Goal: Communication & Community: Answer question/provide support

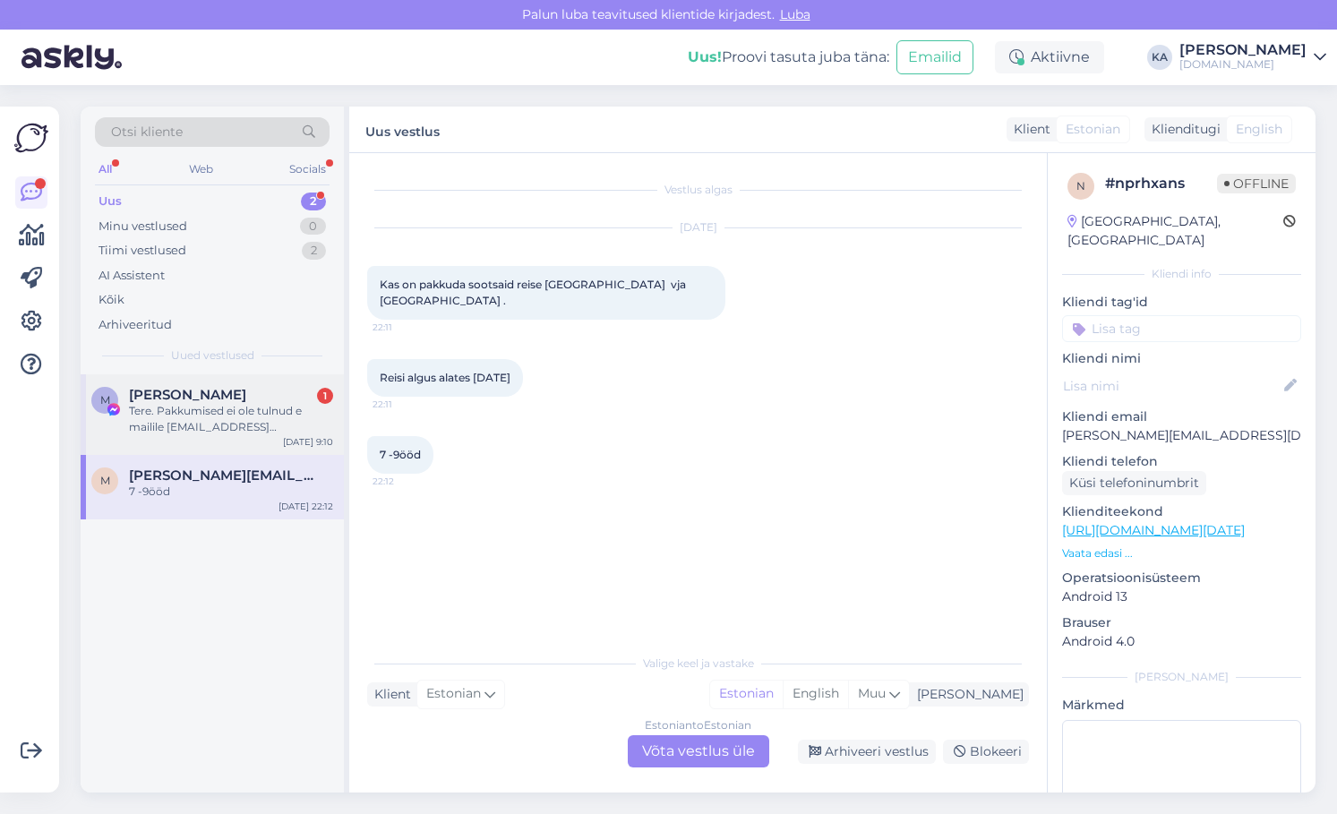
click at [159, 423] on div "Tere. Pakkumised ei ole tulnud e mailile [EMAIL_ADDRESS][DOMAIN_NAME] (väiksed …" at bounding box center [231, 419] width 204 height 32
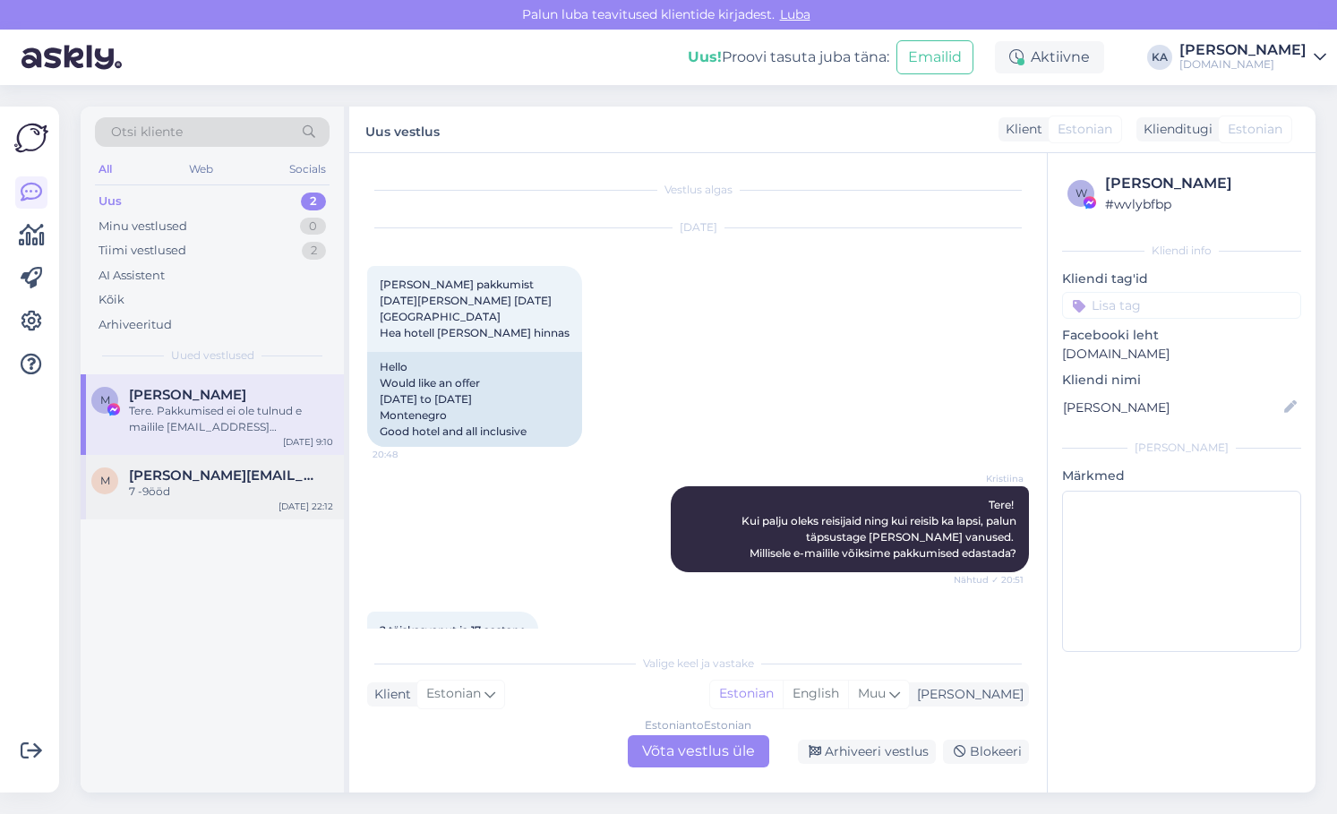
scroll to position [759, 0]
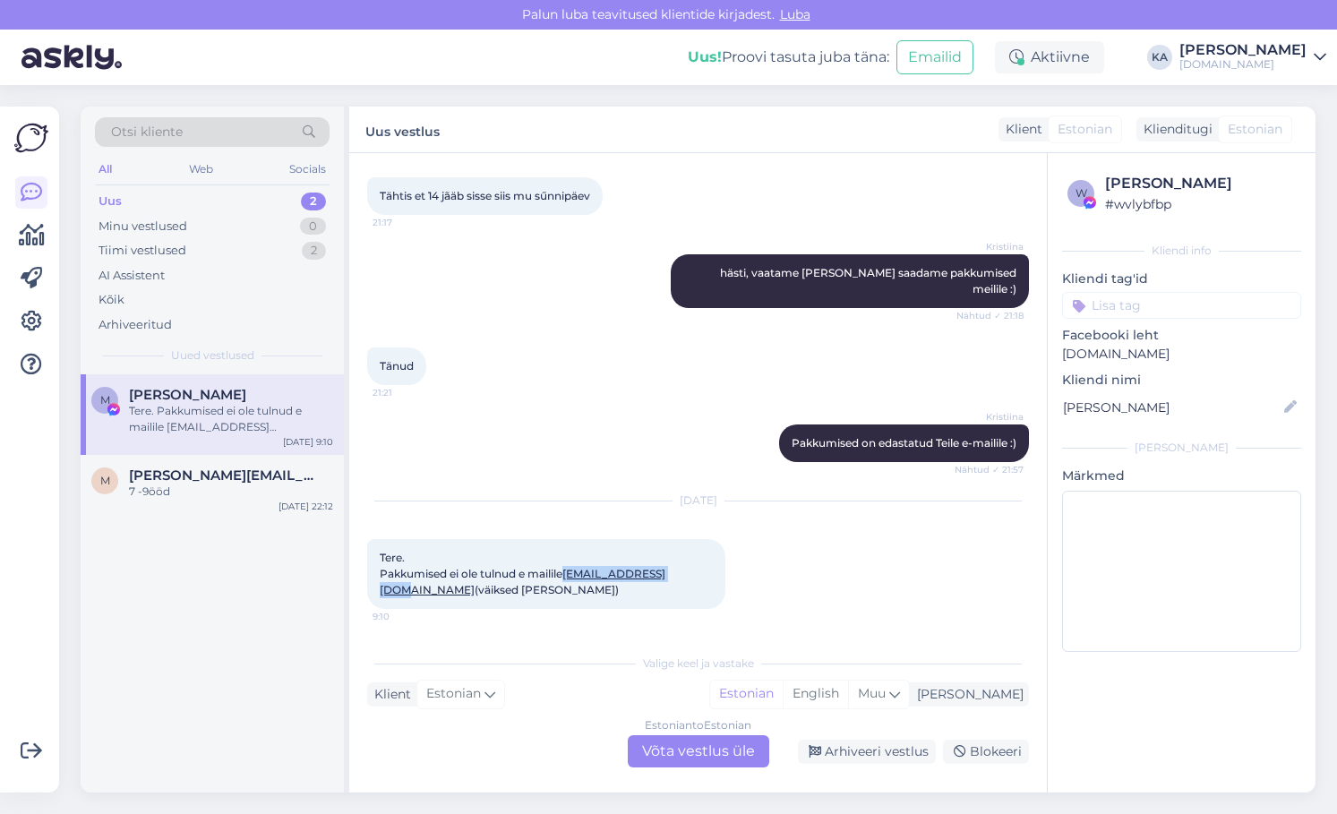
drag, startPoint x: 484, startPoint y: 591, endPoint x: 376, endPoint y: 598, distance: 107.7
click at [376, 598] on div "Tere. Pakkumised ei ole tulnud e mailile [EMAIL_ADDRESS][DOMAIN_NAME] (väiksed …" at bounding box center [546, 574] width 358 height 70
copy link "[EMAIL_ADDRESS][DOMAIN_NAME]"
click at [669, 752] on div "Estonian to Estonian Võta vestlus üle" at bounding box center [699, 751] width 142 height 32
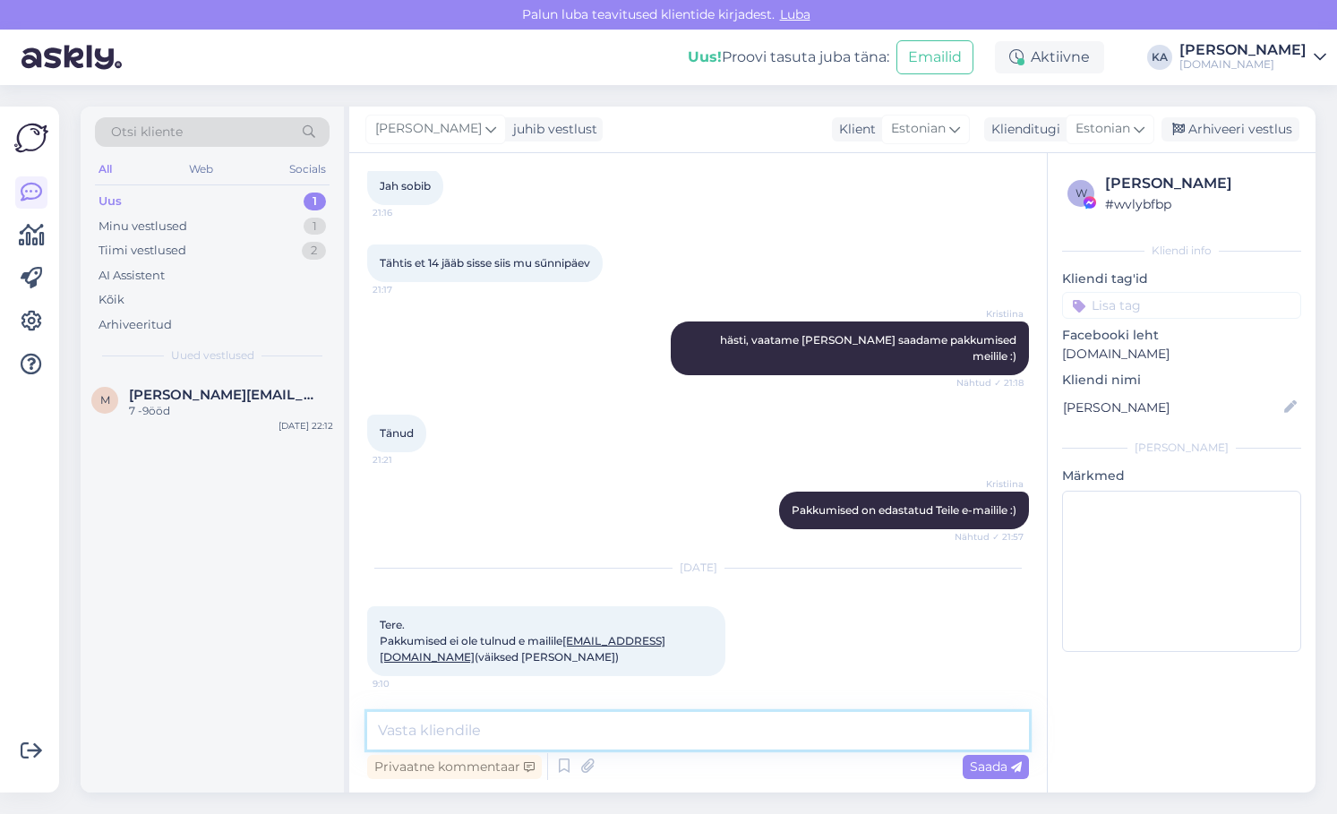
click at [531, 746] on textarea at bounding box center [698, 731] width 662 height 38
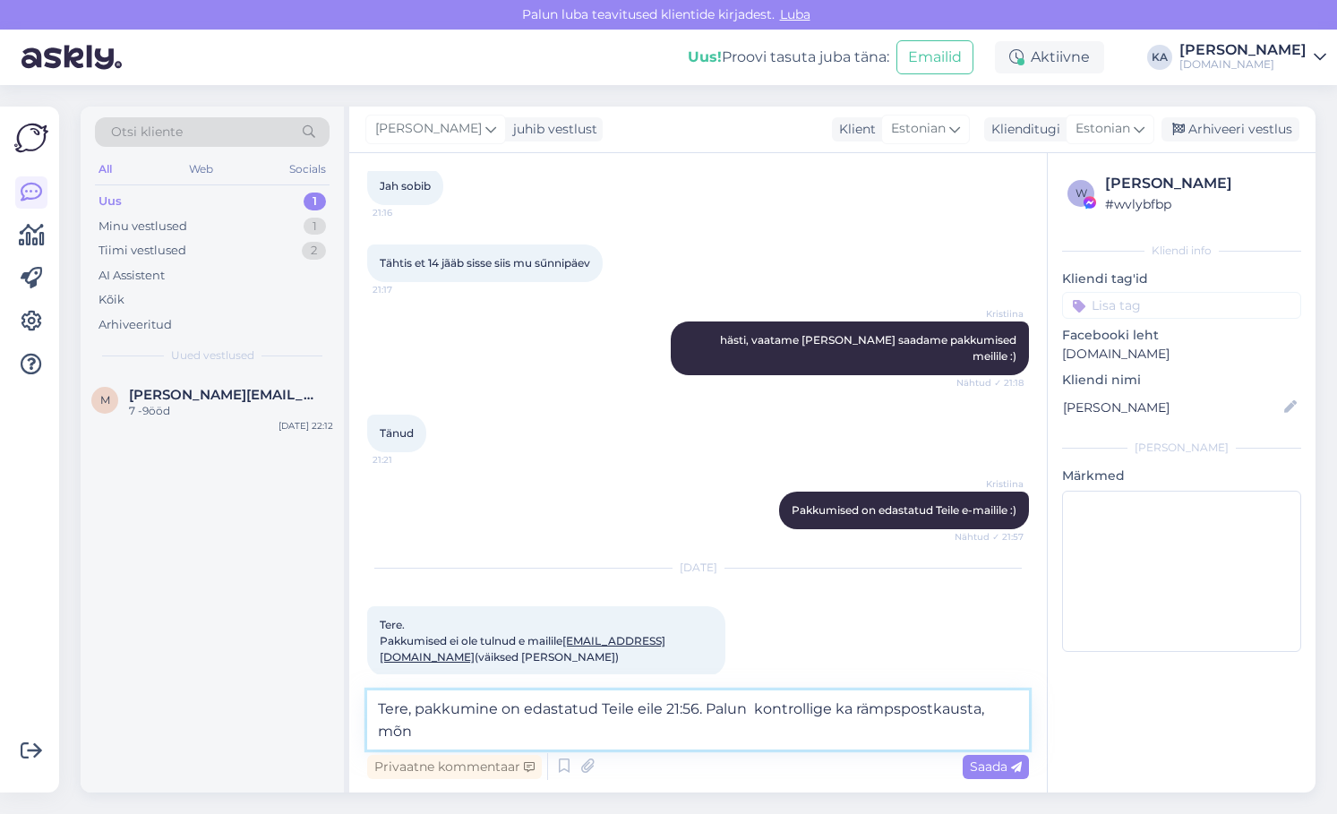
scroll to position [713, 0]
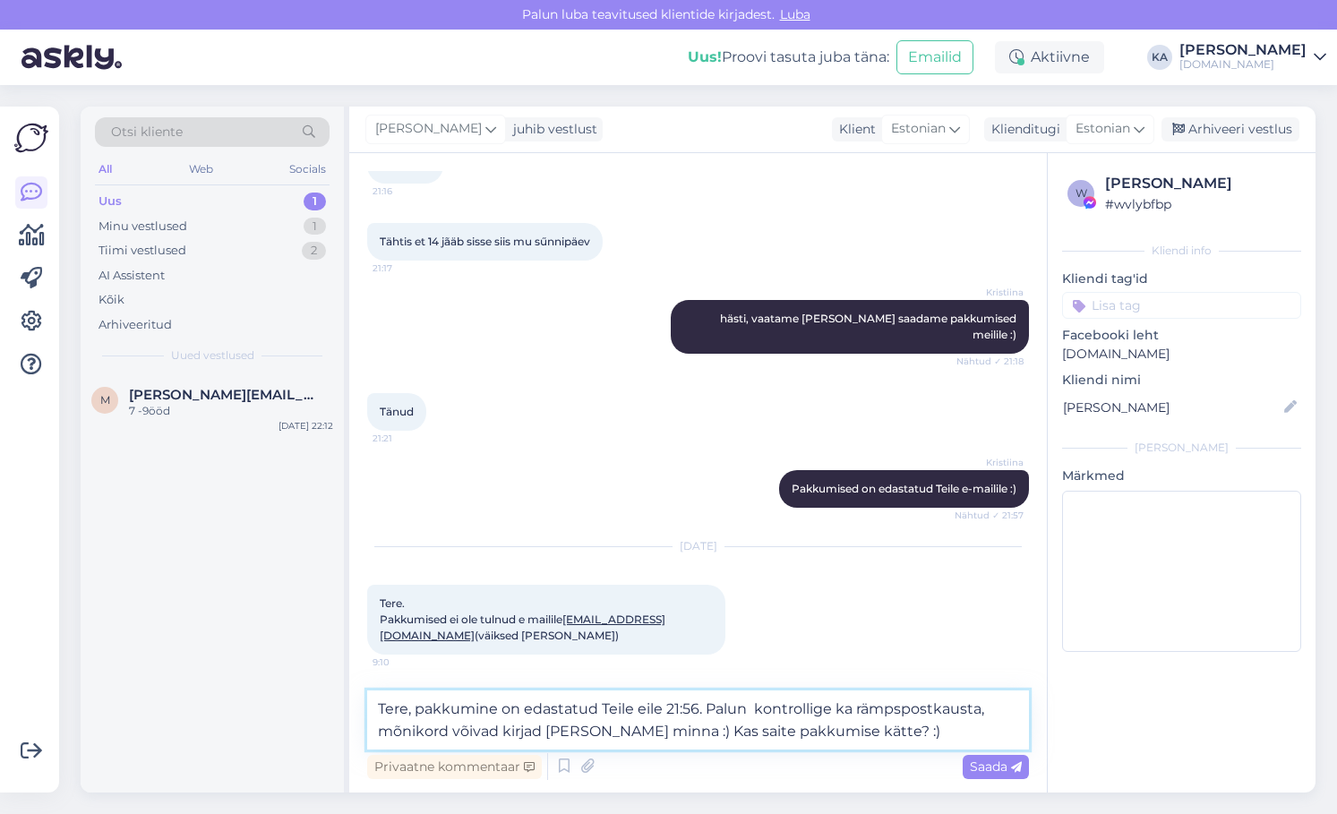
type textarea "Tere, pakkumine on edastatud Teile eile 21:56. Palun kontrollige ka rämpspostka…"
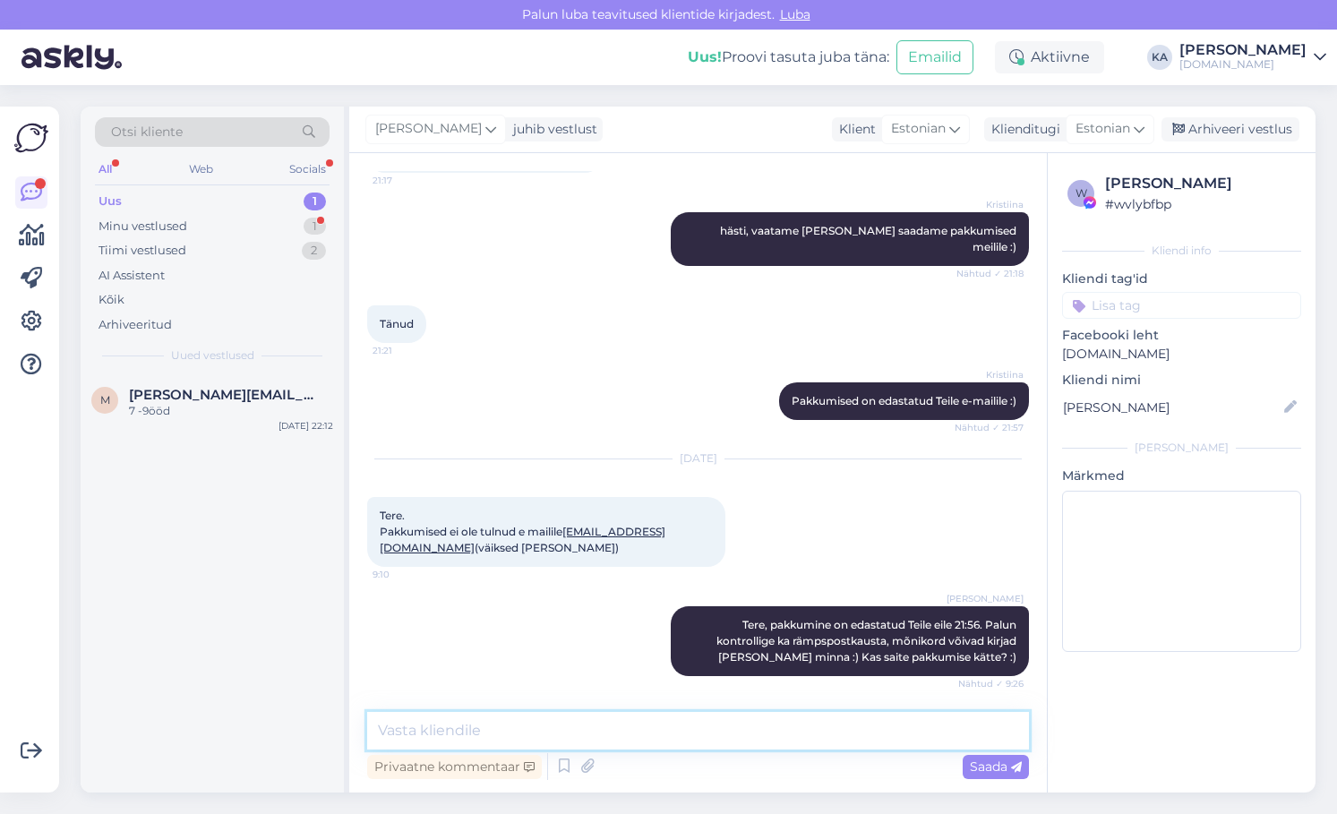
scroll to position [878, 0]
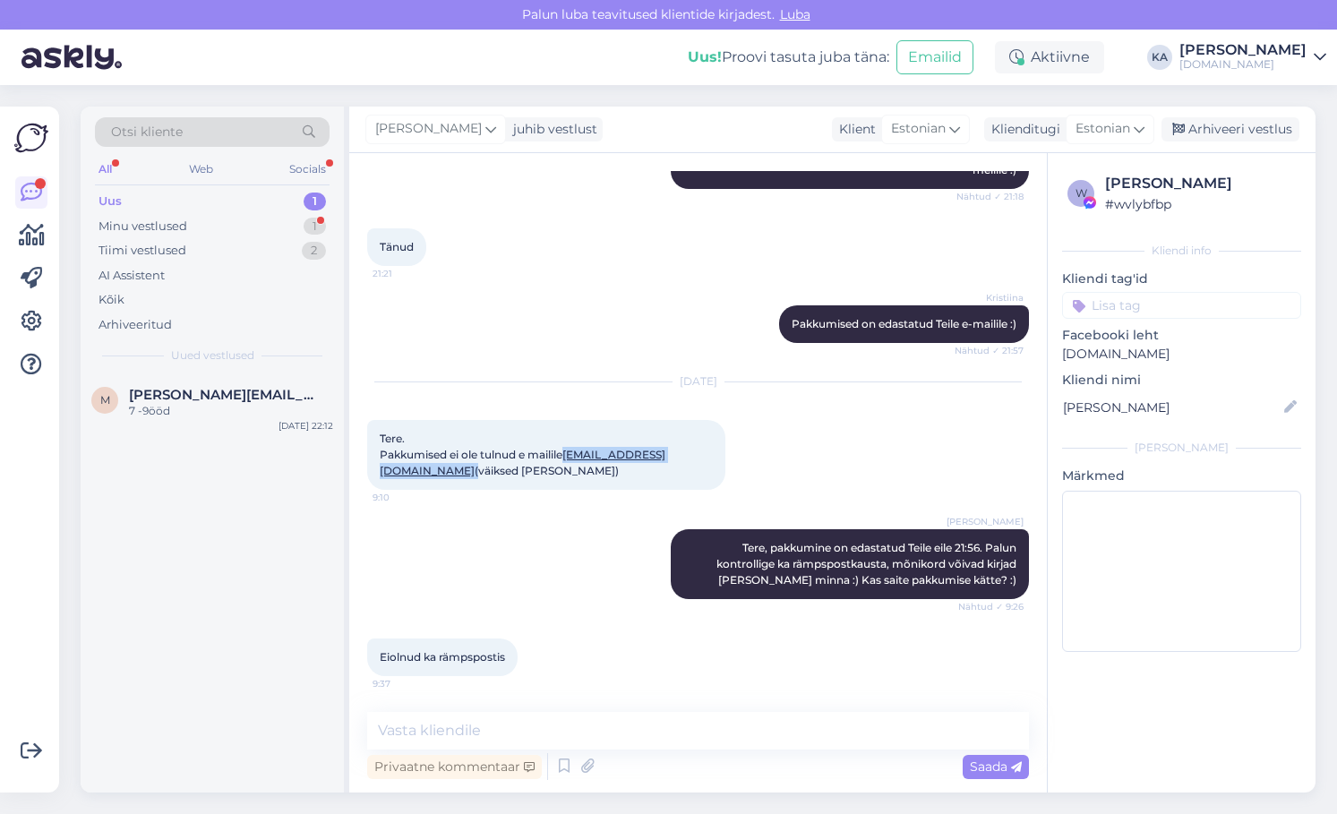
drag, startPoint x: 495, startPoint y: 471, endPoint x: 382, endPoint y: 477, distance: 113.0
click at [382, 477] on span "Tere. Pakkumised ei ole tulnud e mailile [EMAIL_ADDRESS][DOMAIN_NAME] (väiksed …" at bounding box center [523, 455] width 286 height 46
copy span "[EMAIL_ADDRESS][DOMAIN_NAME]"
click at [591, 722] on textarea at bounding box center [698, 731] width 662 height 38
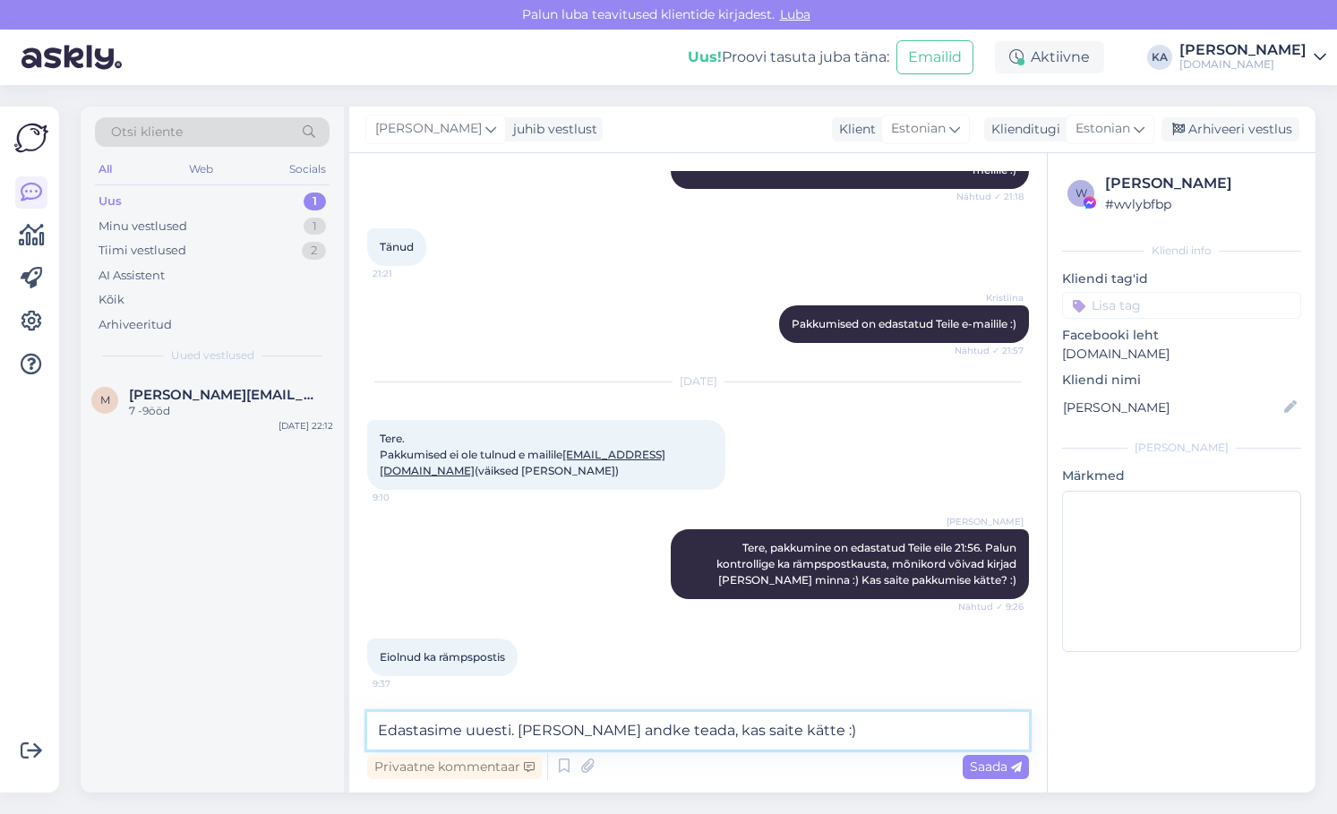
type textarea "Edastasime uuesti. [PERSON_NAME] andke teada, kas saite kätte :)"
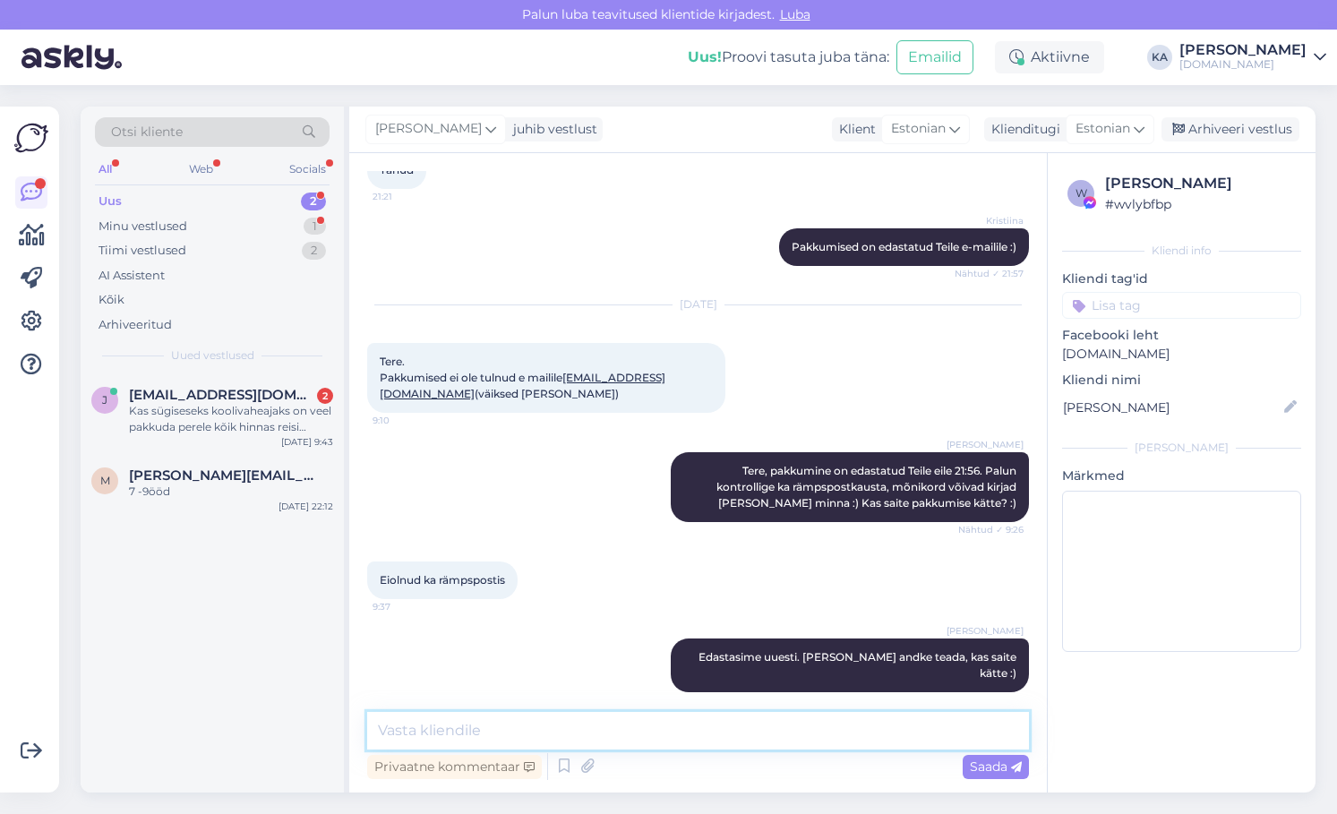
scroll to position [1142, 0]
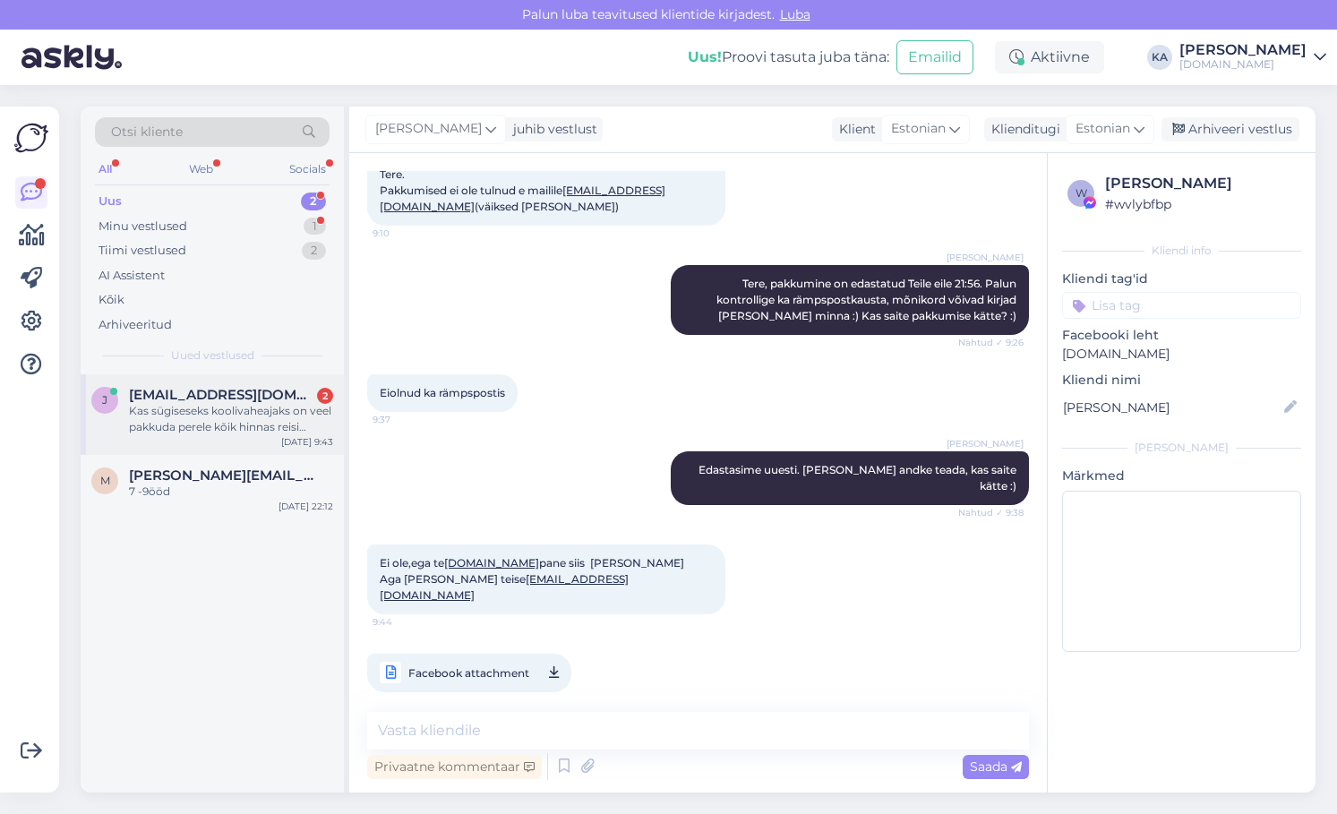
click at [228, 430] on div "Kas sügiseseks koolivaheajaks on veel pakkuda perele kõik hinnas reisi mõistlik…" at bounding box center [231, 419] width 204 height 32
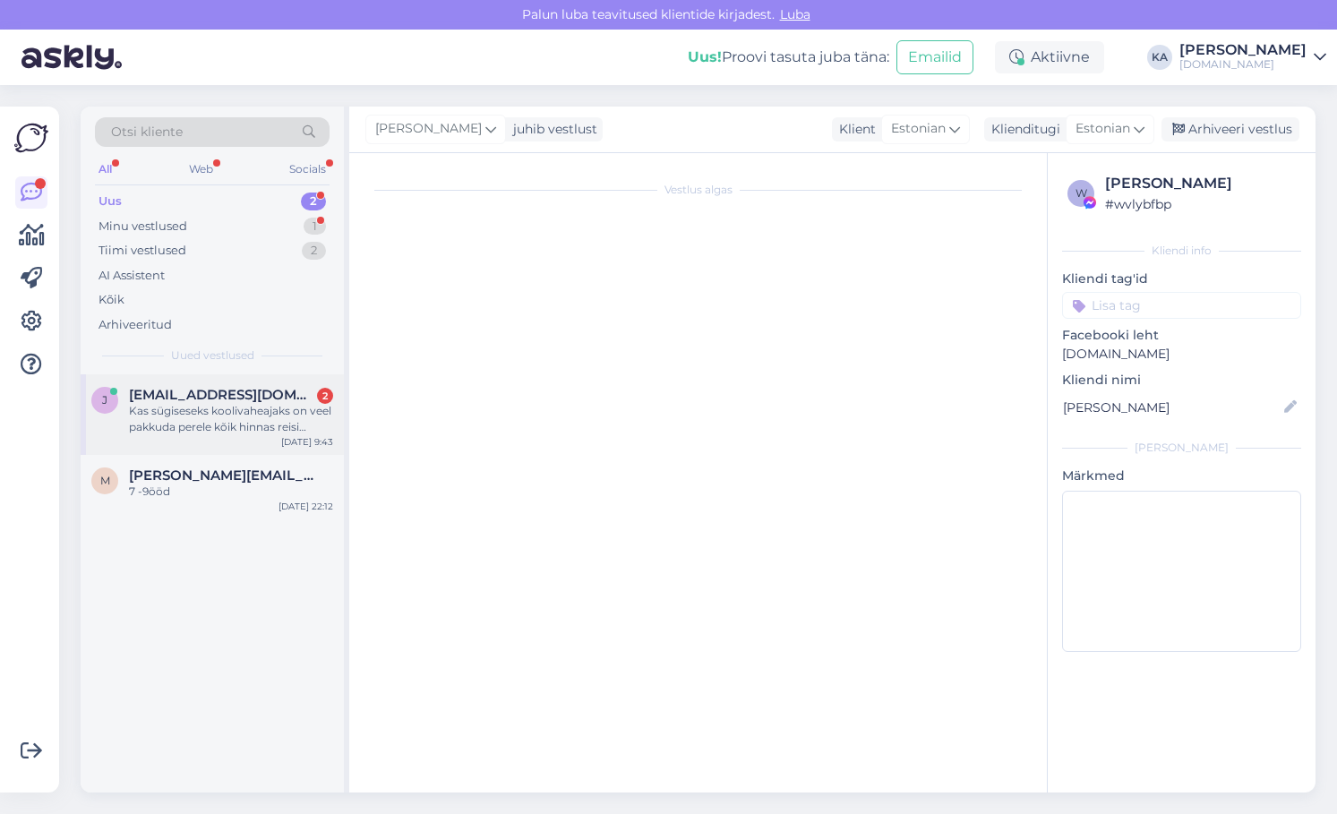
scroll to position [0, 0]
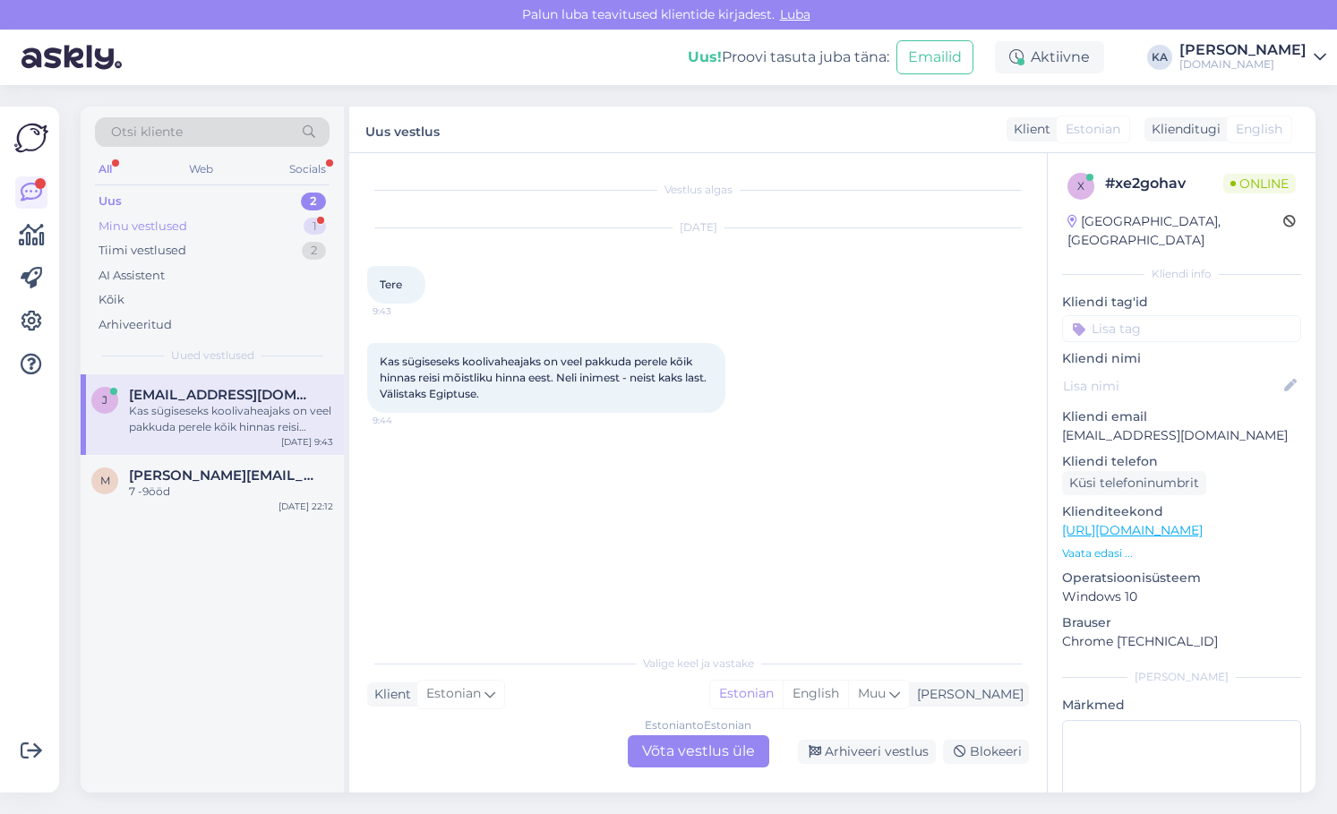
click at [180, 235] on div "Minu vestlused 1" at bounding box center [212, 226] width 235 height 25
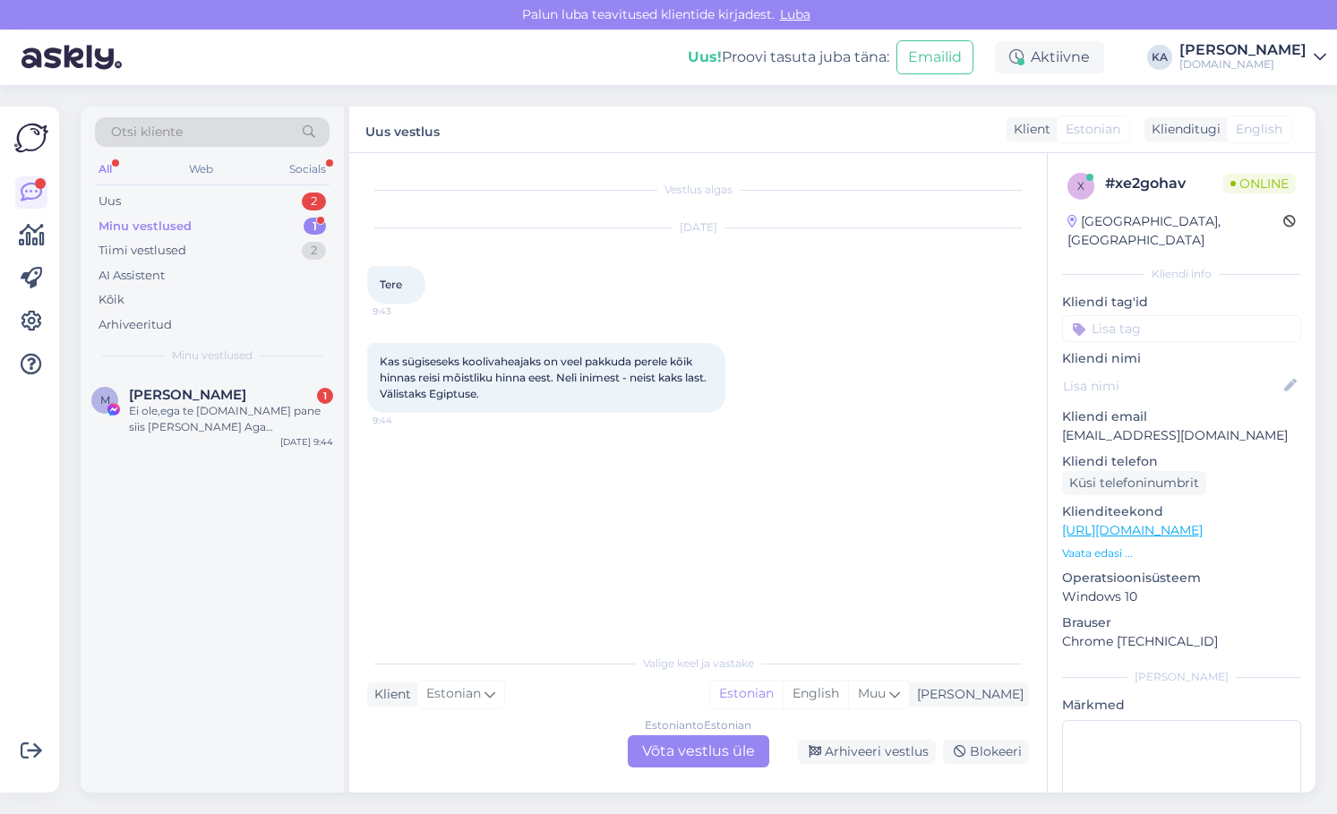
click at [209, 427] on div "Ei ole,ega te [DOMAIN_NAME] pane siis [PERSON_NAME] Aga [PERSON_NAME] teise [EM…" at bounding box center [231, 419] width 204 height 32
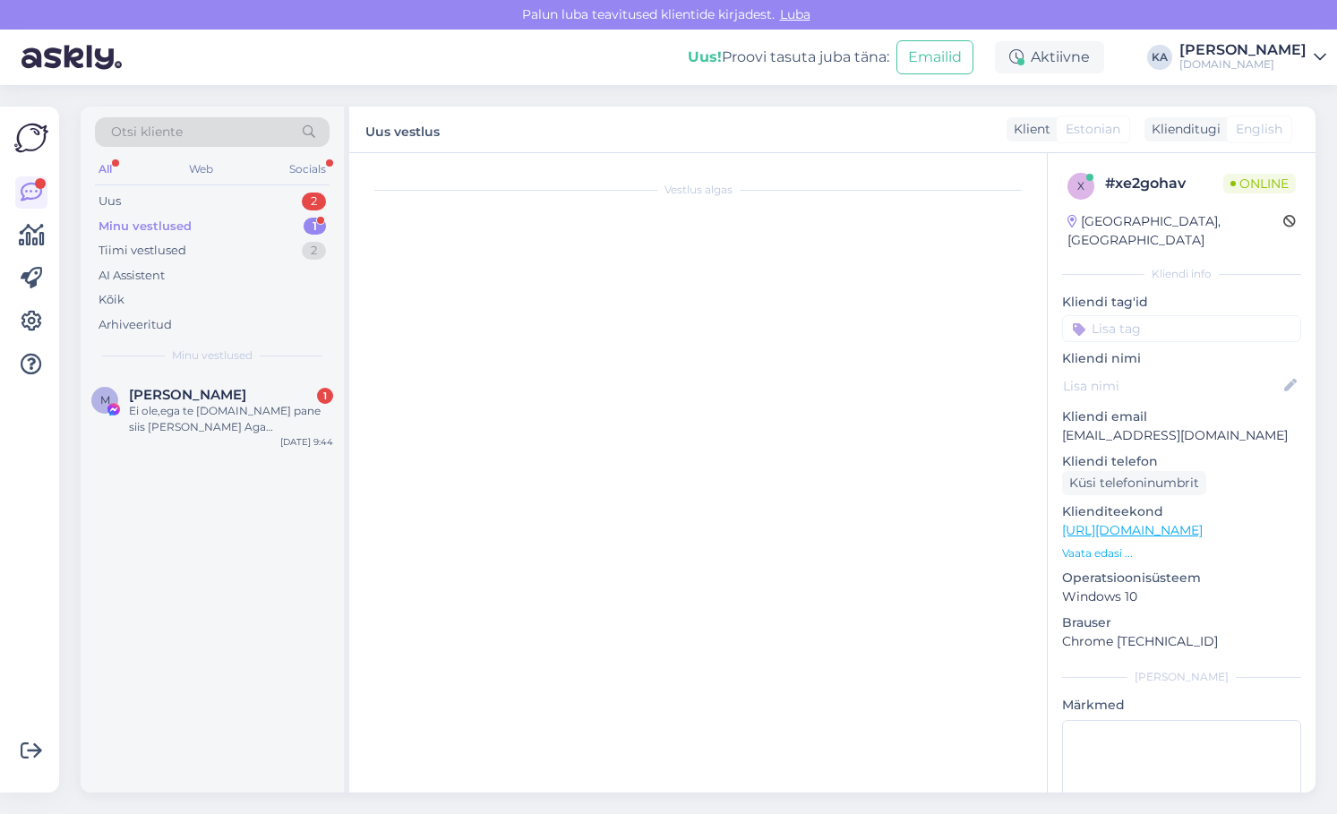
scroll to position [1142, 0]
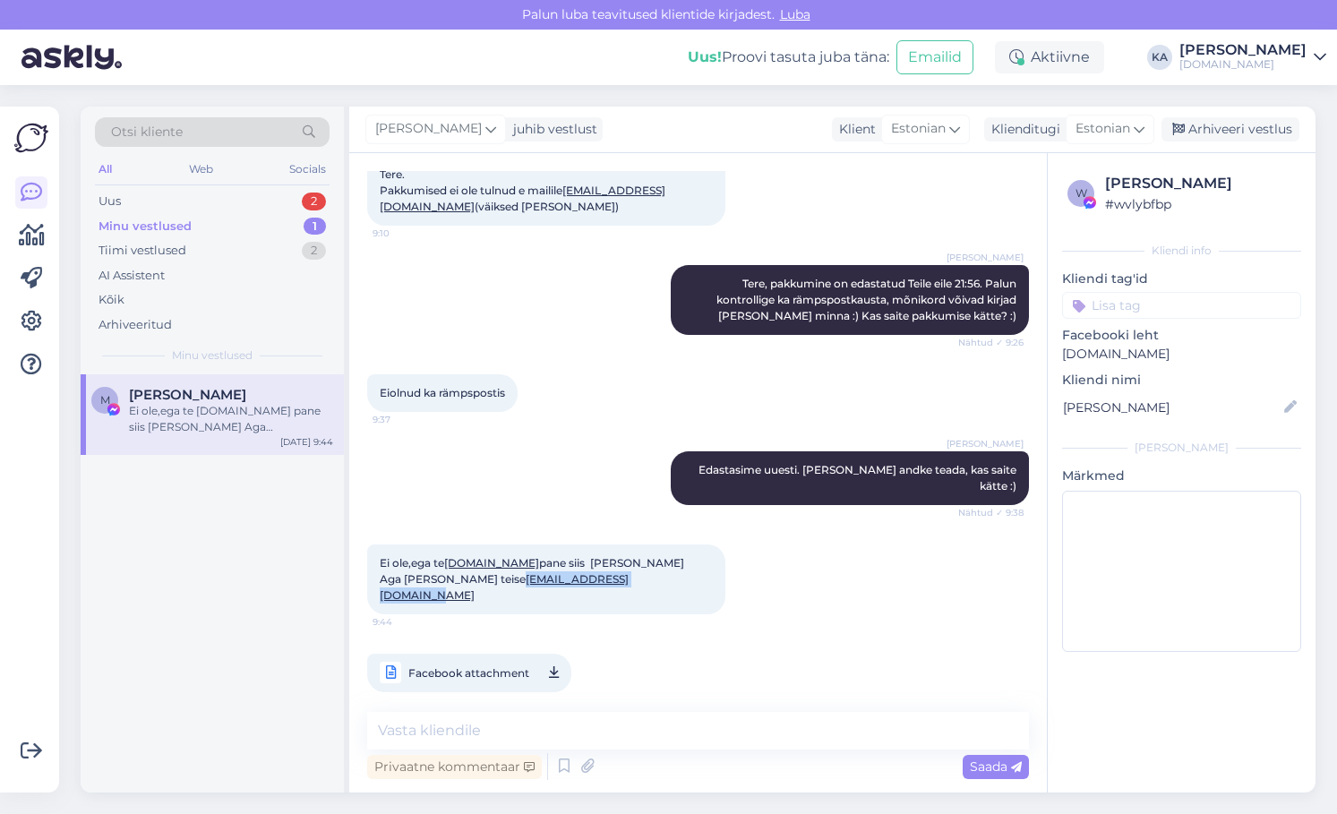
drag, startPoint x: 553, startPoint y: 581, endPoint x: 382, endPoint y: 589, distance: 170.3
click at [382, 589] on div "Ei ole,ega te [DOMAIN_NAME] pane siis [PERSON_NAME] Aga [PERSON_NAME] teise [EM…" at bounding box center [546, 580] width 358 height 70
click at [748, 588] on div "Ei ole,ega te [DOMAIN_NAME] pane siis [PERSON_NAME] Aga [PERSON_NAME] teise [EM…" at bounding box center [698, 618] width 662 height 187
click at [528, 739] on textarea at bounding box center [698, 731] width 662 height 38
type textarea "E"
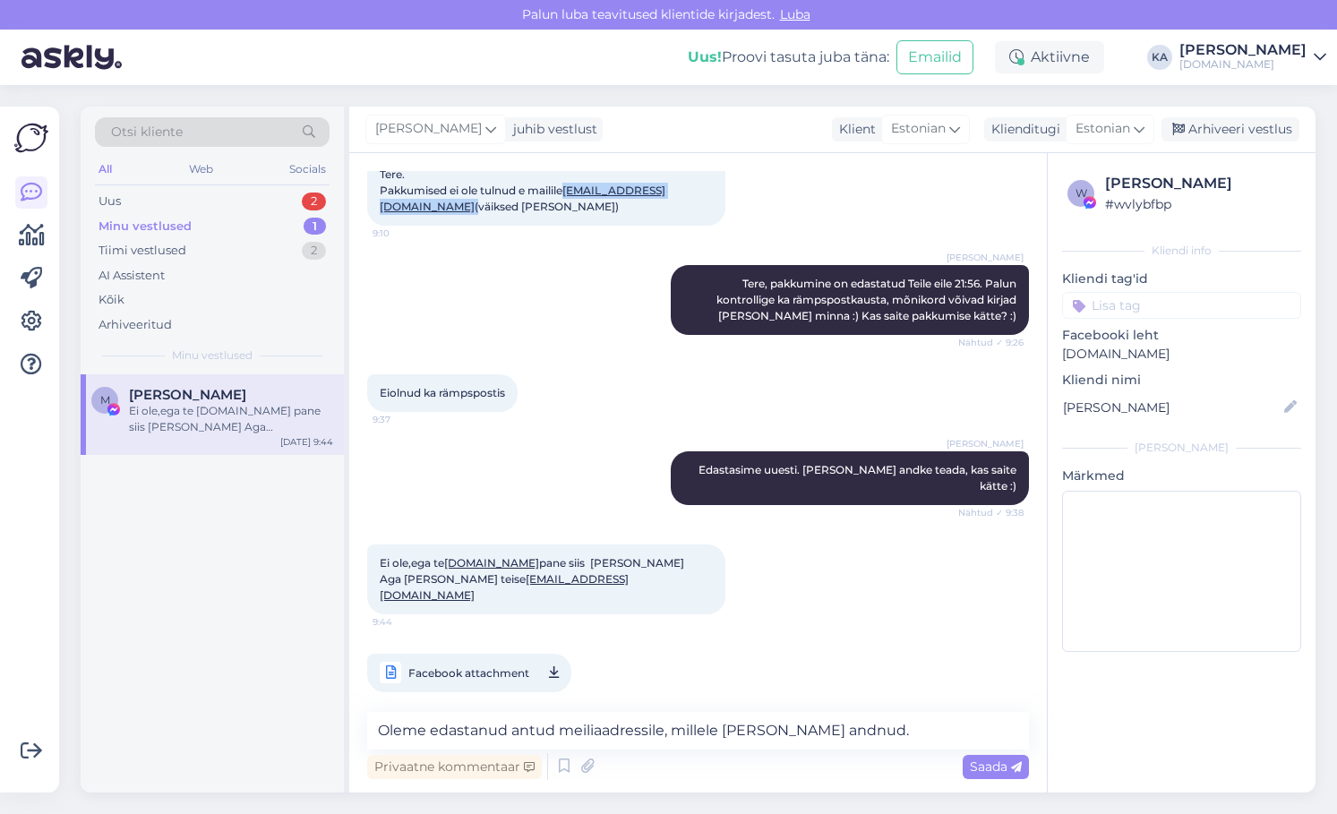
drag, startPoint x: 496, startPoint y: 210, endPoint x: 381, endPoint y: 211, distance: 115.6
click at [381, 211] on span "Tere. Pakkumised ei ole tulnud e mailile [EMAIL_ADDRESS][DOMAIN_NAME] (väiksed …" at bounding box center [523, 191] width 286 height 46
copy span "[EMAIL_ADDRESS][DOMAIN_NAME]"
click at [546, 487] on div "Karoliina Arro Edastasime uuesti. [PERSON_NAME] andke teada, kas saite kätte :)…" at bounding box center [698, 478] width 662 height 93
drag, startPoint x: 547, startPoint y: 580, endPoint x: 379, endPoint y: 588, distance: 168.6
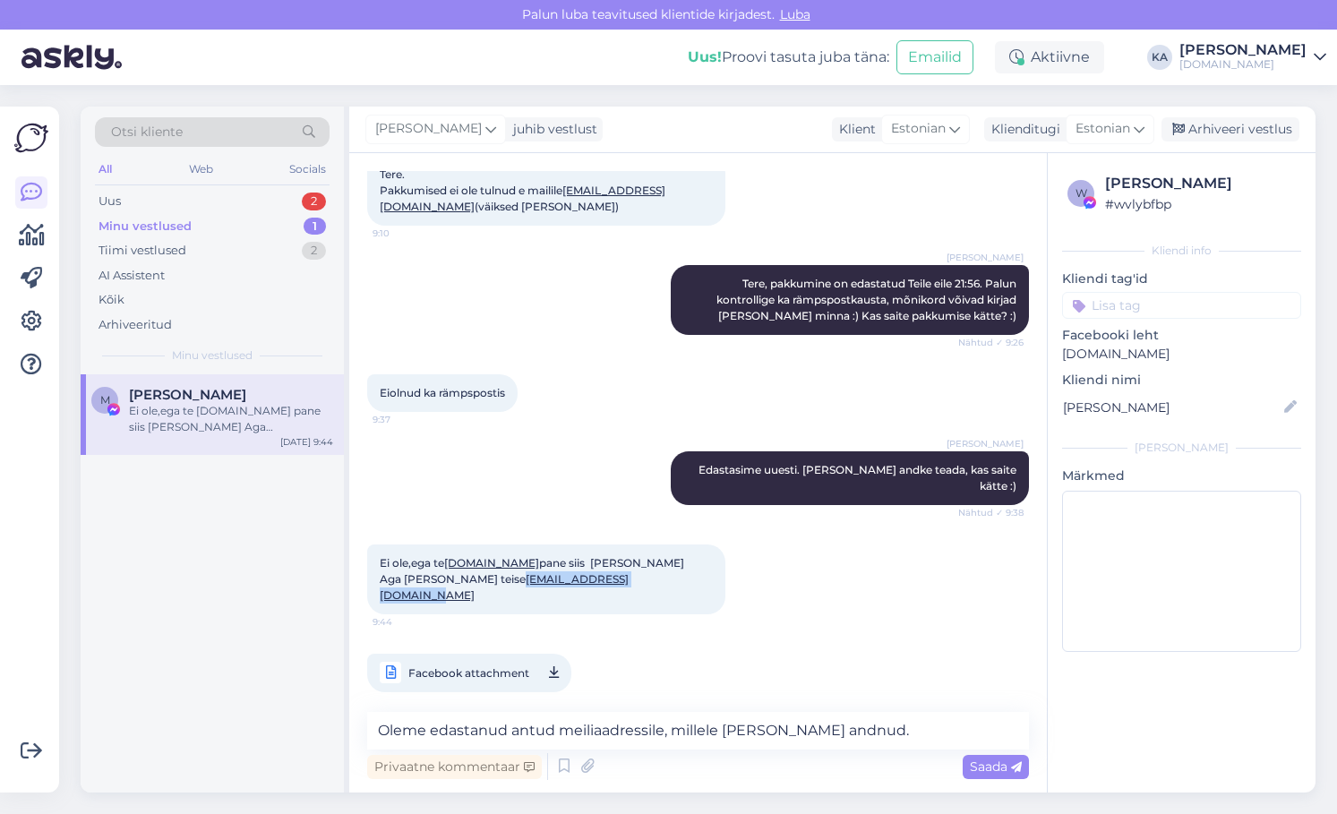
click at [379, 588] on div "Ei ole,ega te [DOMAIN_NAME] pane siis [PERSON_NAME] Aga [PERSON_NAME] teise [EM…" at bounding box center [546, 580] width 358 height 70
copy link "[EMAIL_ADDRESS][DOMAIN_NAME]"
click at [898, 726] on textarea "Oleme edastanud antud meiliaadressile, millele [PERSON_NAME] andnud." at bounding box center [698, 731] width 662 height 38
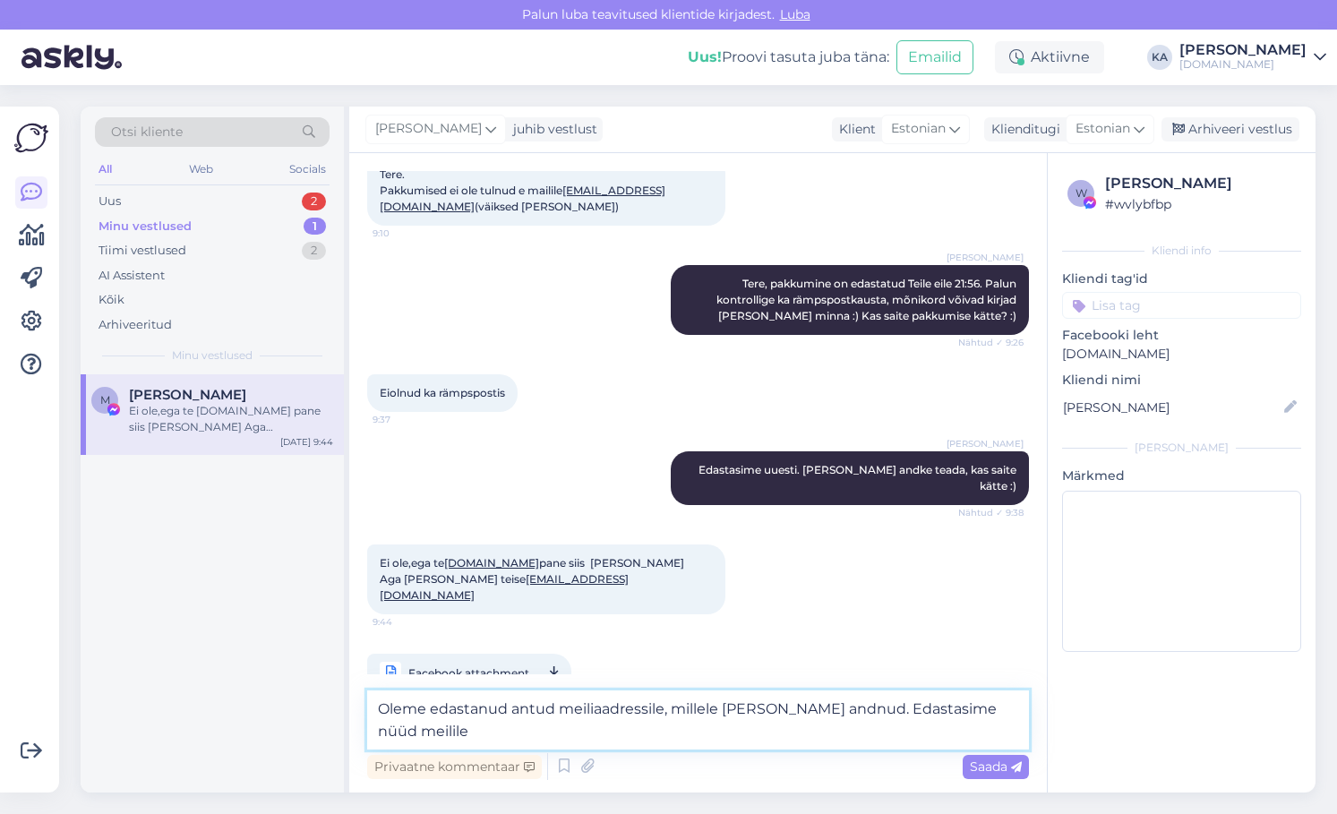
paste textarea "[EMAIL_ADDRESS][DOMAIN_NAME]"
type textarea "Oleme edastanud antud meiliaadressile, millele [PERSON_NAME] andnud. Edastasime…"
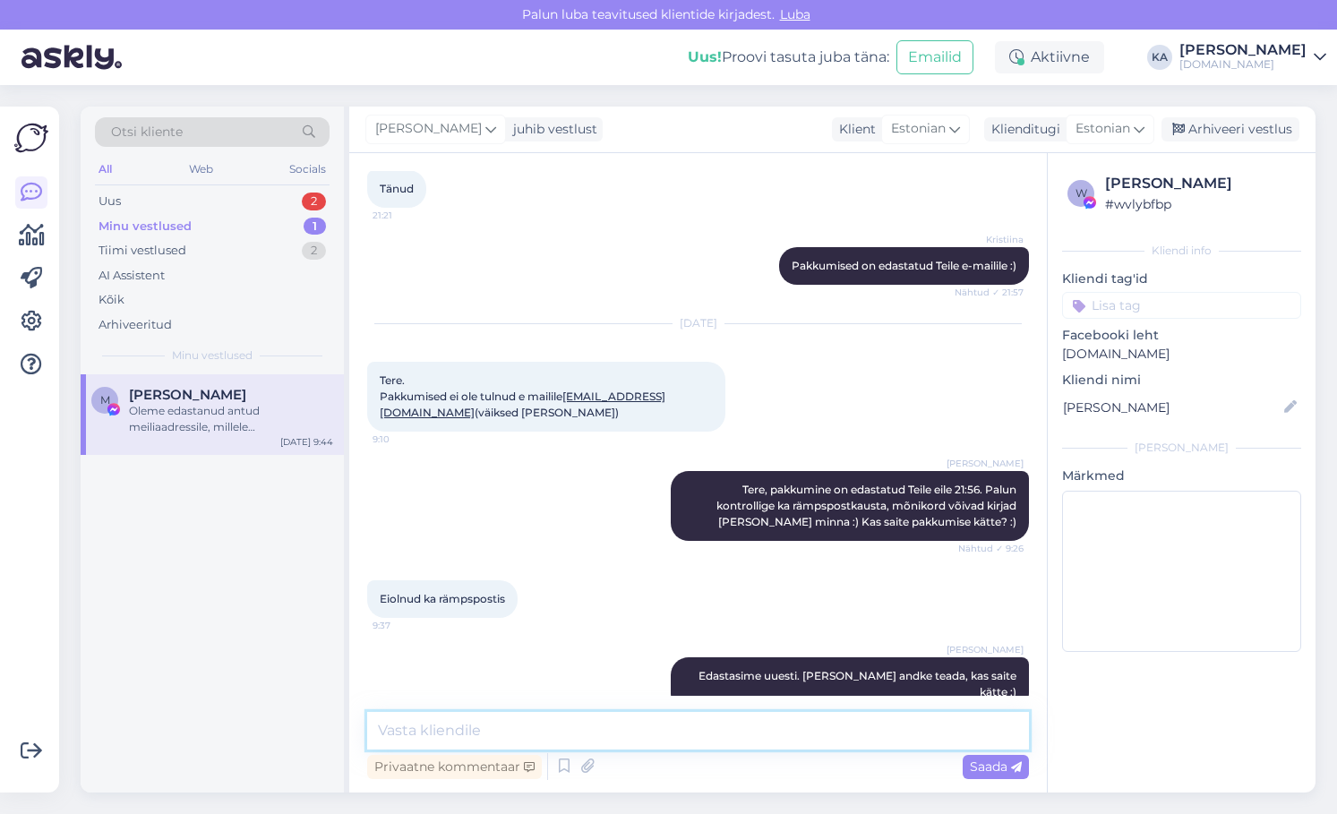
scroll to position [714, 0]
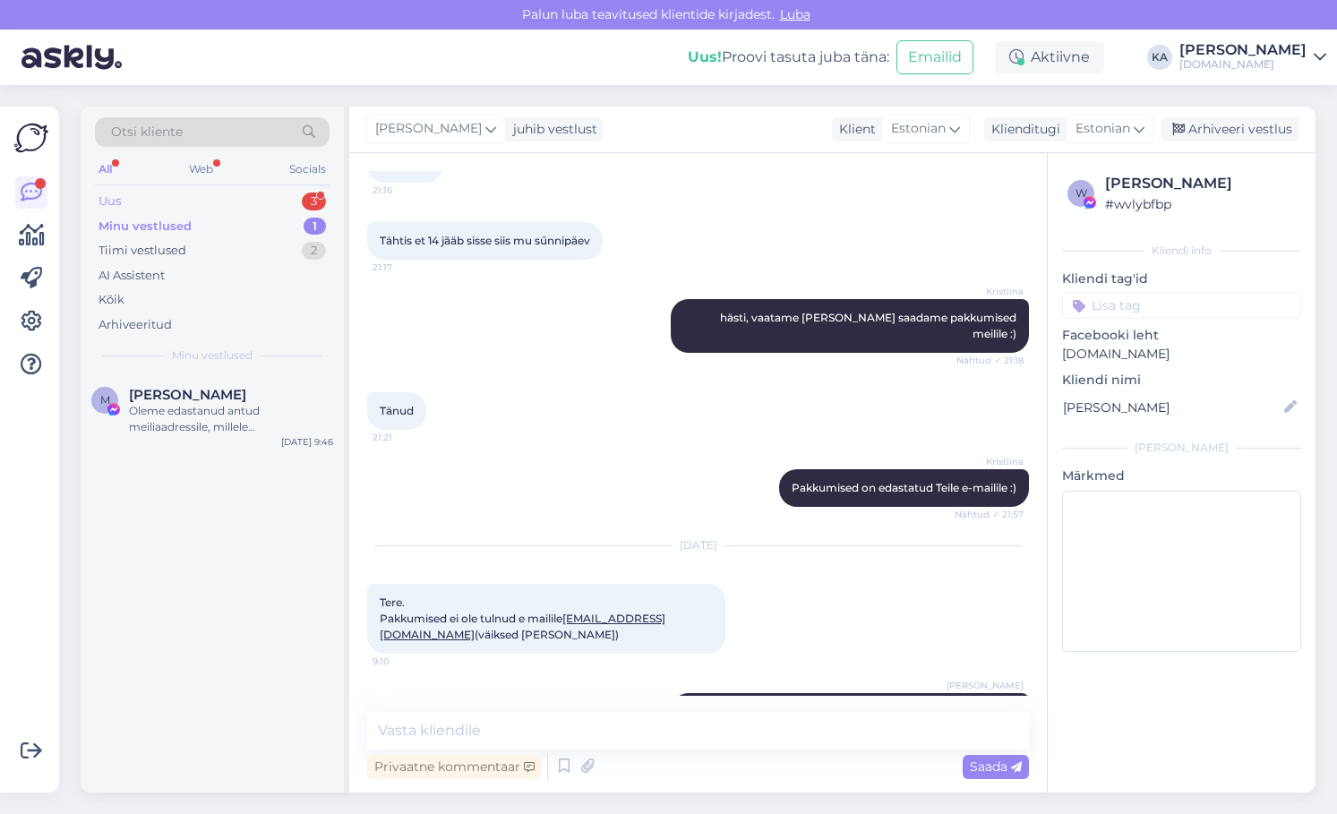
click at [154, 212] on div "Uus 3" at bounding box center [212, 201] width 235 height 25
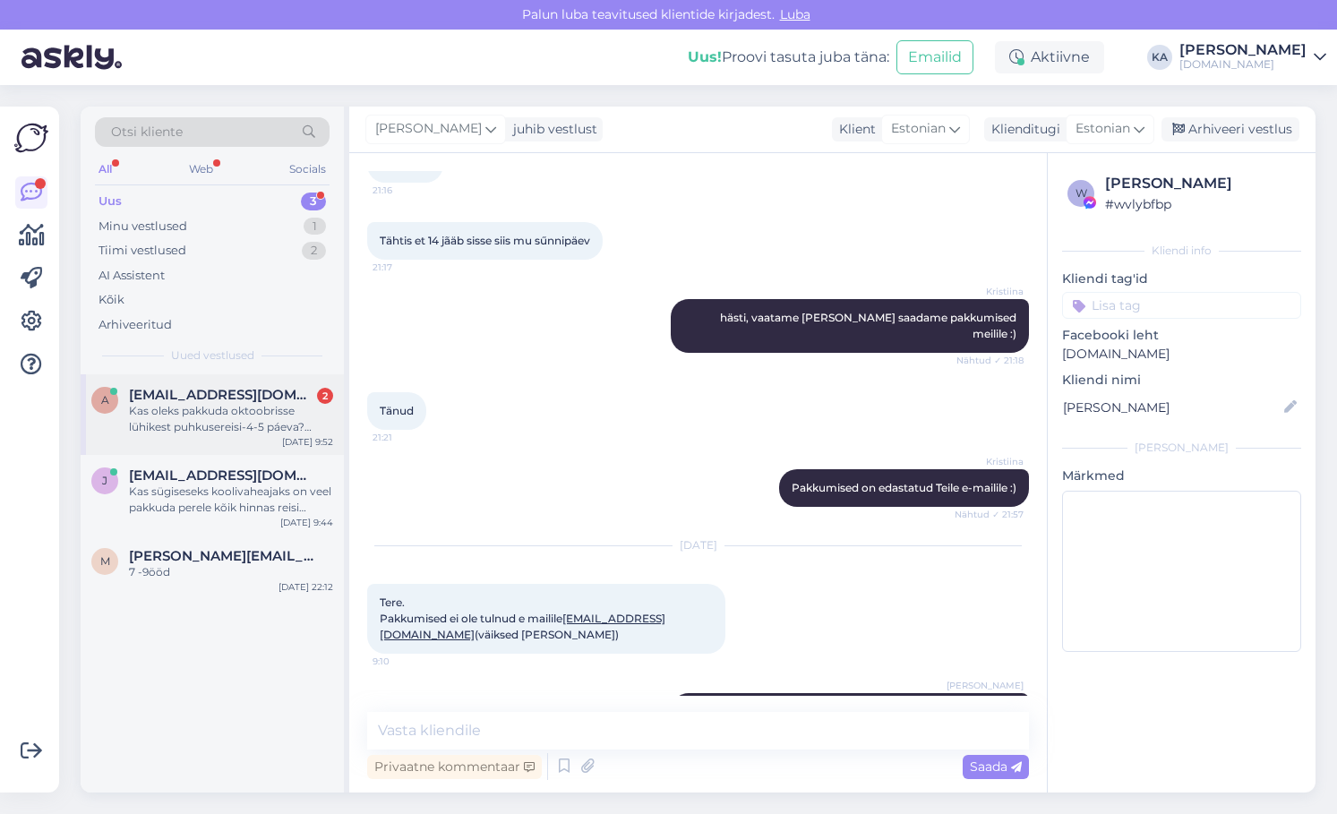
click at [263, 434] on div "Kas oleks pakkuda oktoobrisse lühikest puhkusereisi-4-5 páeva? Alates [DATE]" at bounding box center [231, 419] width 204 height 32
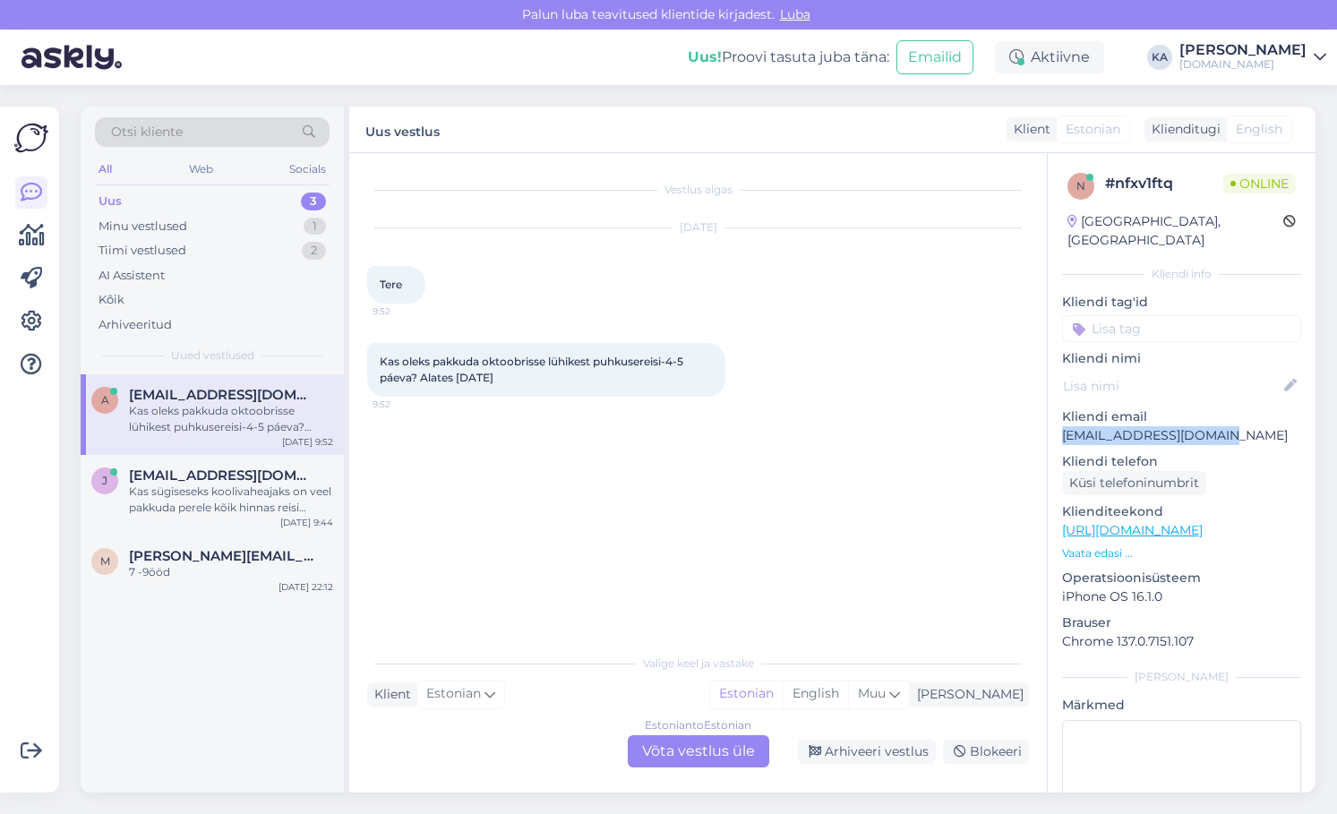
drag, startPoint x: 1229, startPoint y: 422, endPoint x: 1056, endPoint y: 425, distance: 172.9
click at [1056, 425] on div "n # nfxv1ftq Online [GEOGRAPHIC_DATA], [GEOGRAPHIC_DATA] Kliendi info Kliendi t…" at bounding box center [1182, 530] width 268 height 755
copy p "[EMAIL_ADDRESS][DOMAIN_NAME]"
click at [245, 524] on div "j [EMAIL_ADDRESS][DOMAIN_NAME] Kas sügiseseks koolivaheajaks on veel pakkuda pe…" at bounding box center [212, 495] width 263 height 81
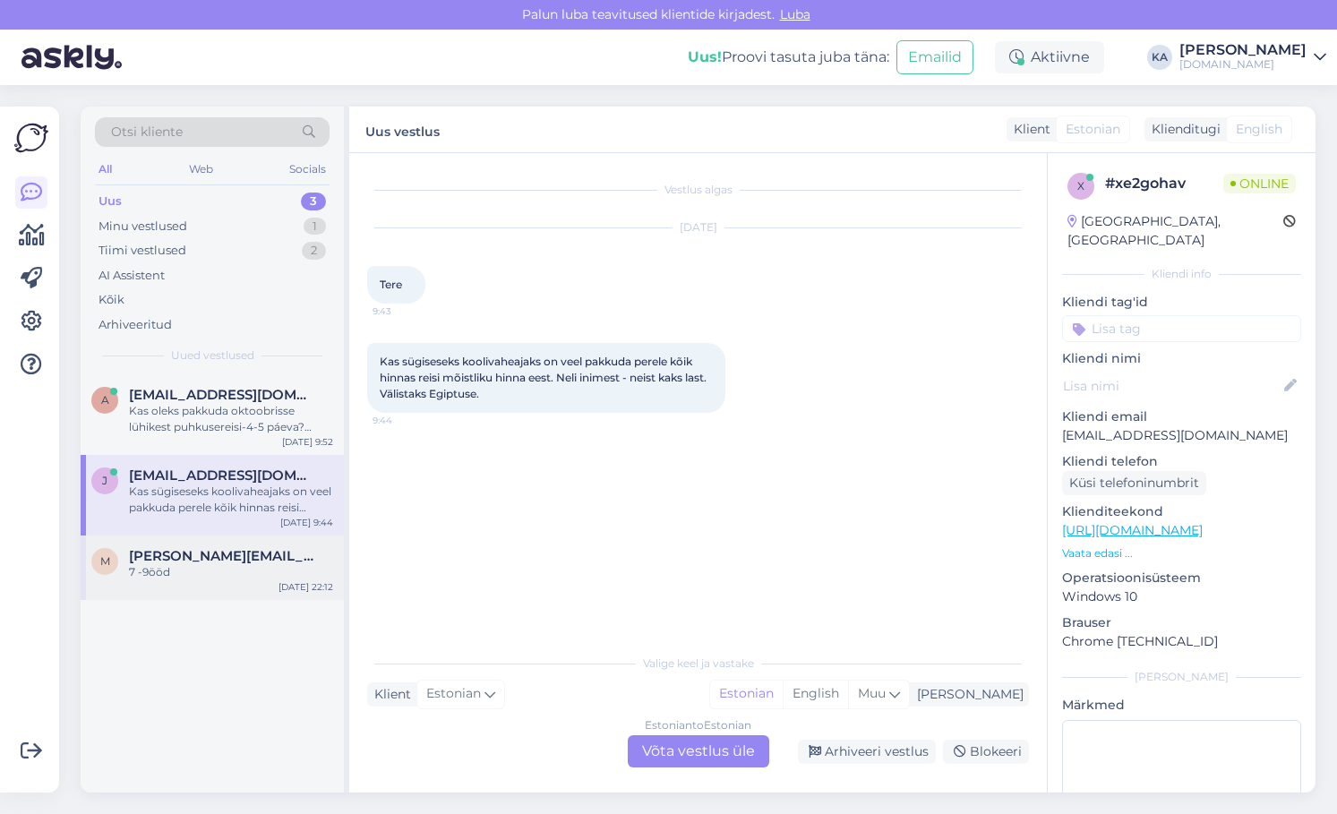
click at [240, 583] on div "M [PERSON_NAME][EMAIL_ADDRESS][DOMAIN_NAME] 7 -9ööd [DATE] 22:12" at bounding box center [212, 568] width 263 height 64
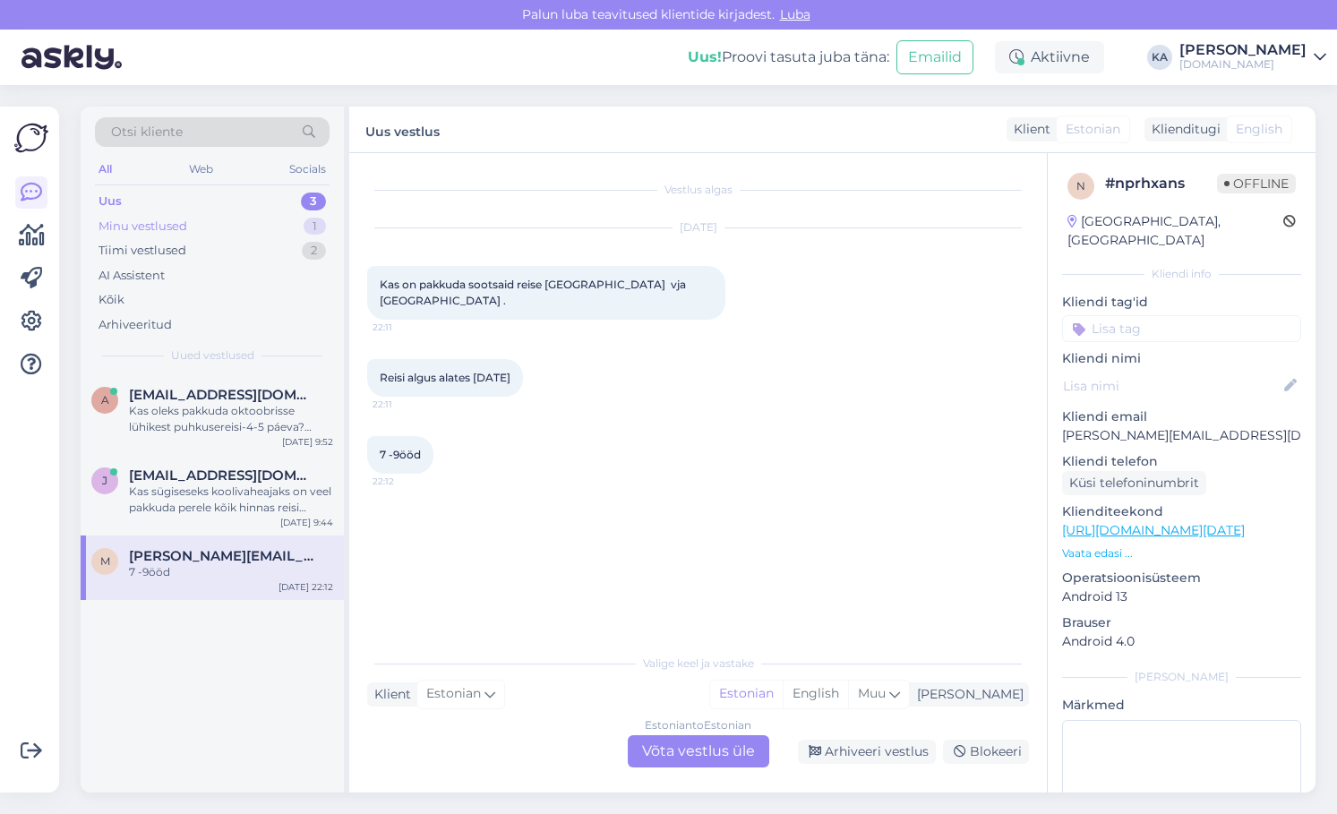
click at [147, 229] on div "Minu vestlused" at bounding box center [143, 227] width 89 height 18
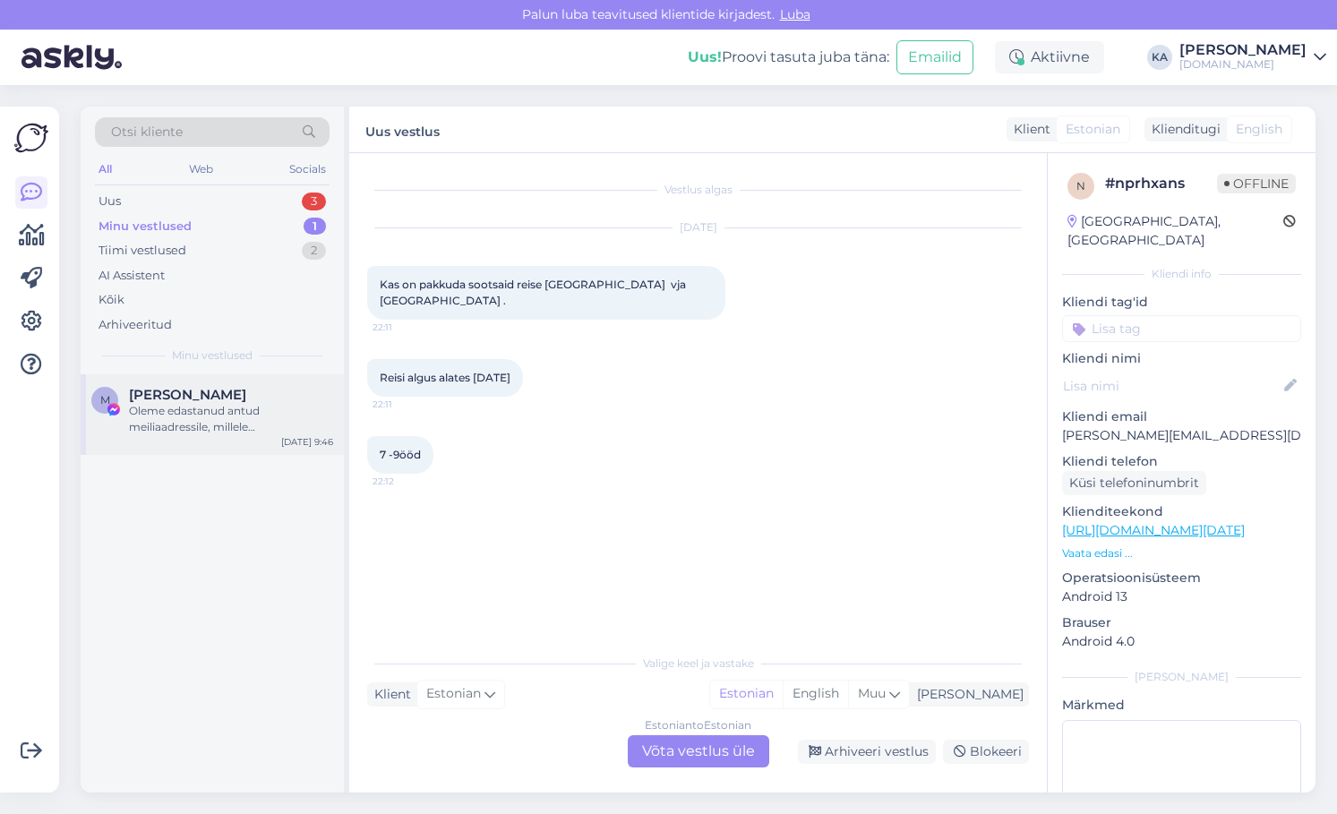
click at [208, 409] on div "Oleme edastanud antud meiliaadressile, millele [PERSON_NAME] andnud. Edastasime…" at bounding box center [231, 419] width 204 height 32
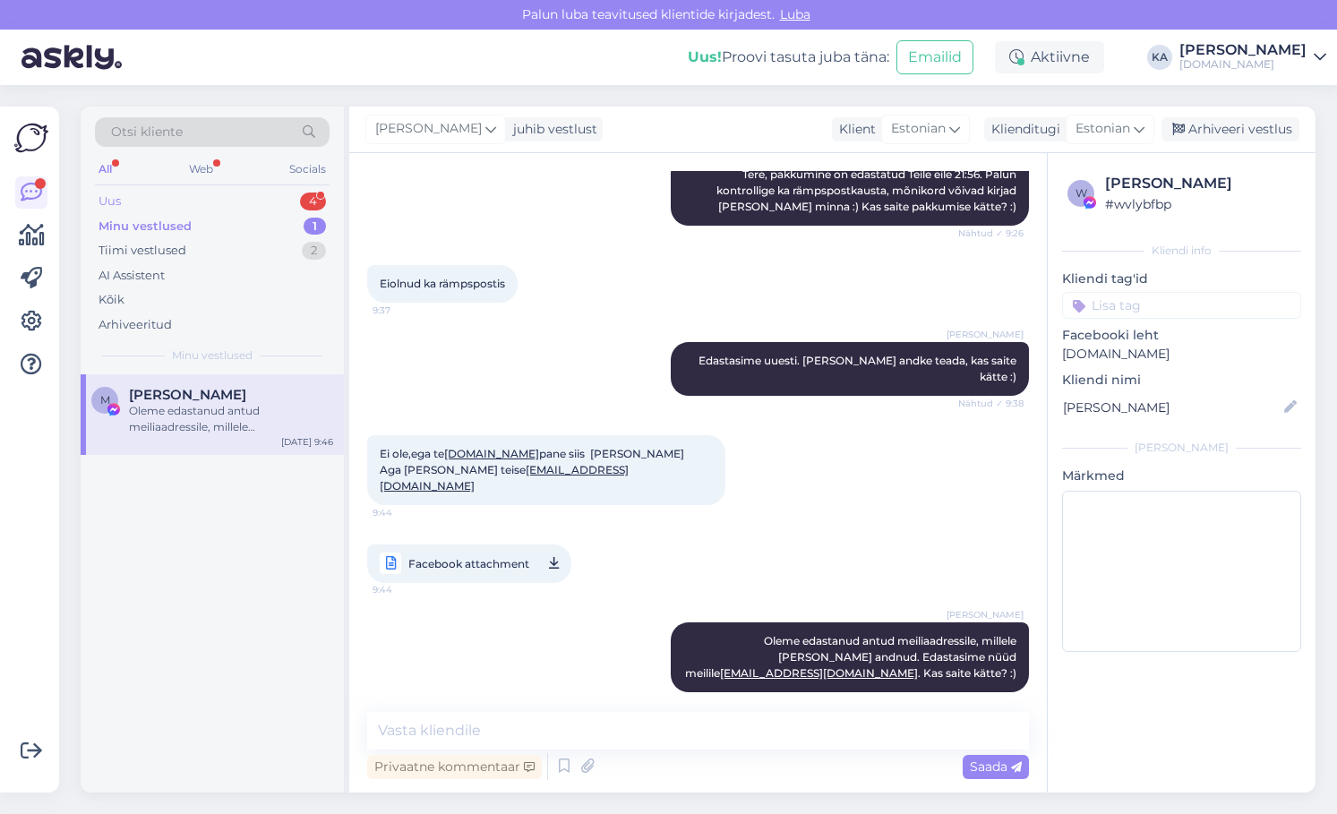
click at [161, 202] on div "Uus 4" at bounding box center [212, 201] width 235 height 25
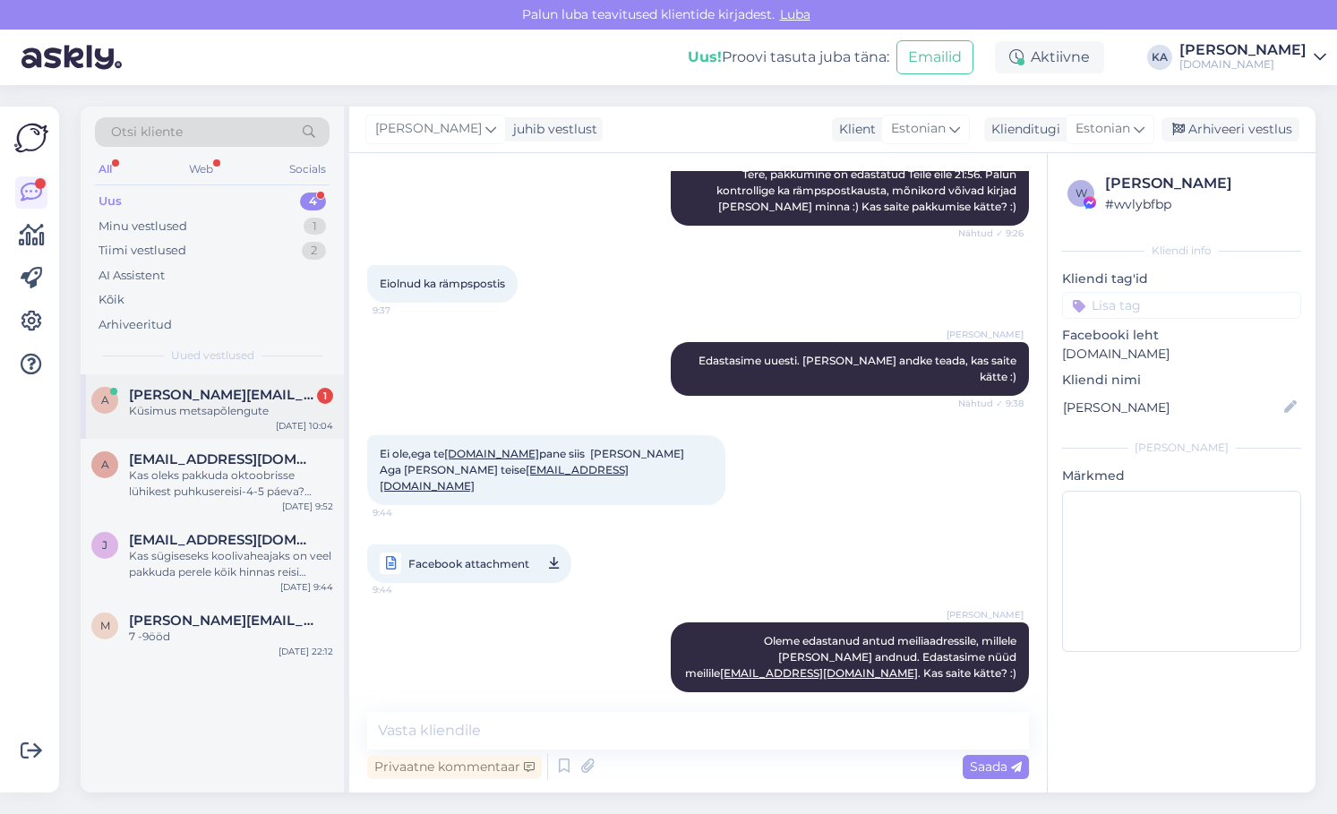
click at [237, 417] on div "Küsimus metsapõlengute" at bounding box center [231, 411] width 204 height 16
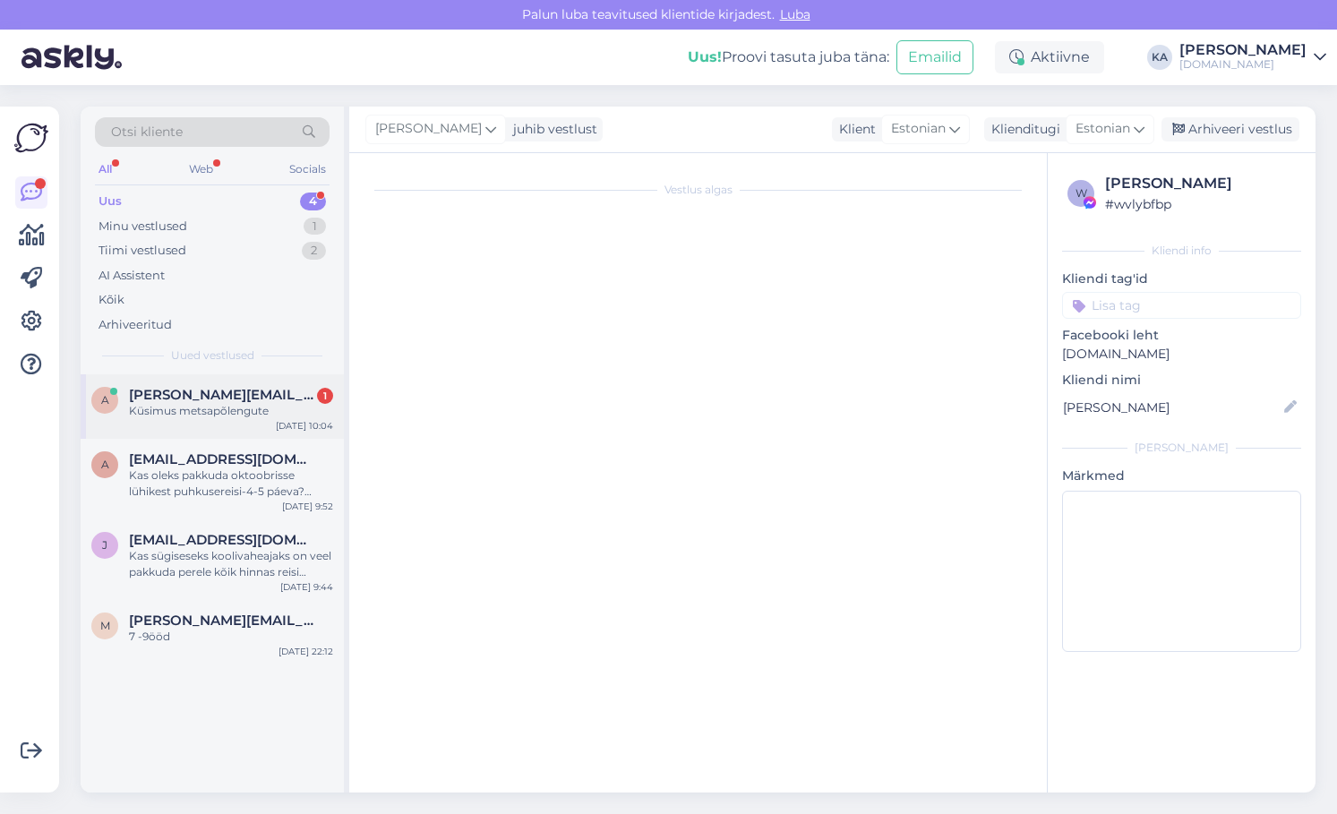
scroll to position [0, 0]
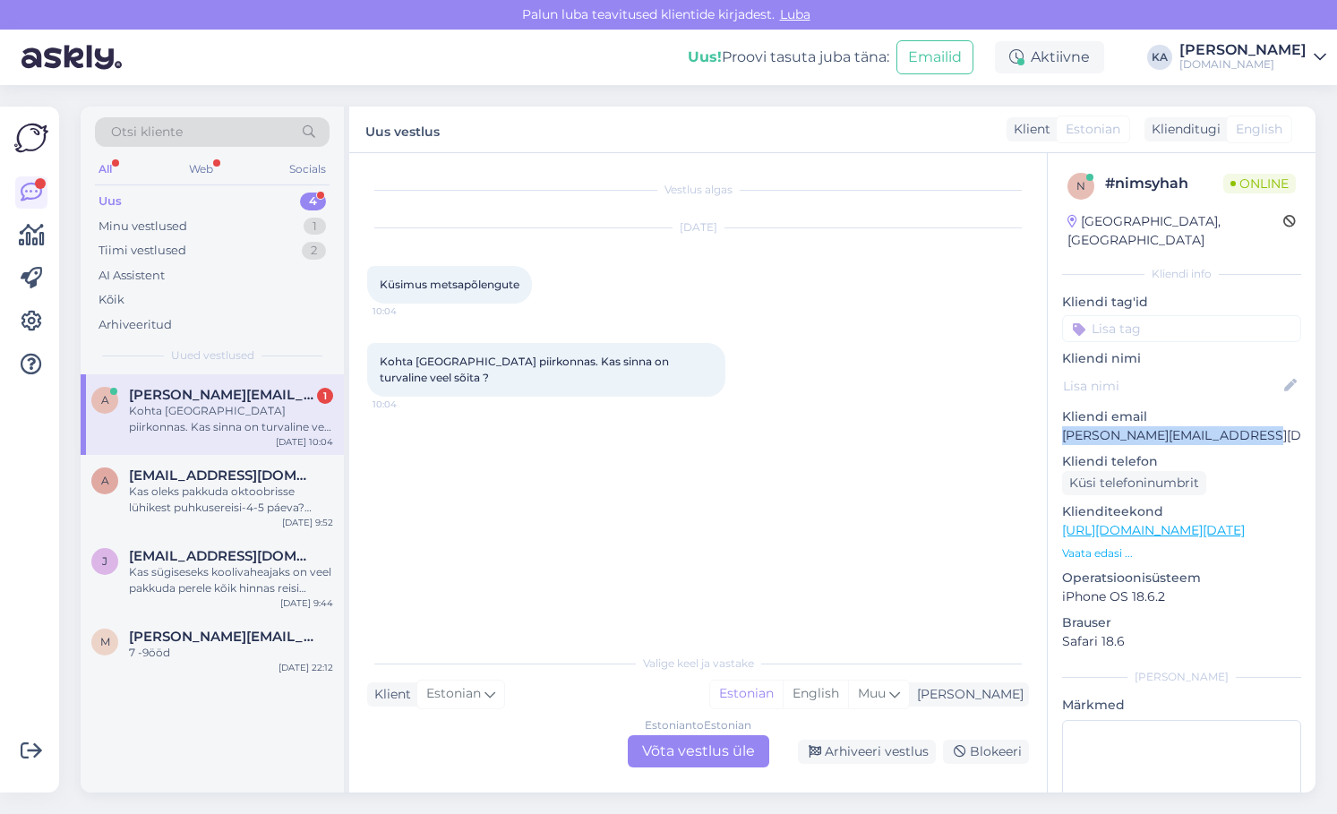
drag, startPoint x: 1260, startPoint y: 414, endPoint x: 1059, endPoint y: 420, distance: 201.6
click at [1059, 420] on div "n # nimsyhah Online [GEOGRAPHIC_DATA], [GEOGRAPHIC_DATA] Kliendi info Kliendi t…" at bounding box center [1182, 530] width 268 height 755
click at [1195, 426] on p "[PERSON_NAME][EMAIL_ADDRESS][DOMAIN_NAME]" at bounding box center [1181, 435] width 239 height 19
click at [645, 739] on div "Estonian to Estonian Võta vestlus üle" at bounding box center [699, 751] width 142 height 32
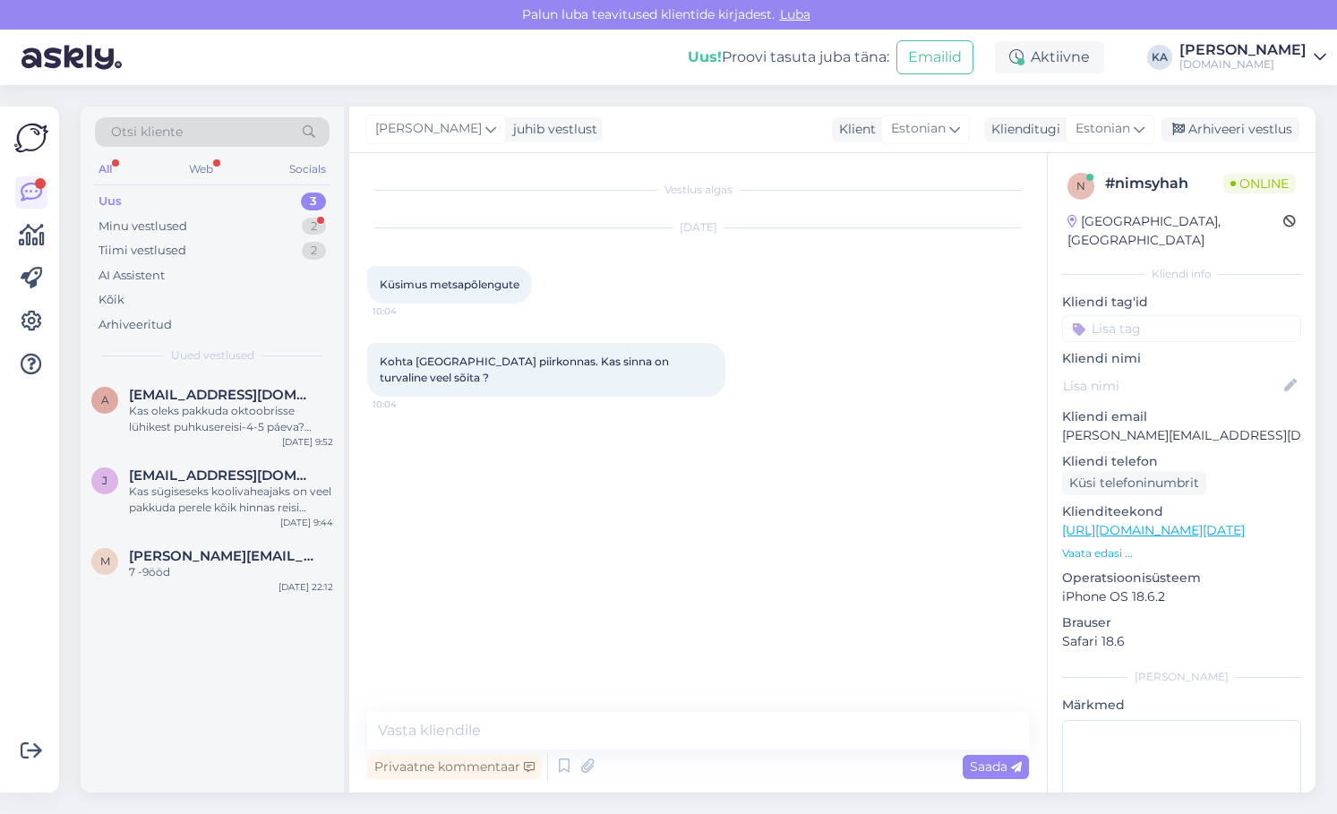
click at [557, 710] on div "Vestlus algas [DATE] Küsimus metsapõlengute 10:04 [GEOGRAPHIC_DATA] [GEOGRAPHIC…" at bounding box center [698, 473] width 698 height 640
click at [557, 716] on textarea at bounding box center [698, 731] width 662 height 38
paste textarea "Soovime teile teada anda, et viimastel päevadel on [GEOGRAPHIC_DATA], täpsemini…"
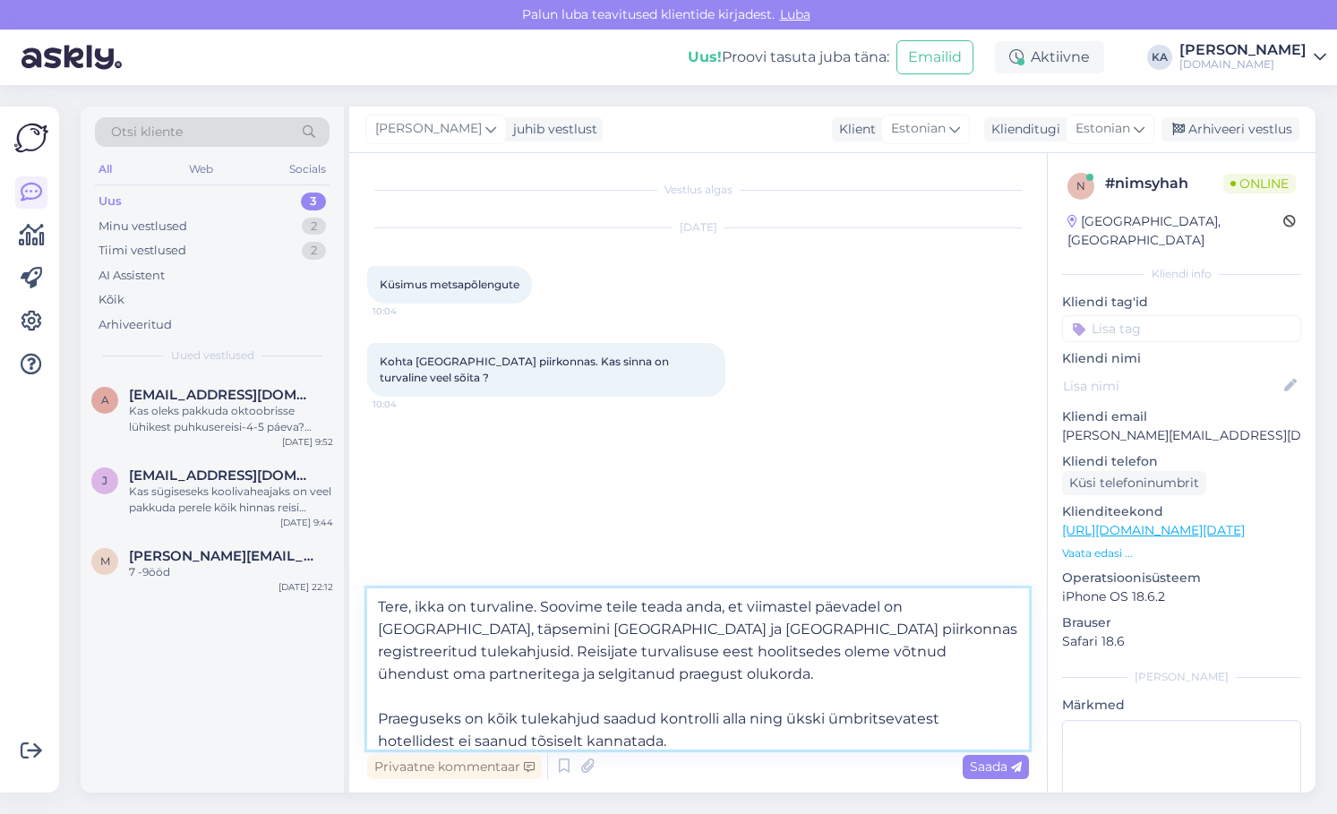
drag, startPoint x: 754, startPoint y: 606, endPoint x: 544, endPoint y: 606, distance: 210.5
click at [544, 606] on textarea "Tere, ikka on turvaline. Soovime teile teada anda, et viimastel päevadel on [GE…" at bounding box center [698, 669] width 662 height 161
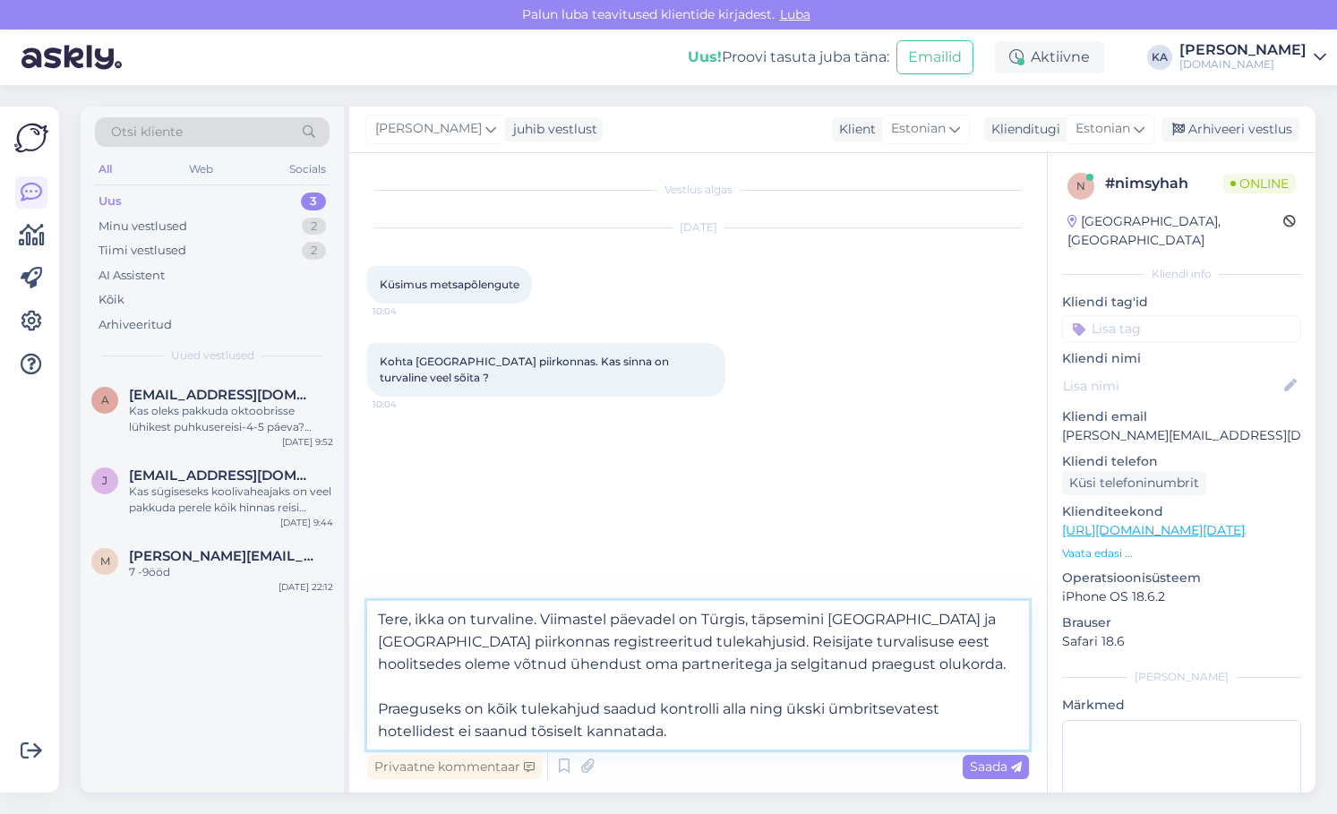
click at [888, 668] on textarea "Tere, ikka on turvaline. Viimastel päevadel on Türgis, täpsemini [GEOGRAPHIC_DA…" at bounding box center [698, 675] width 662 height 149
drag, startPoint x: 889, startPoint y: 666, endPoint x: 656, endPoint y: 644, distance: 234.8
click at [656, 644] on textarea "Tere, ikka on turvaline. Viimastel päevadel on Türgis, täpsemini [GEOGRAPHIC_DA…" at bounding box center [698, 675] width 662 height 149
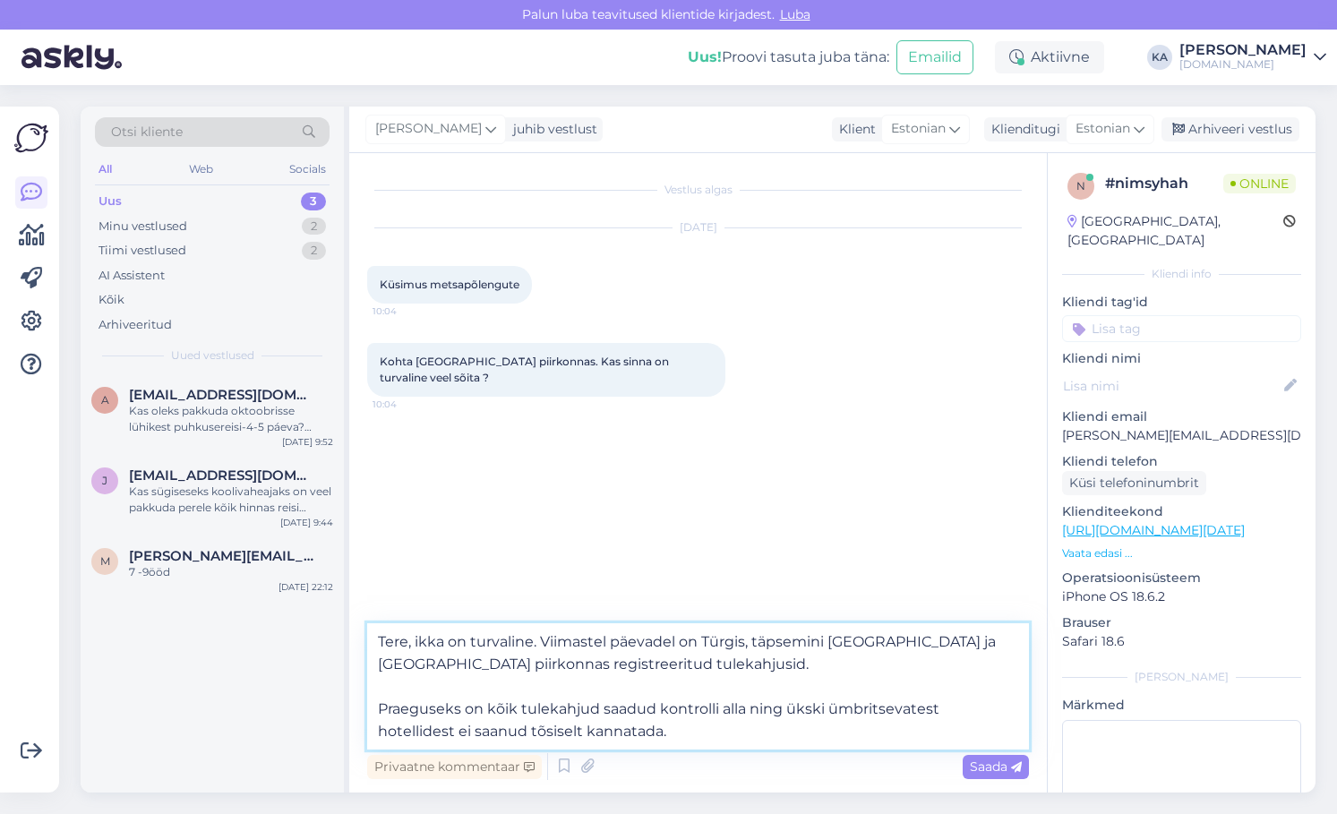
click at [643, 737] on textarea "Tere, ikka on turvaline. Viimastel päevadel on Türgis, täpsemini [GEOGRAPHIC_DA…" at bounding box center [698, 686] width 662 height 126
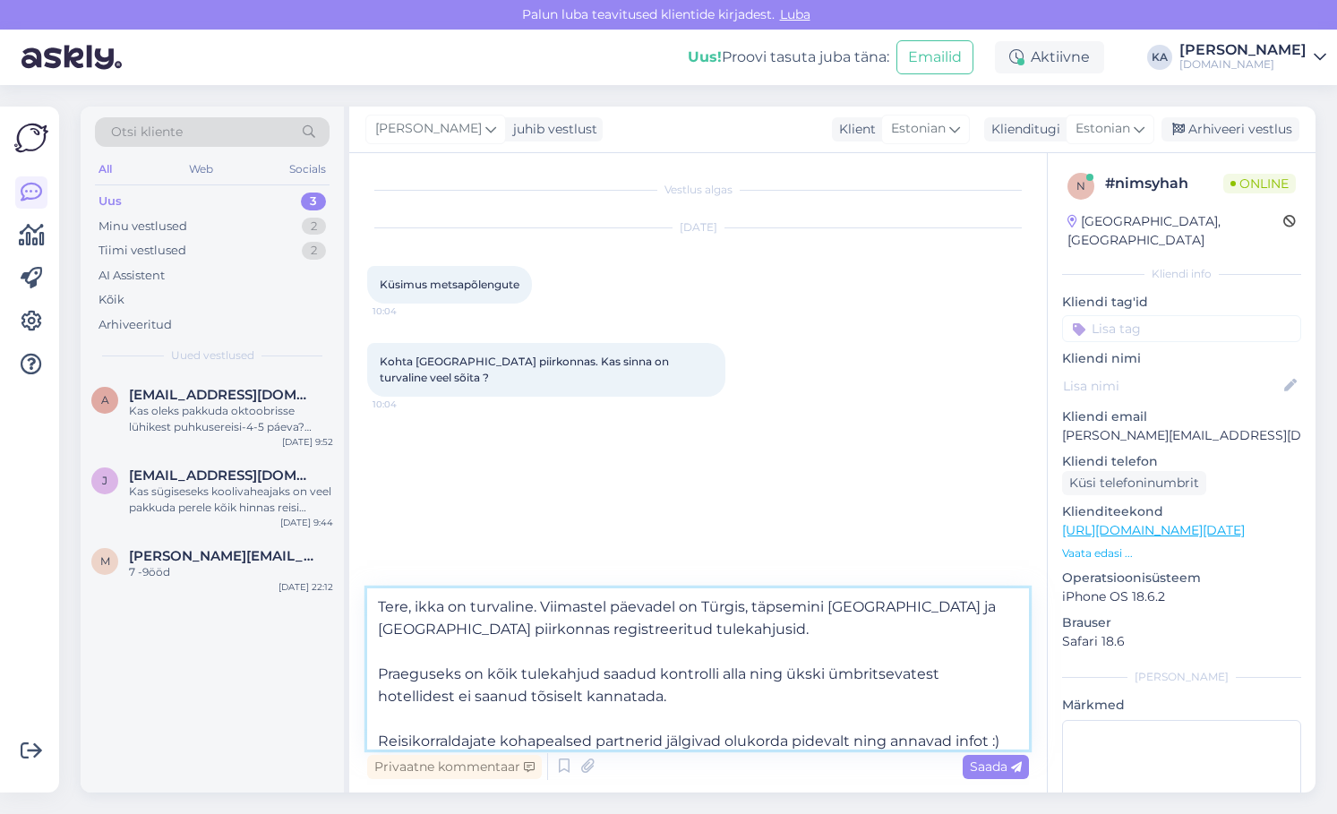
scroll to position [10, 0]
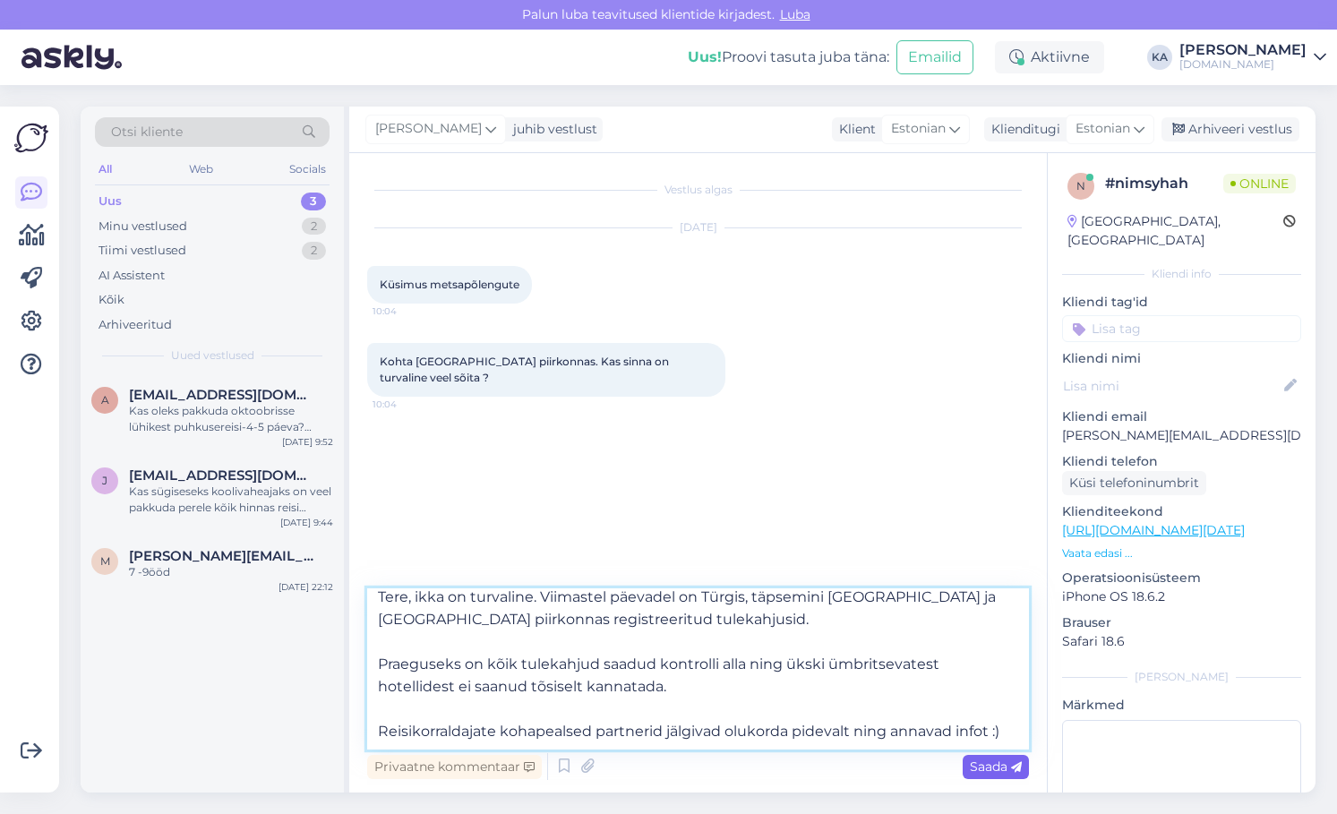
type textarea "Tere, ikka on turvaline. Viimastel päevadel on Türgis, täpsemini [GEOGRAPHIC_DA…"
click at [1001, 770] on span "Saada" at bounding box center [996, 767] width 52 height 16
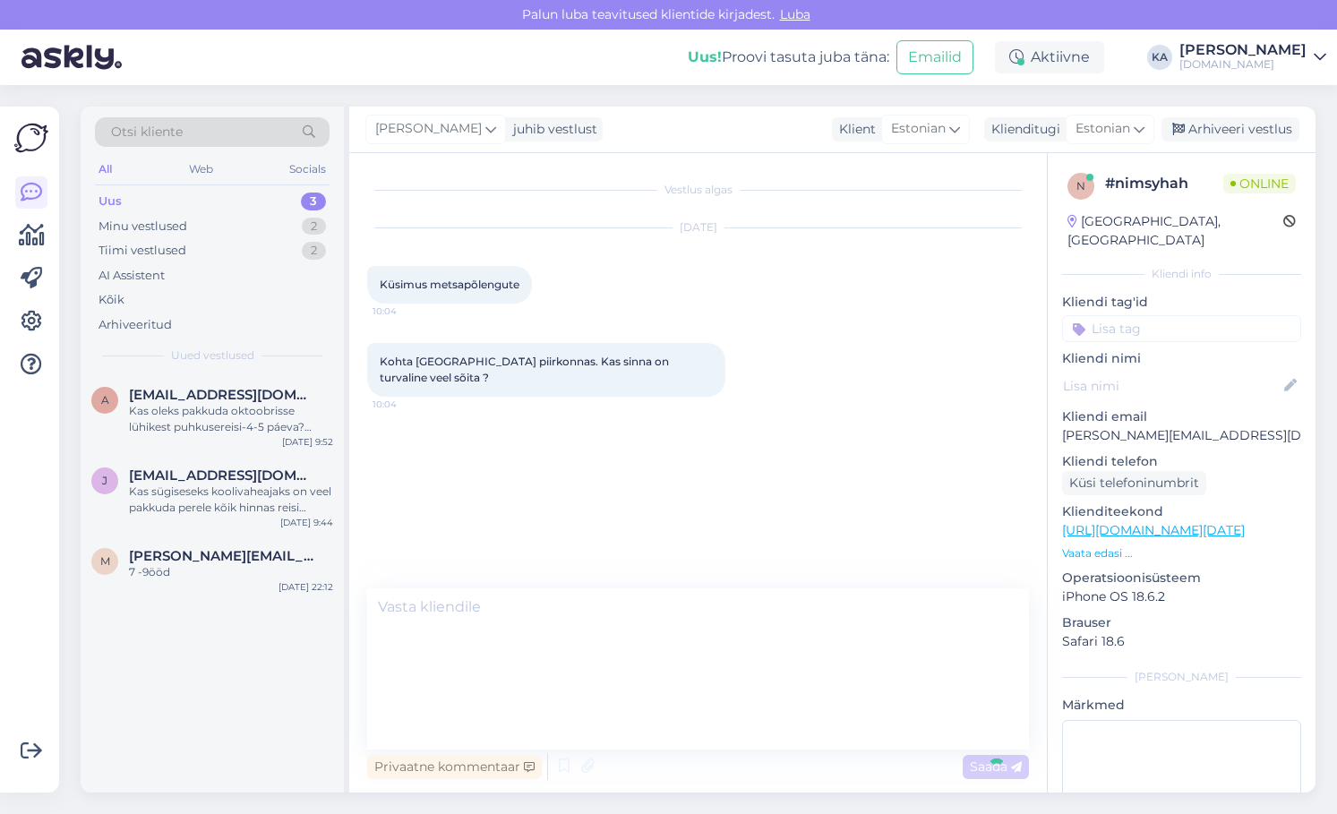
scroll to position [0, 0]
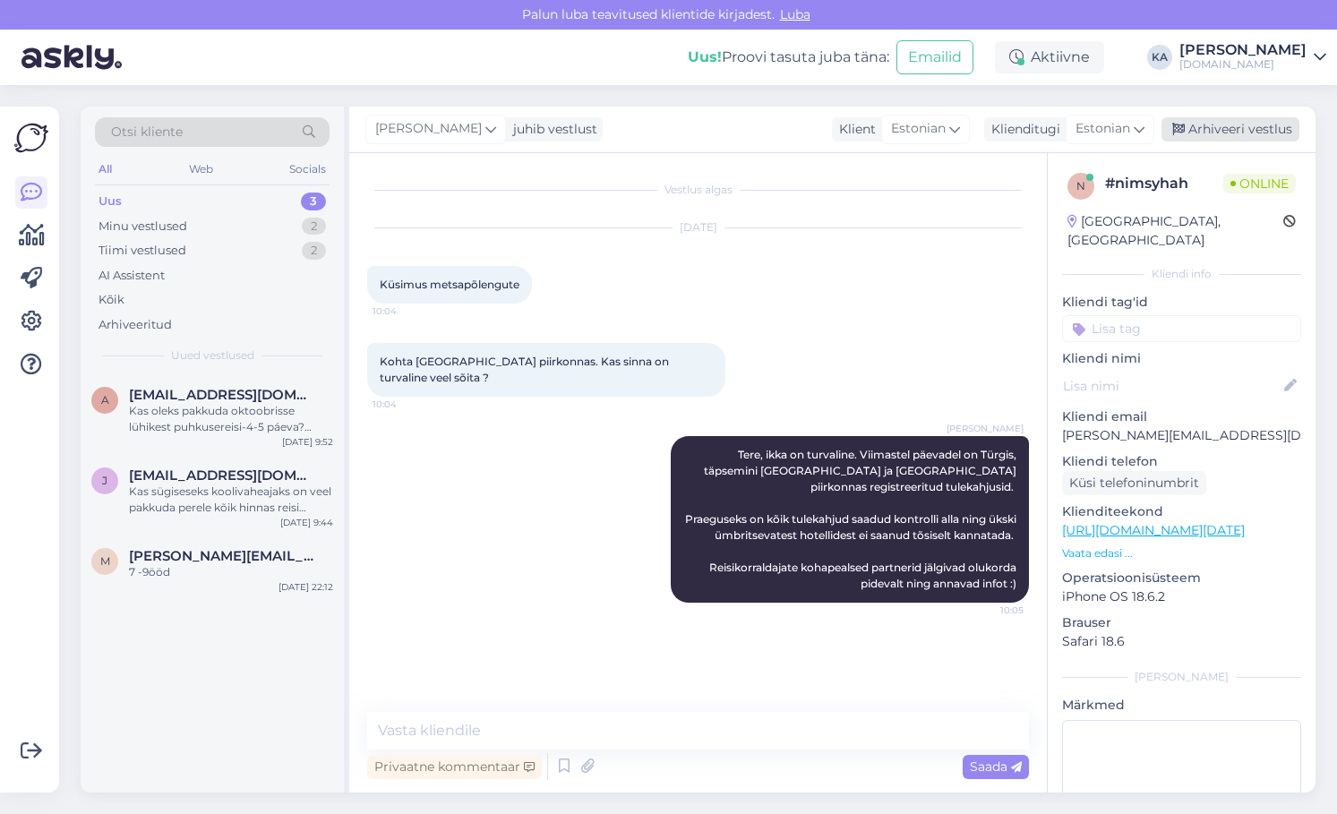
click at [1260, 137] on div "Arhiveeri vestlus" at bounding box center [1231, 129] width 138 height 24
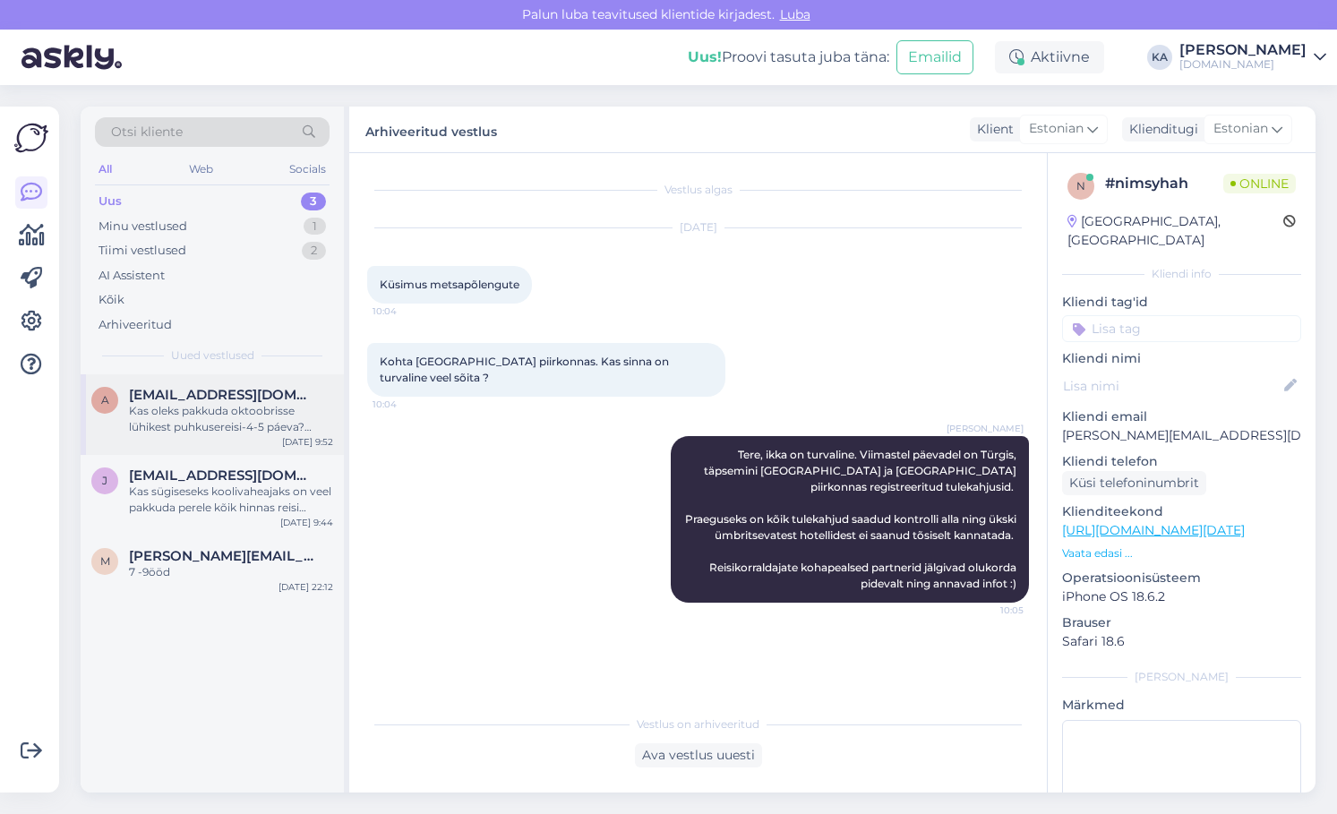
click at [163, 425] on div "Kas oleks pakkuda oktoobrisse lühikest puhkusereisi-4-5 páeva? Alates [DATE]" at bounding box center [231, 419] width 204 height 32
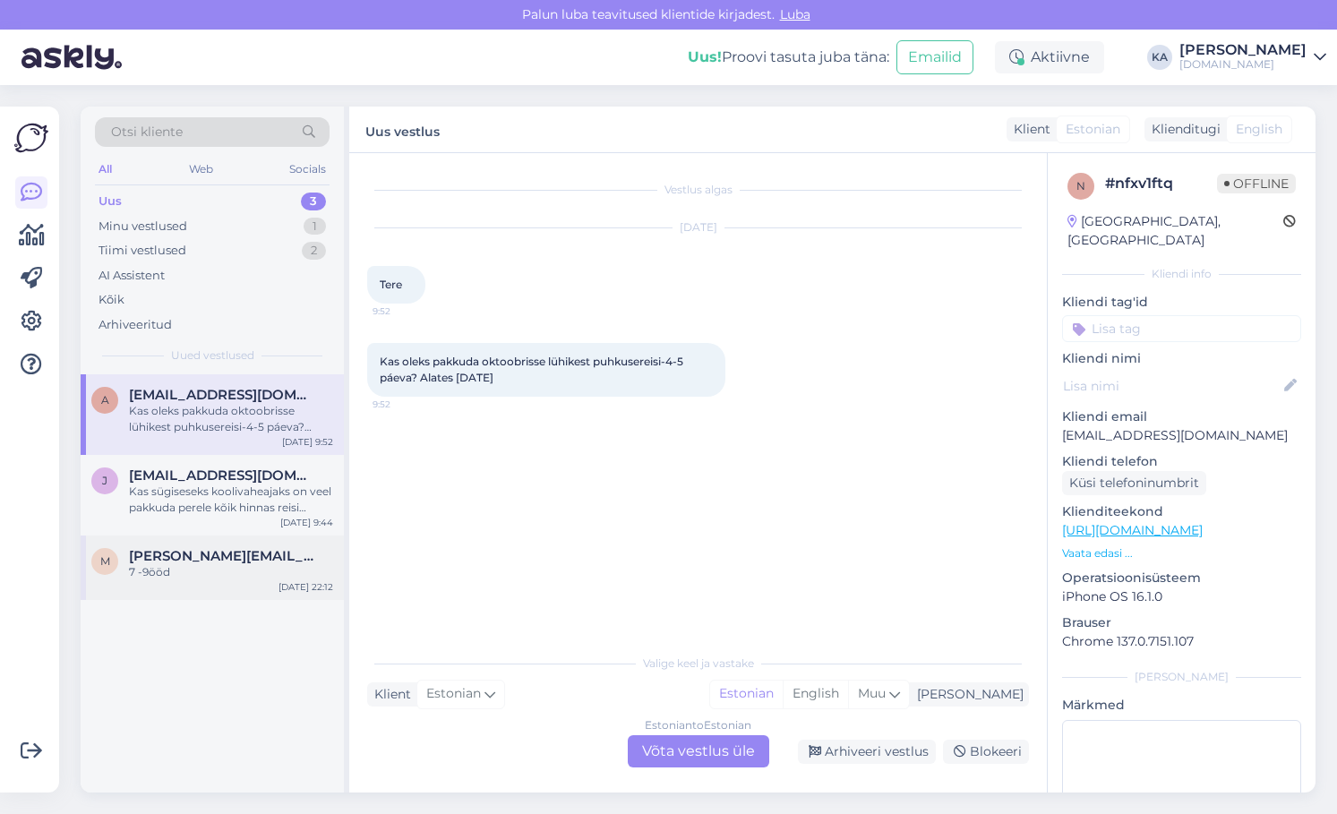
click at [186, 546] on div "M [PERSON_NAME][EMAIL_ADDRESS][DOMAIN_NAME] 7 -9ööd [DATE] 22:12" at bounding box center [212, 568] width 263 height 64
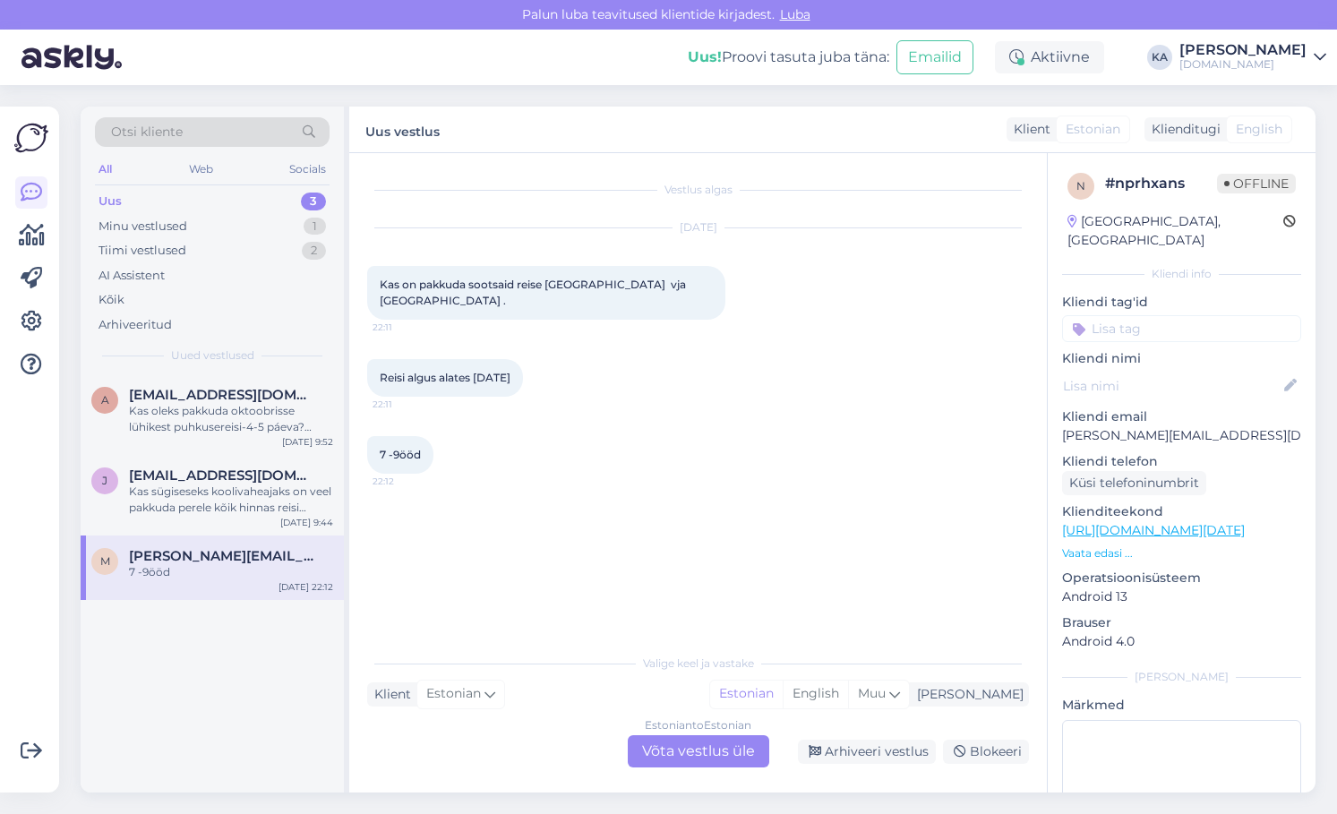
click at [703, 753] on div "Estonian to Estonian Võta vestlus üle" at bounding box center [699, 751] width 142 height 32
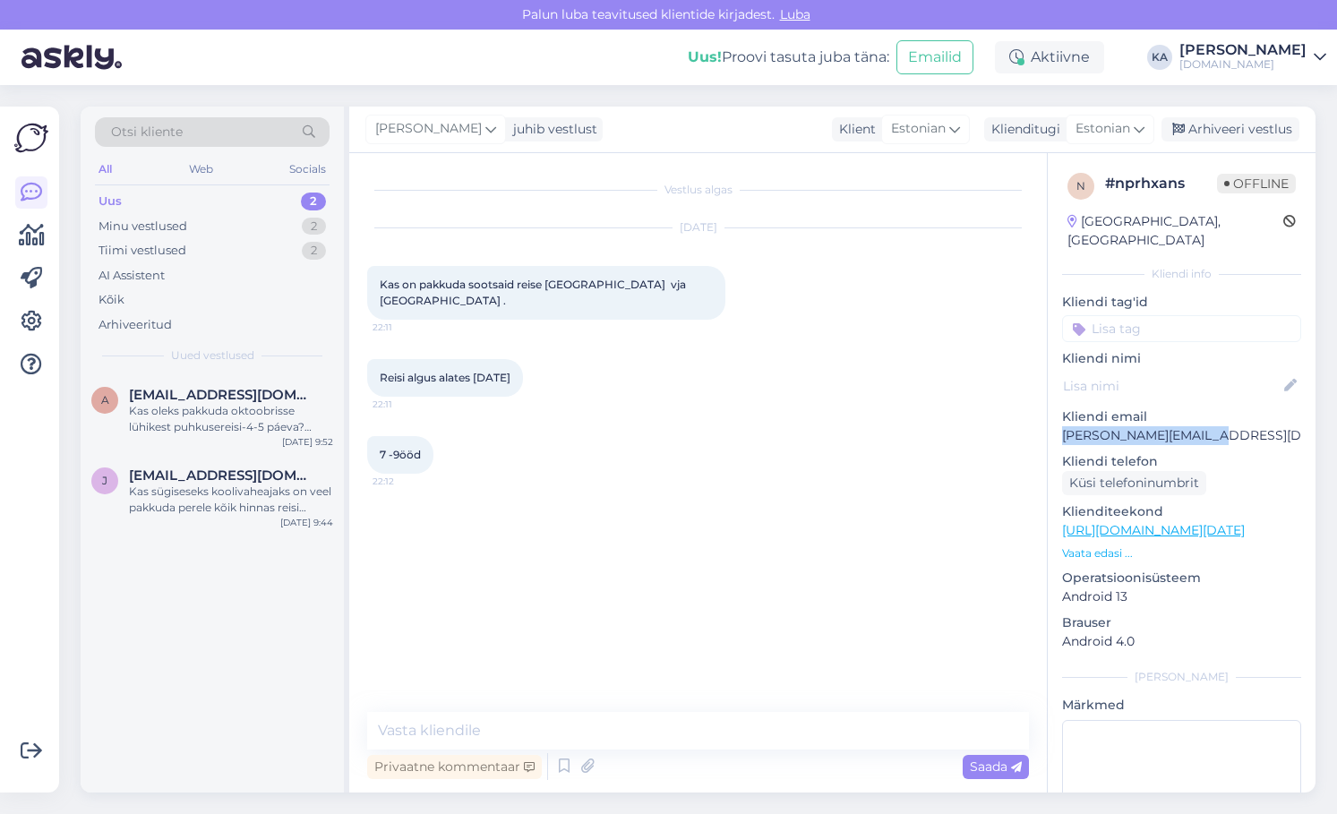
drag, startPoint x: 1175, startPoint y: 425, endPoint x: 1061, endPoint y: 420, distance: 113.9
click at [1061, 420] on div "n # nprhxans Offline [GEOGRAPHIC_DATA], [GEOGRAPHIC_DATA] Kliendi info Kliendi …" at bounding box center [1182, 530] width 268 height 755
copy p "[PERSON_NAME][EMAIL_ADDRESS][DOMAIN_NAME]"
click at [733, 599] on div "Vestlus algas [DATE] Kas on pakkuda sootsaid reise [GEOGRAPHIC_DATA] vja [GEOGR…" at bounding box center [706, 433] width 678 height 525
click at [471, 726] on textarea at bounding box center [698, 731] width 662 height 38
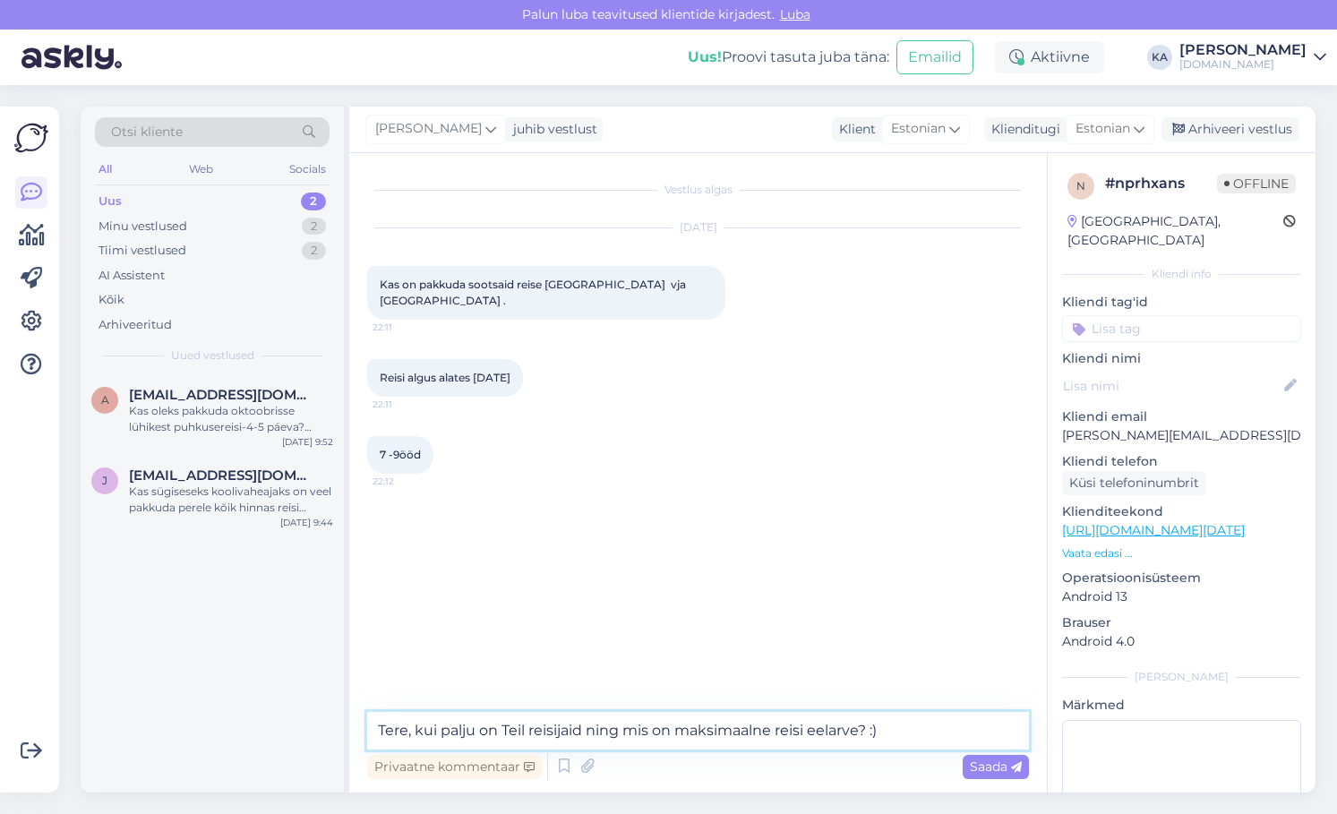
type textarea "Tere, kui palju on Teil reisijaid ning mis on maksimaalne reisi eelarve? :)"
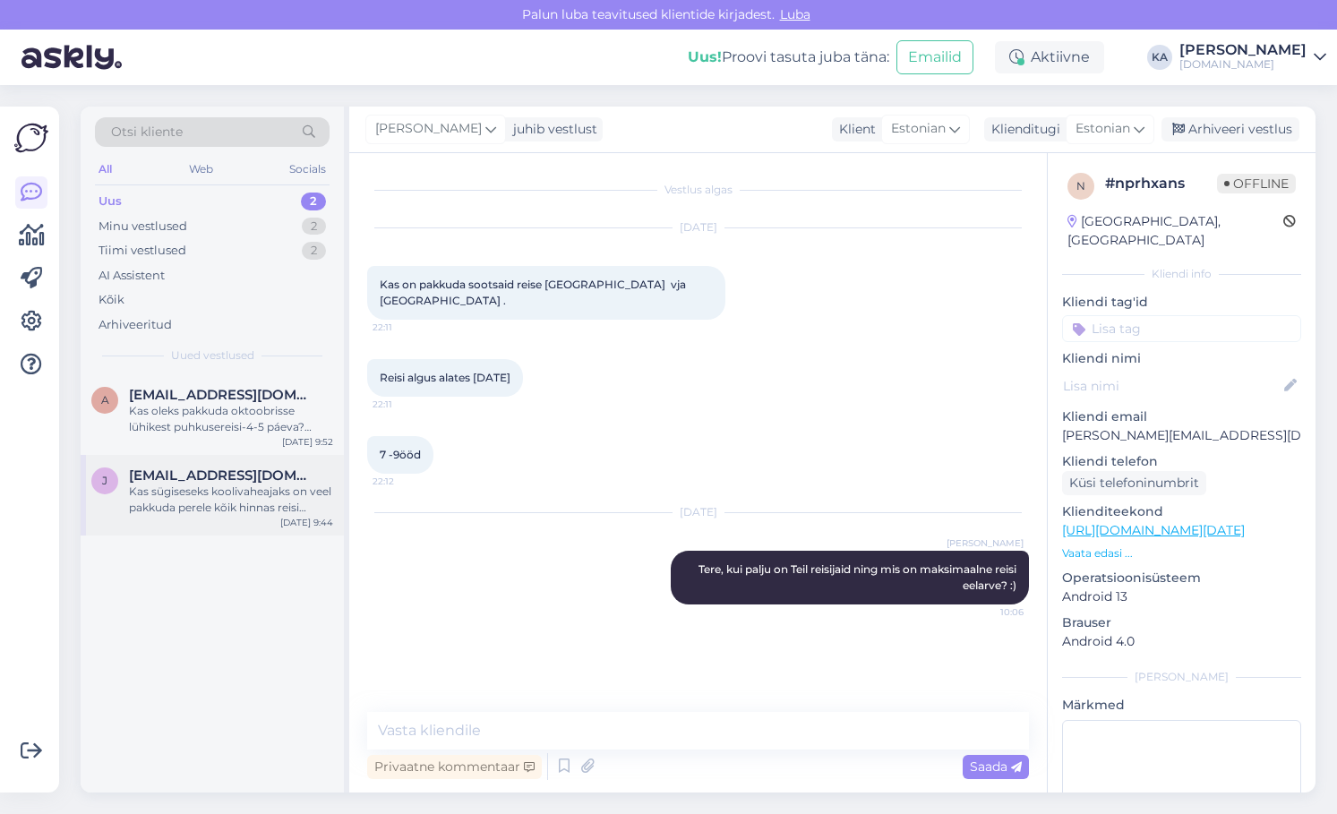
click at [168, 500] on div "Kas sügiseseks koolivaheajaks on veel pakkuda perele kõik hinnas reisi mõistlik…" at bounding box center [231, 500] width 204 height 32
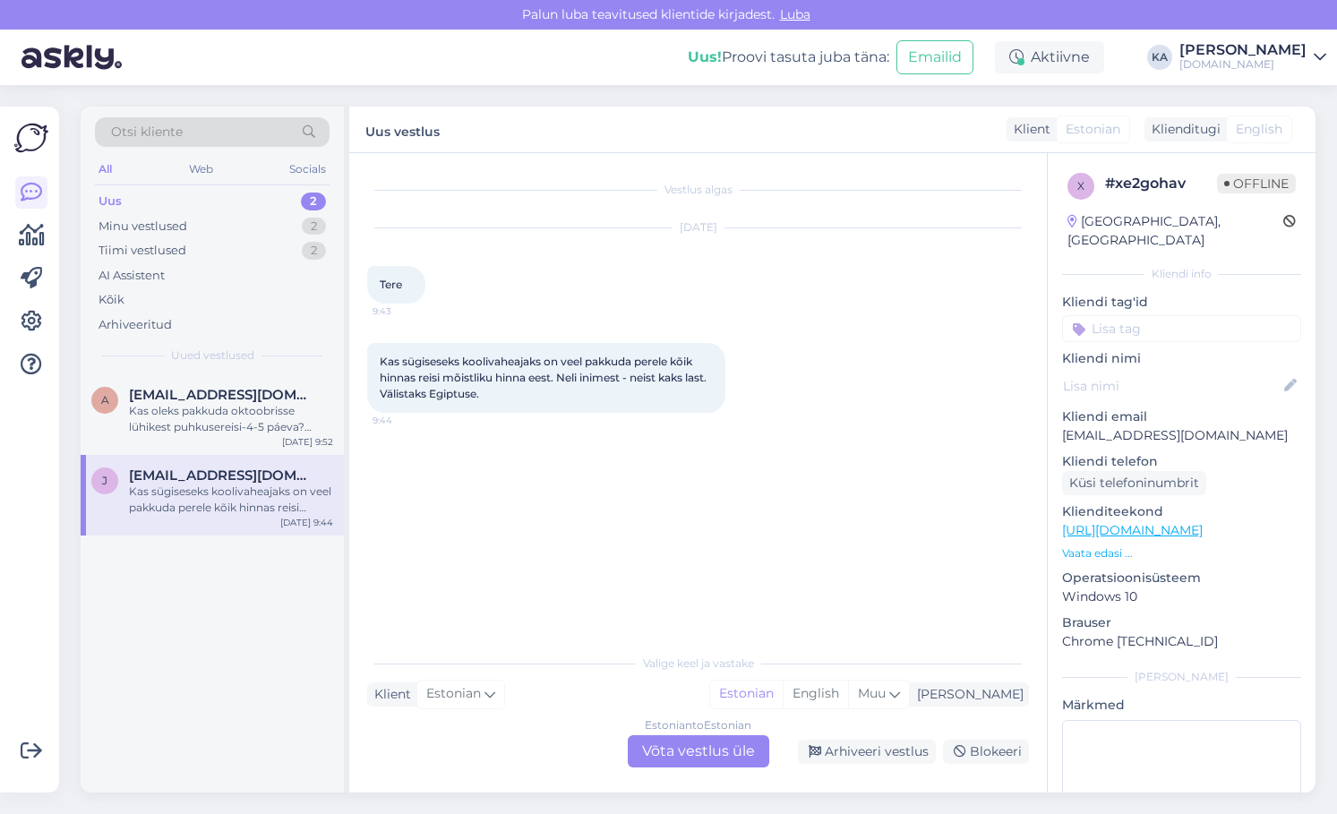
drag, startPoint x: 662, startPoint y: 754, endPoint x: 626, endPoint y: 750, distance: 36.1
click at [661, 754] on div "Estonian to Estonian Võta vestlus üle" at bounding box center [699, 751] width 142 height 32
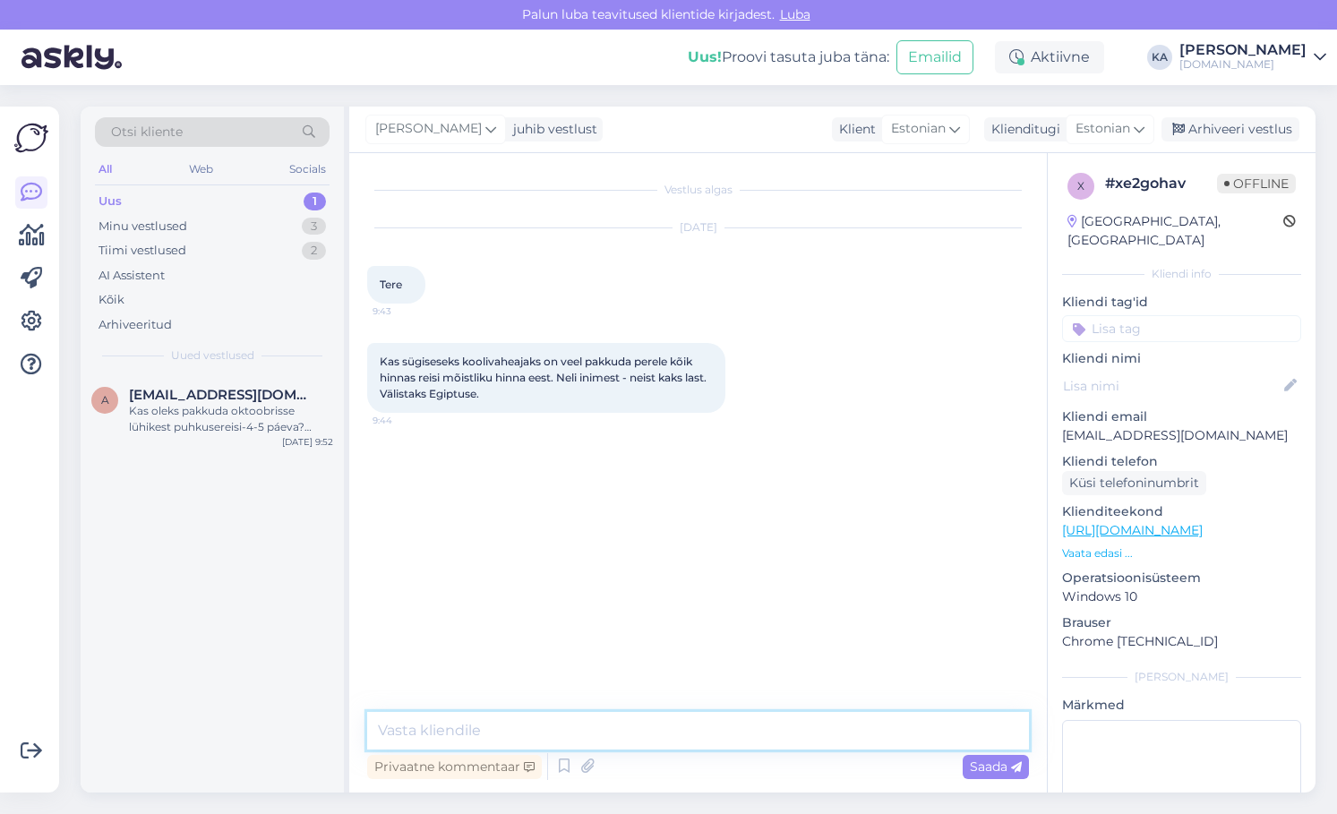
click at [520, 736] on textarea at bounding box center [698, 731] width 662 height 38
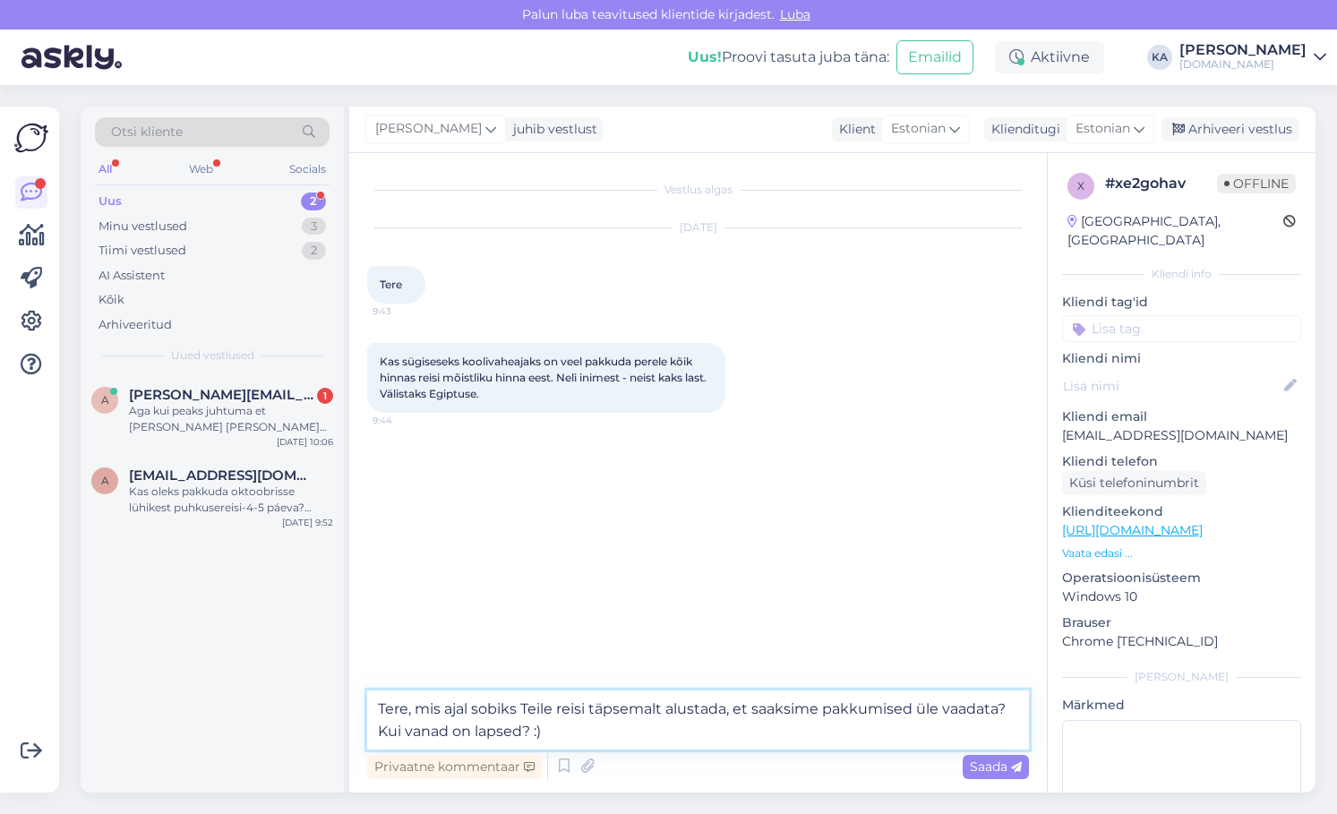
type textarea "Tere, mis ajal sobiks Teile reisi täpsemalt alustada, et saaksime pakkumised ül…"
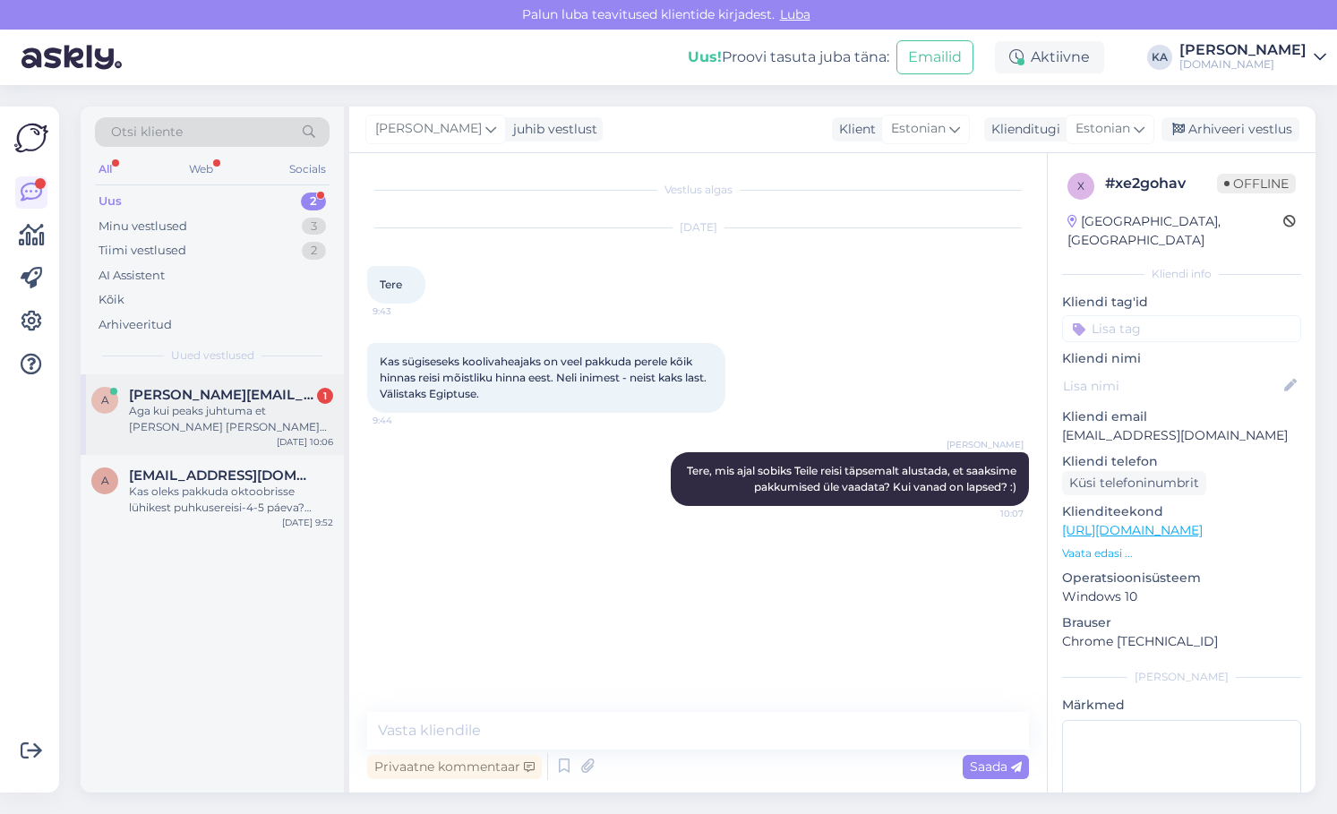
click at [184, 432] on div "Aga kui peaks juhtuma et [PERSON_NAME] [PERSON_NAME] põlengute tõttu ei saa [PE…" at bounding box center [231, 419] width 204 height 32
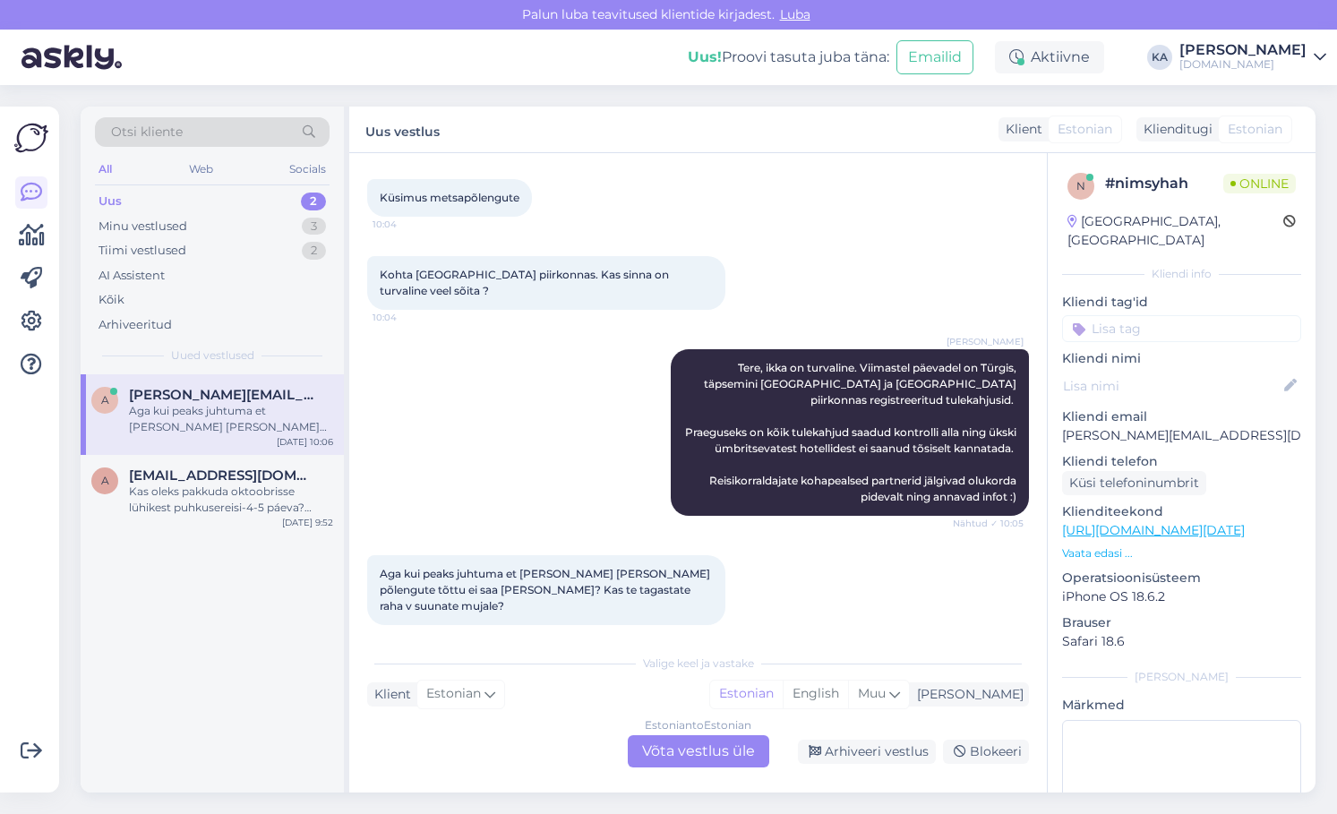
click at [669, 755] on div "Estonian to Estonian Võta vestlus üle" at bounding box center [699, 751] width 142 height 32
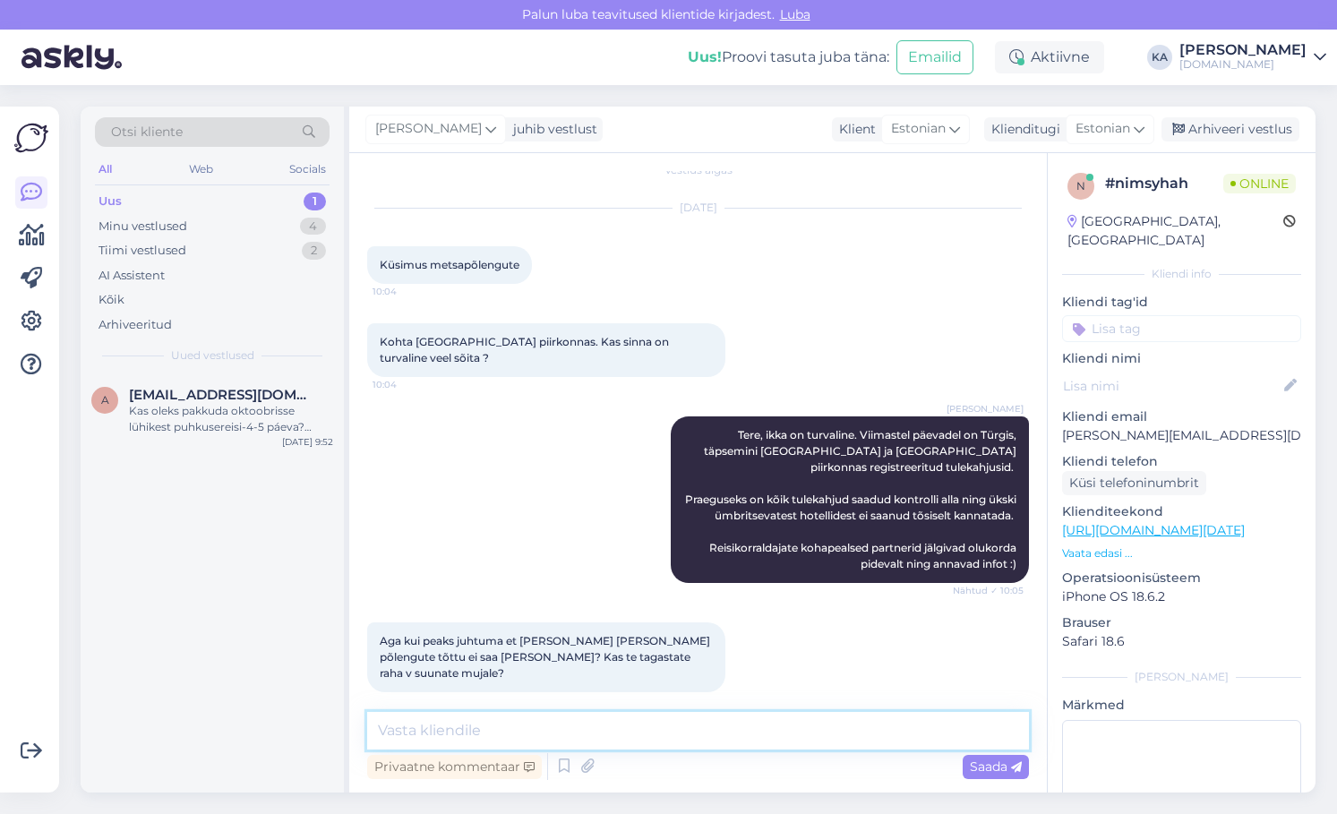
click at [538, 735] on textarea at bounding box center [698, 731] width 662 height 38
click at [546, 727] on textarea at bounding box center [698, 731] width 662 height 38
click at [477, 718] on textarea at bounding box center [698, 731] width 662 height 38
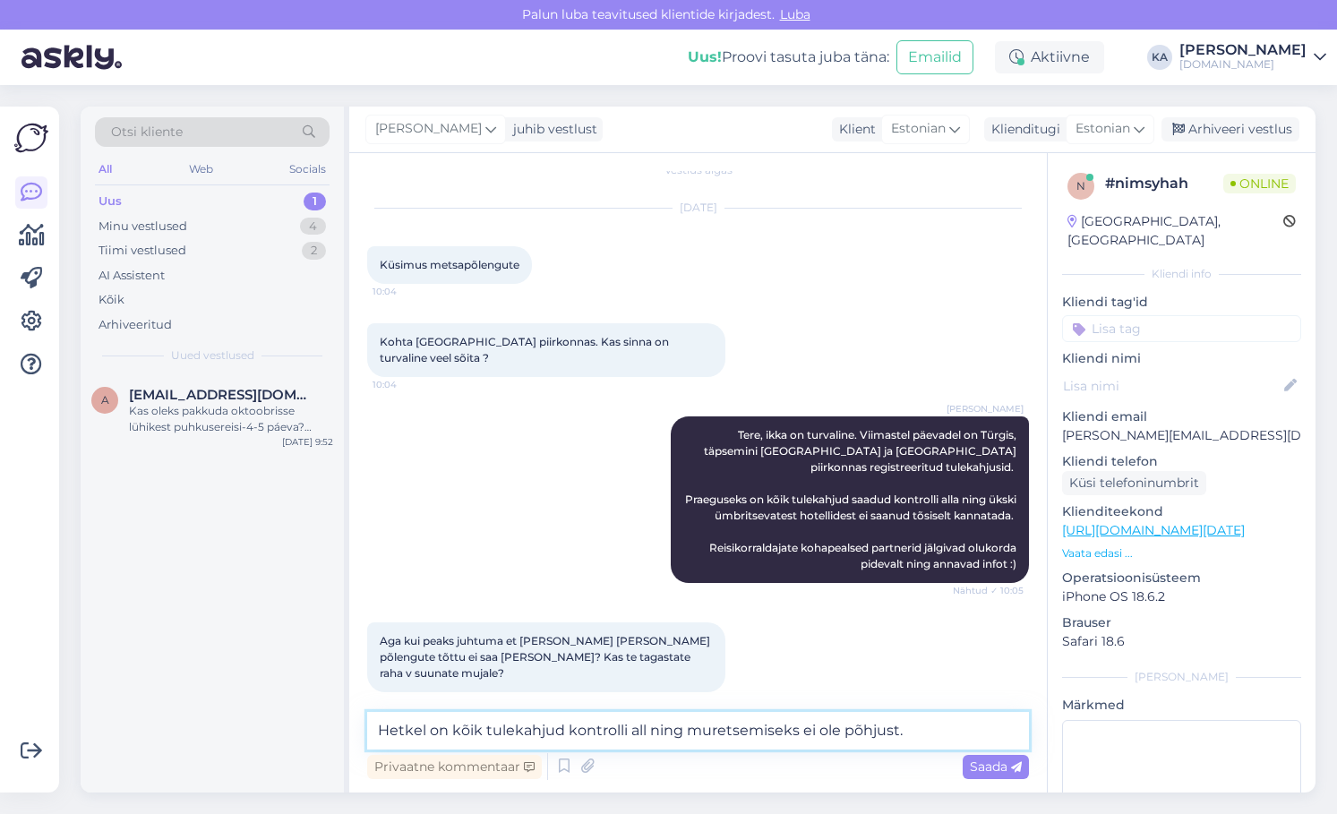
click at [947, 723] on textarea "Hetkel on kõik tulekahjud kontrolli all ning muretsemiseks ei ole põhjust." at bounding box center [698, 731] width 662 height 38
click at [947, 728] on textarea "Hetkel on kõik tulekahjud kontrolli all ning muretsemiseks ei ole põhjust." at bounding box center [698, 731] width 662 height 38
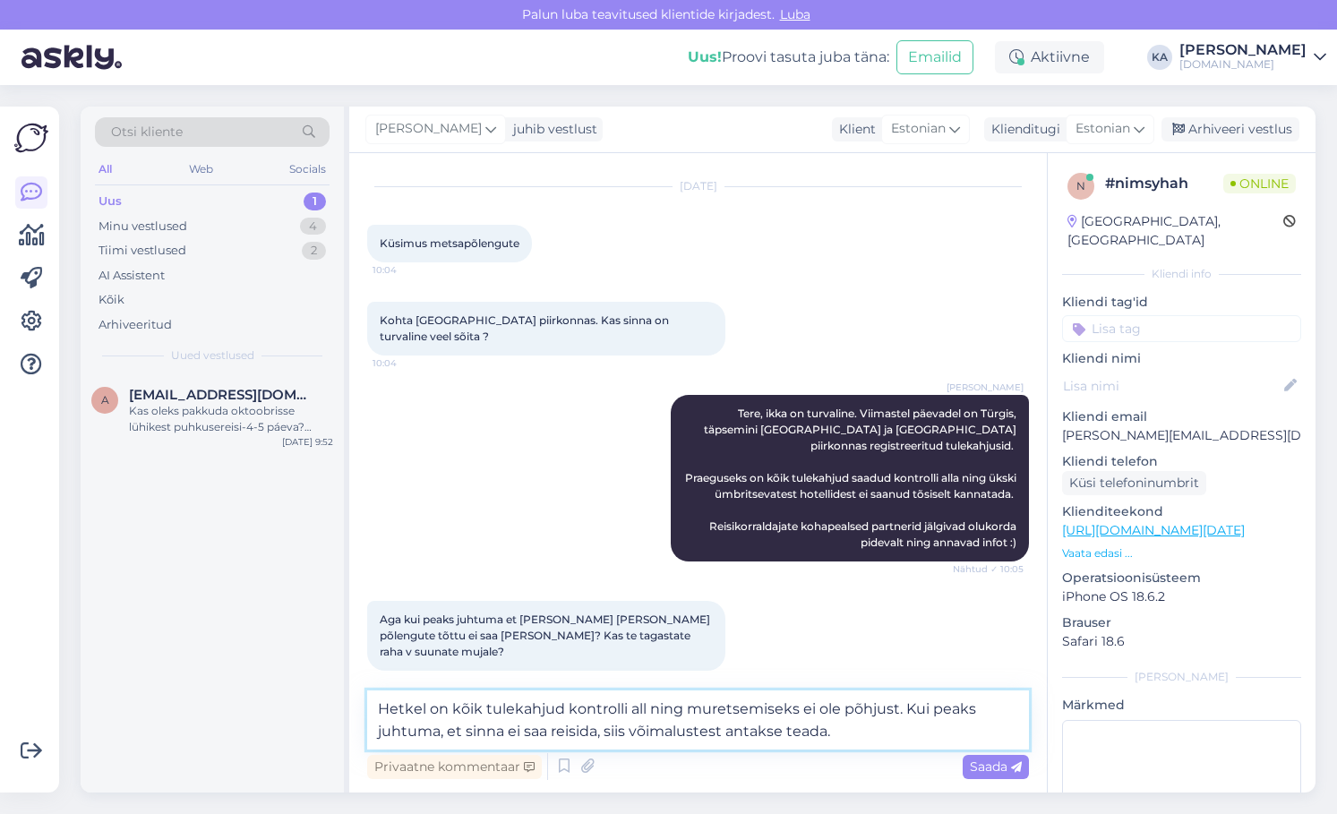
type textarea "Hetkel on kõik tulekahjud kontrolli all ning muretsemiseks ei ole põhjust. Kui …"
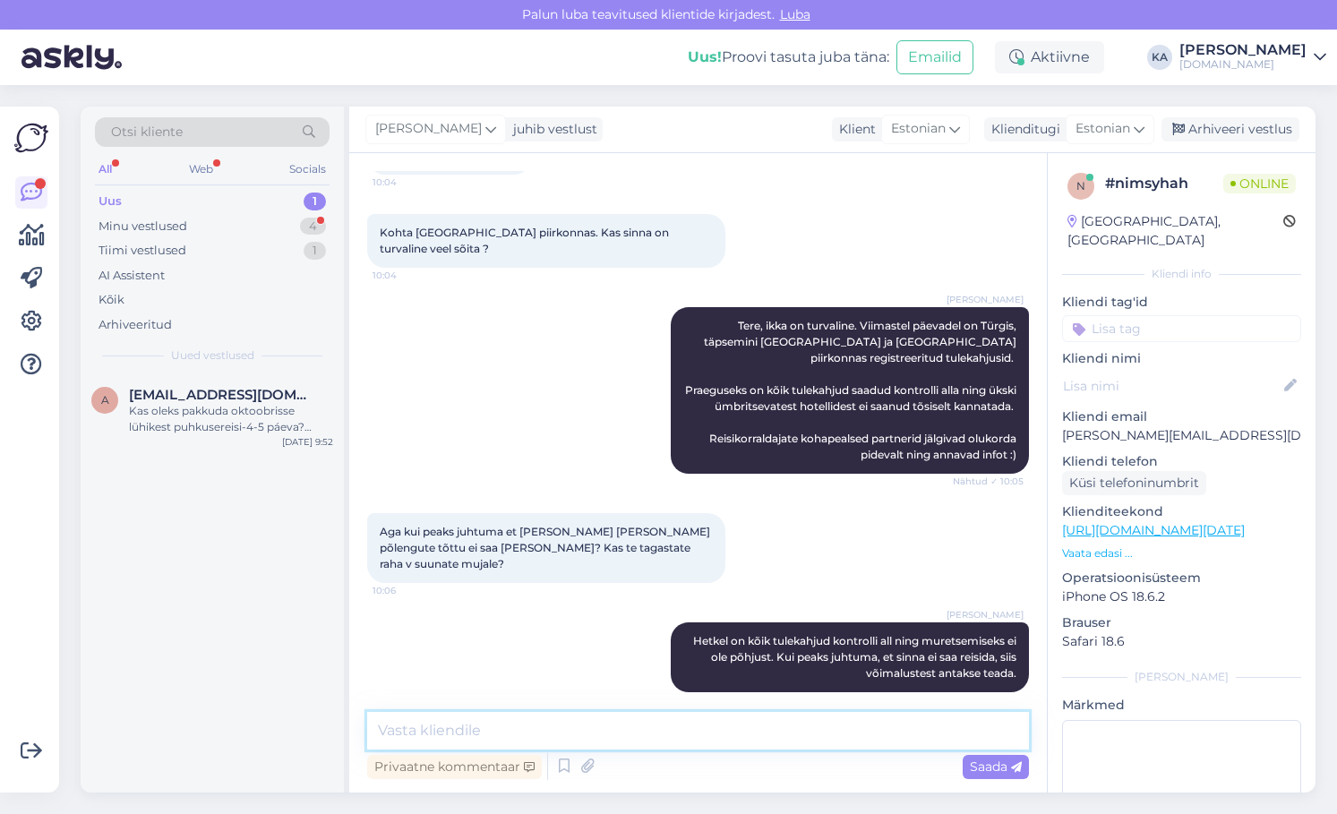
scroll to position [206, 0]
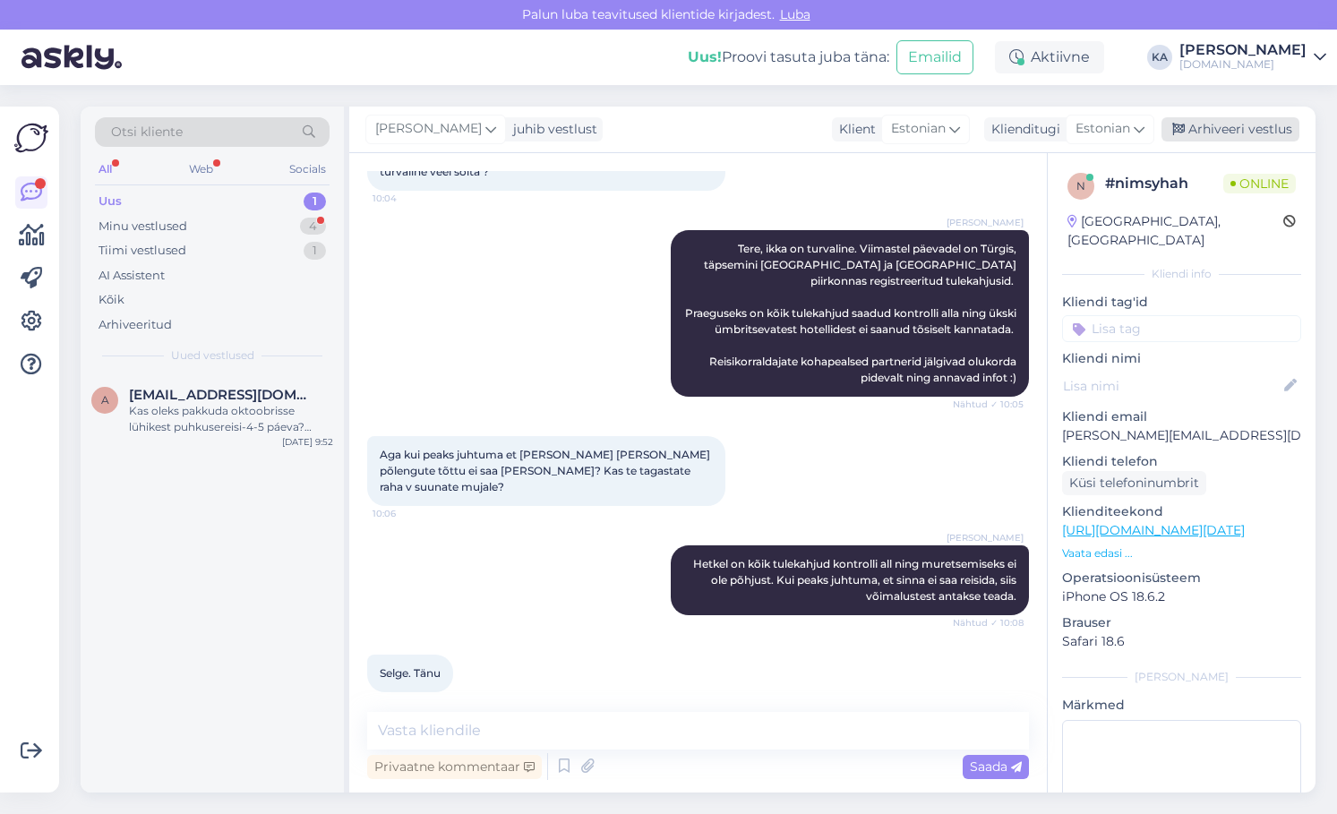
click at [1210, 130] on div "Arhiveeri vestlus" at bounding box center [1231, 129] width 138 height 24
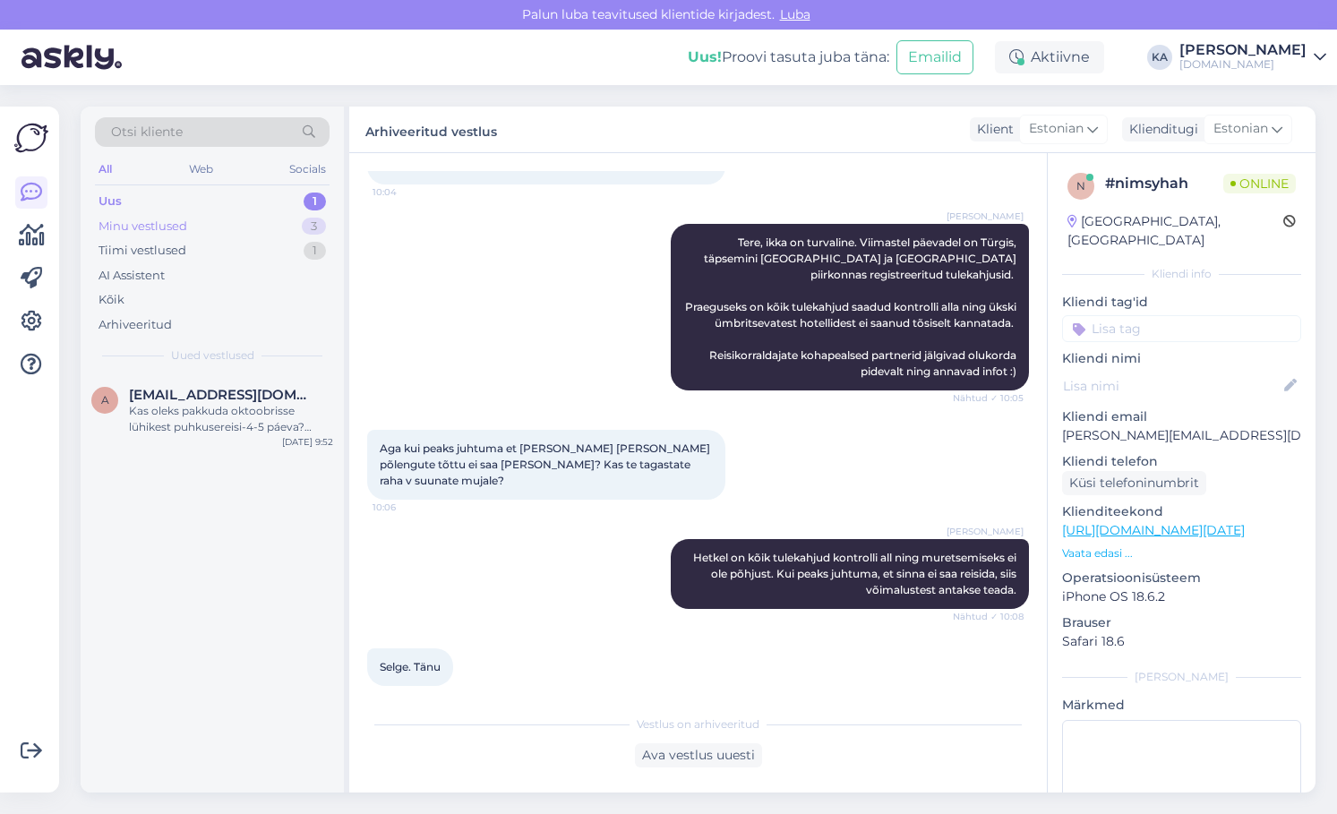
click at [220, 227] on div "Minu vestlused 3" at bounding box center [212, 226] width 235 height 25
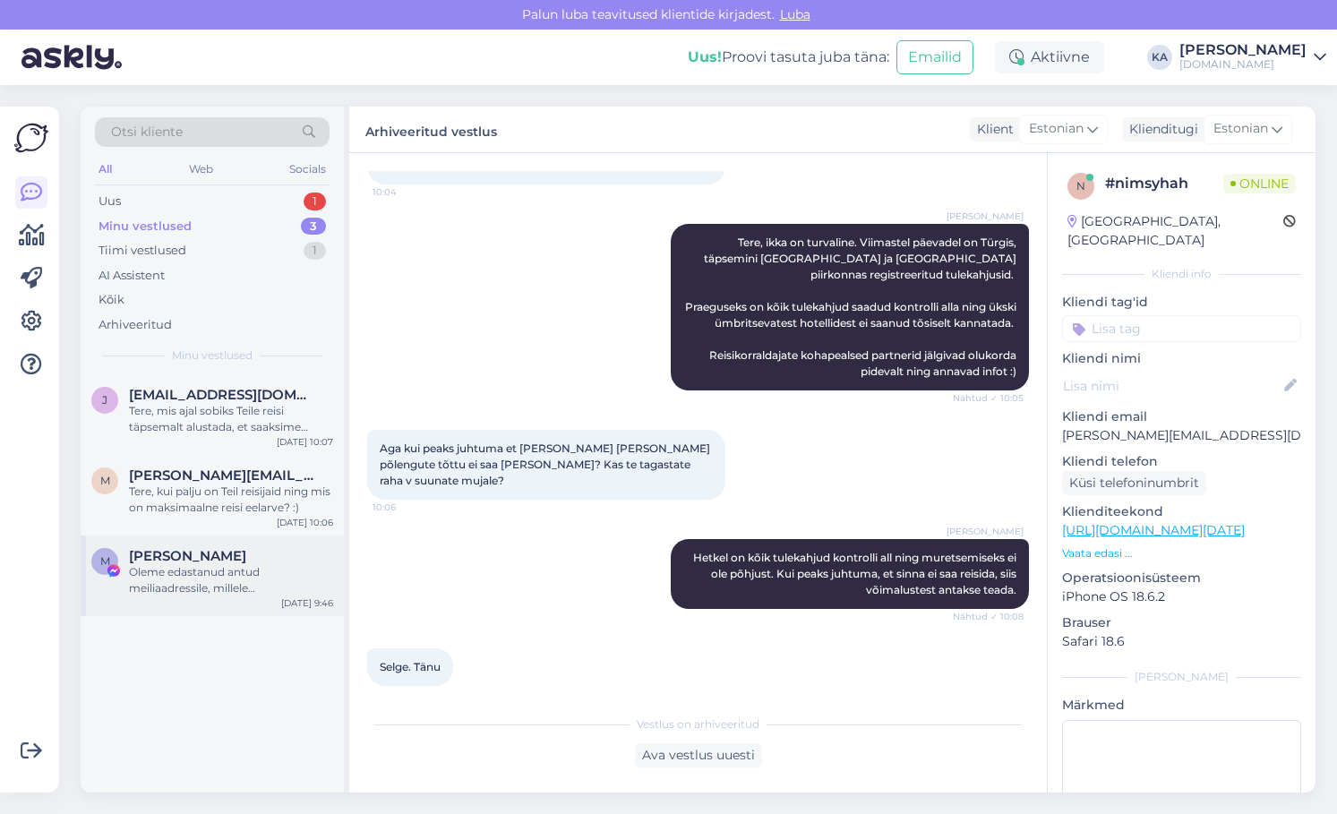
click at [199, 578] on div "Oleme edastanud antud meiliaadressile, millele [PERSON_NAME] andnud. Edastasime…" at bounding box center [231, 580] width 204 height 32
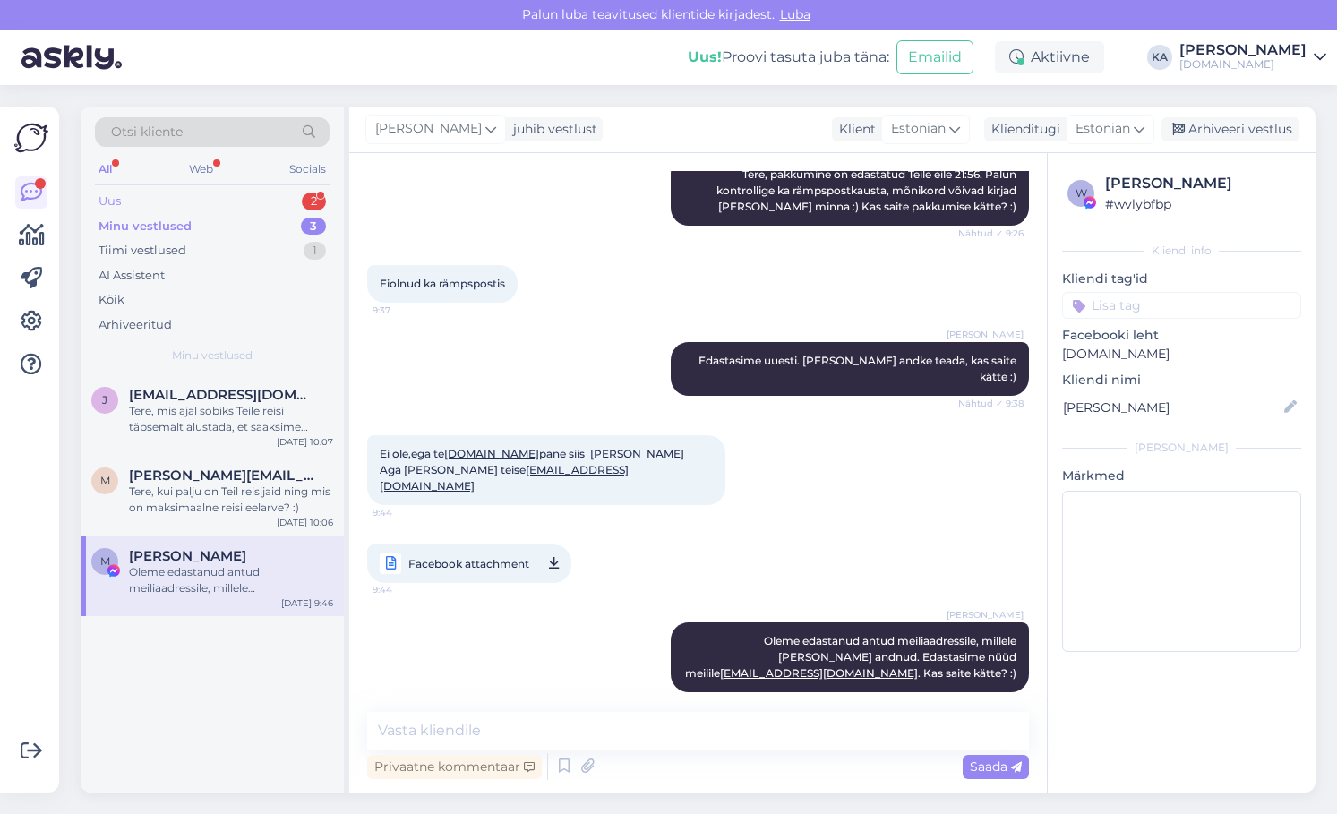
click at [138, 194] on div "Uus 2" at bounding box center [212, 201] width 235 height 25
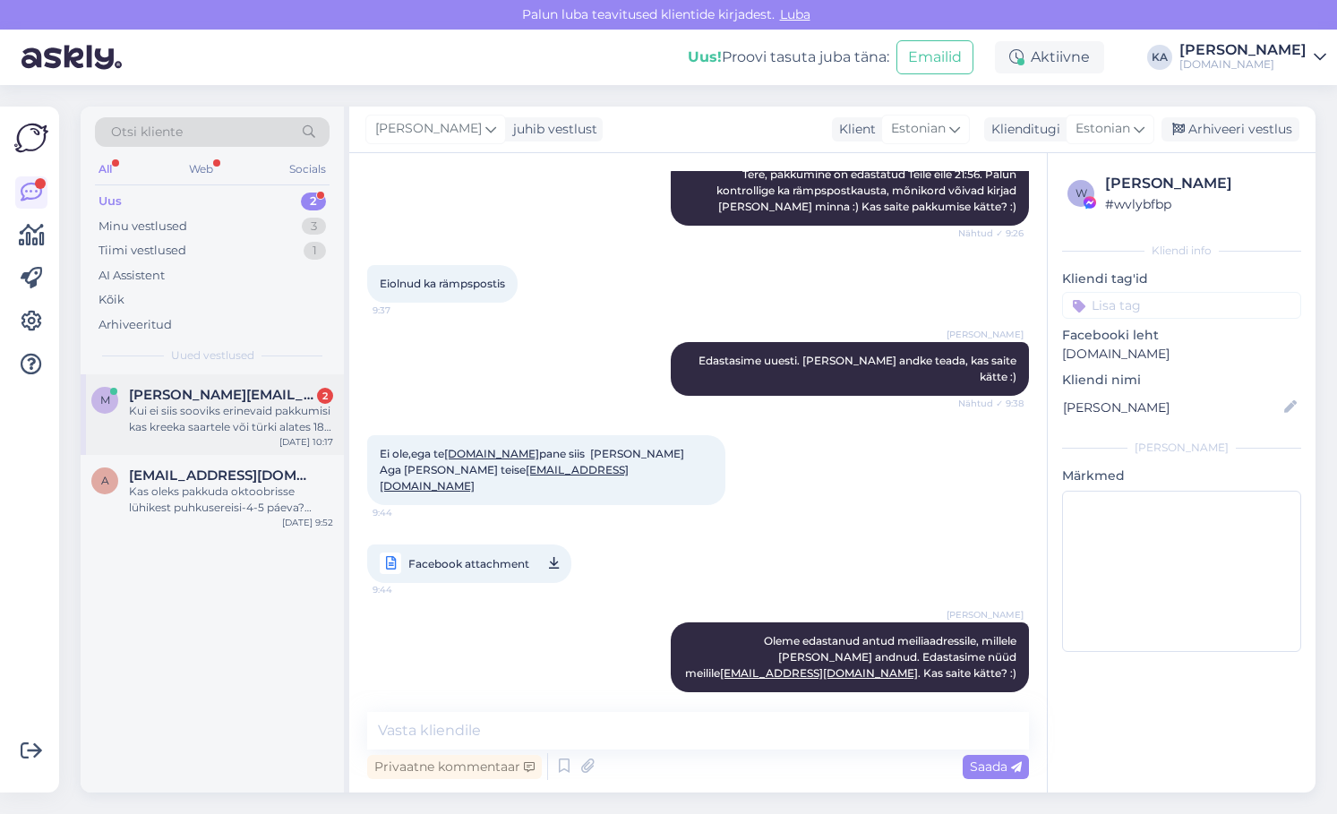
click at [209, 417] on div "Kui ei siis sooviks erinevaid pakkumisi kas kreeka saartele või türki alates 18…" at bounding box center [231, 419] width 204 height 32
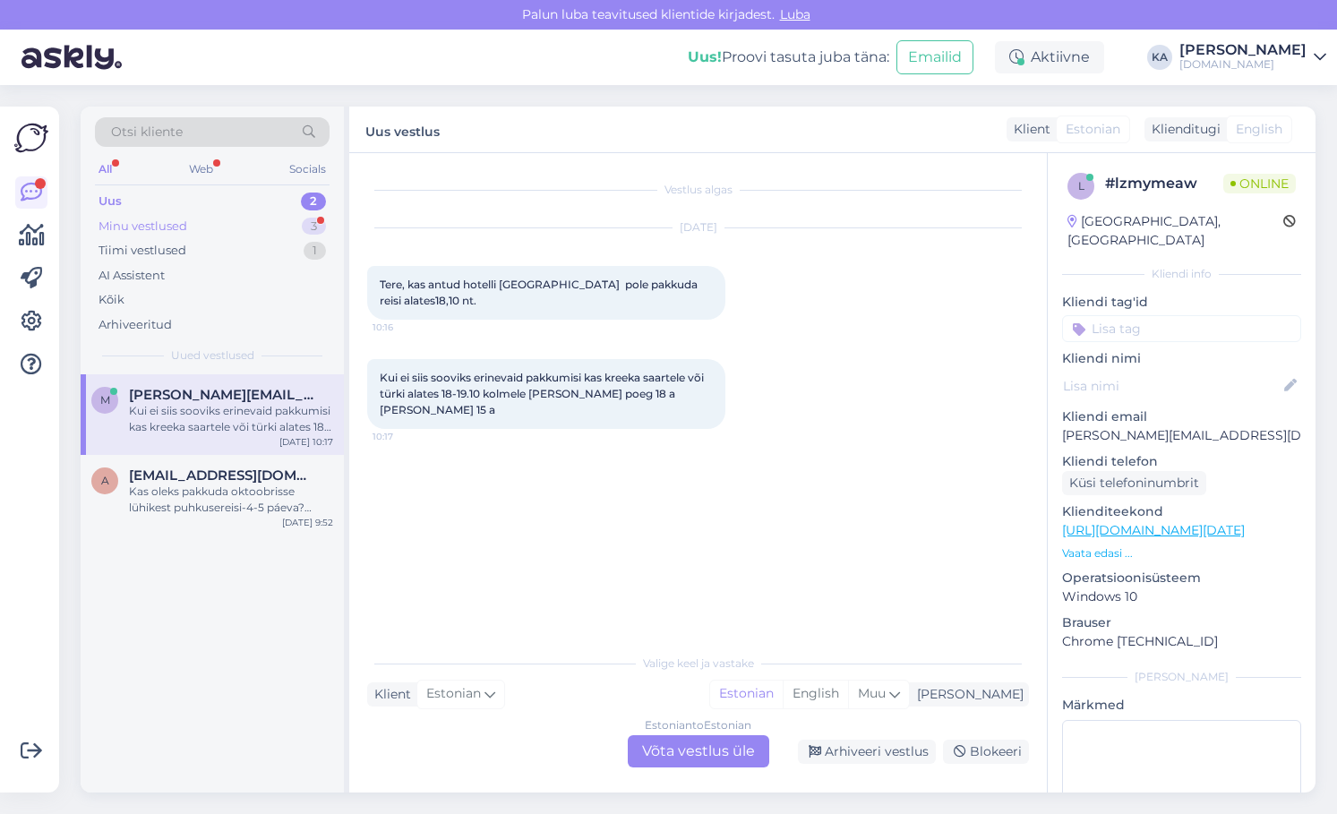
click at [219, 221] on div "Minu vestlused 3" at bounding box center [212, 226] width 235 height 25
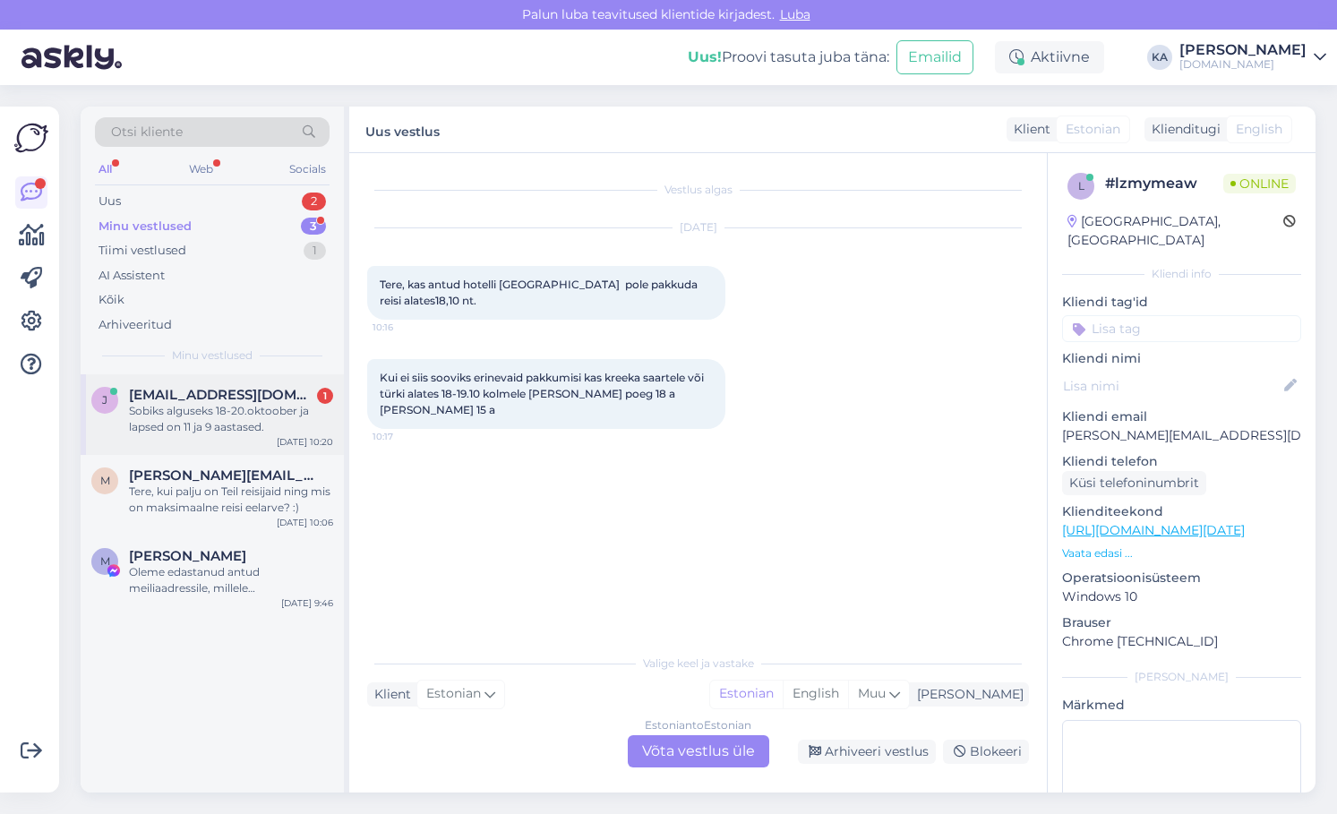
click at [228, 429] on div "Sobiks alguseks 18-20.oktoober ja lapsed on 11 ja 9 aastased." at bounding box center [231, 419] width 204 height 32
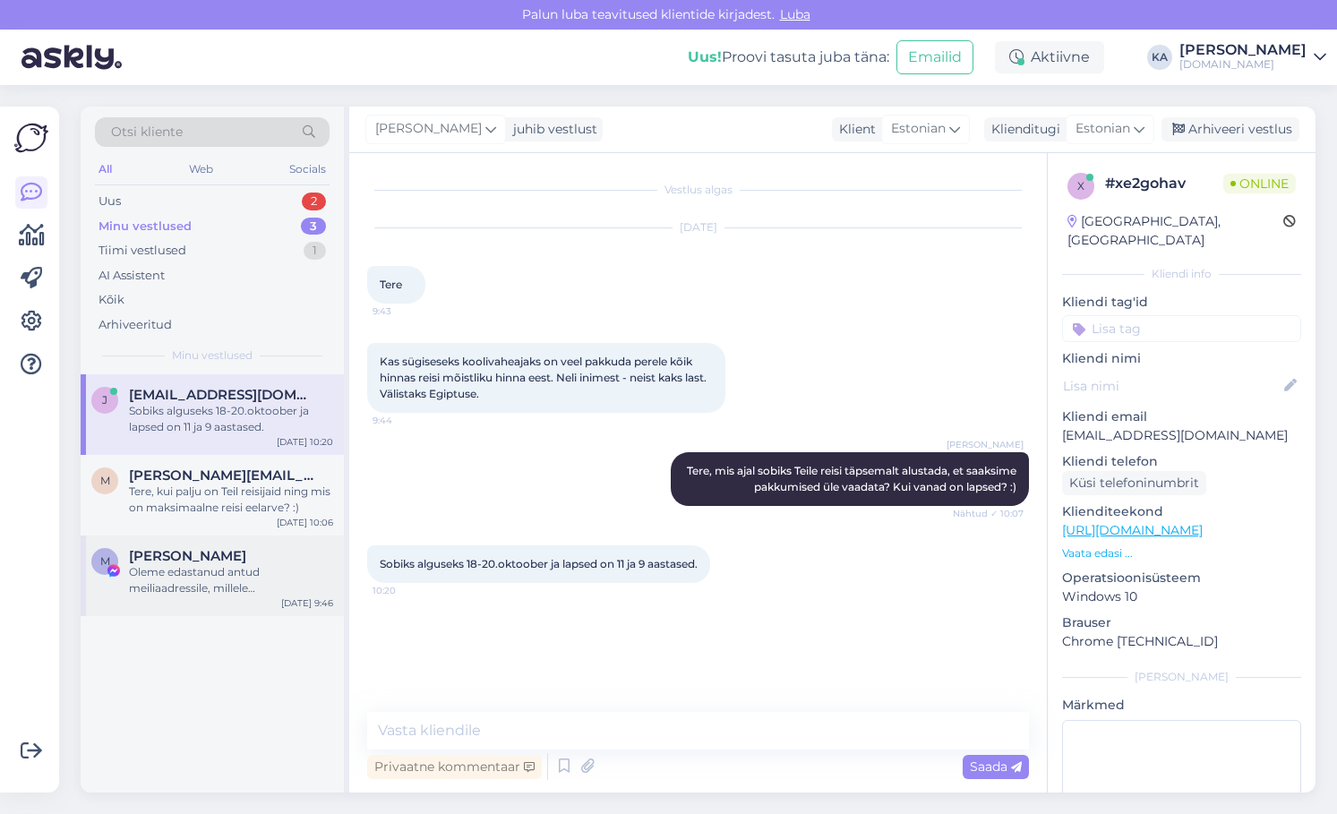
click at [205, 549] on div "[PERSON_NAME]" at bounding box center [231, 556] width 204 height 16
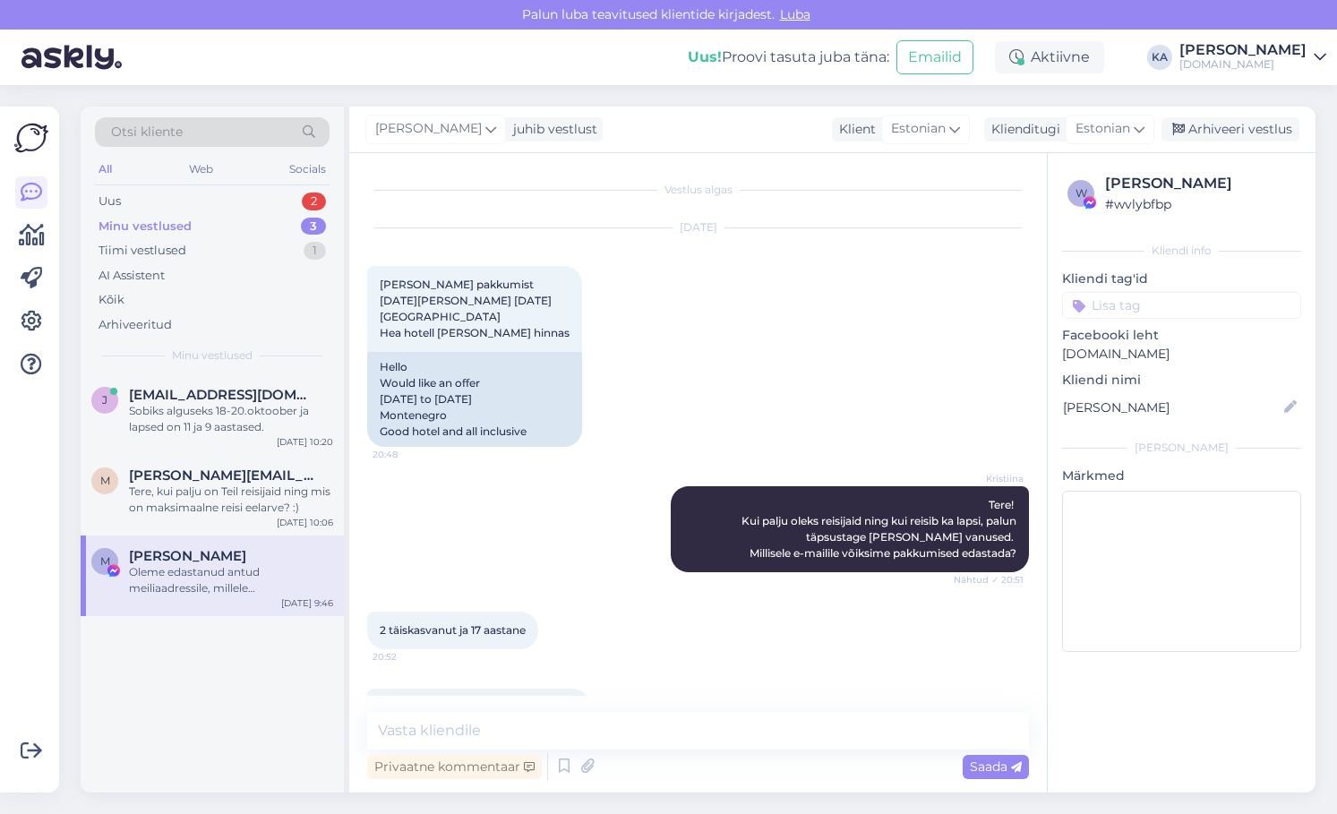
scroll to position [1251, 0]
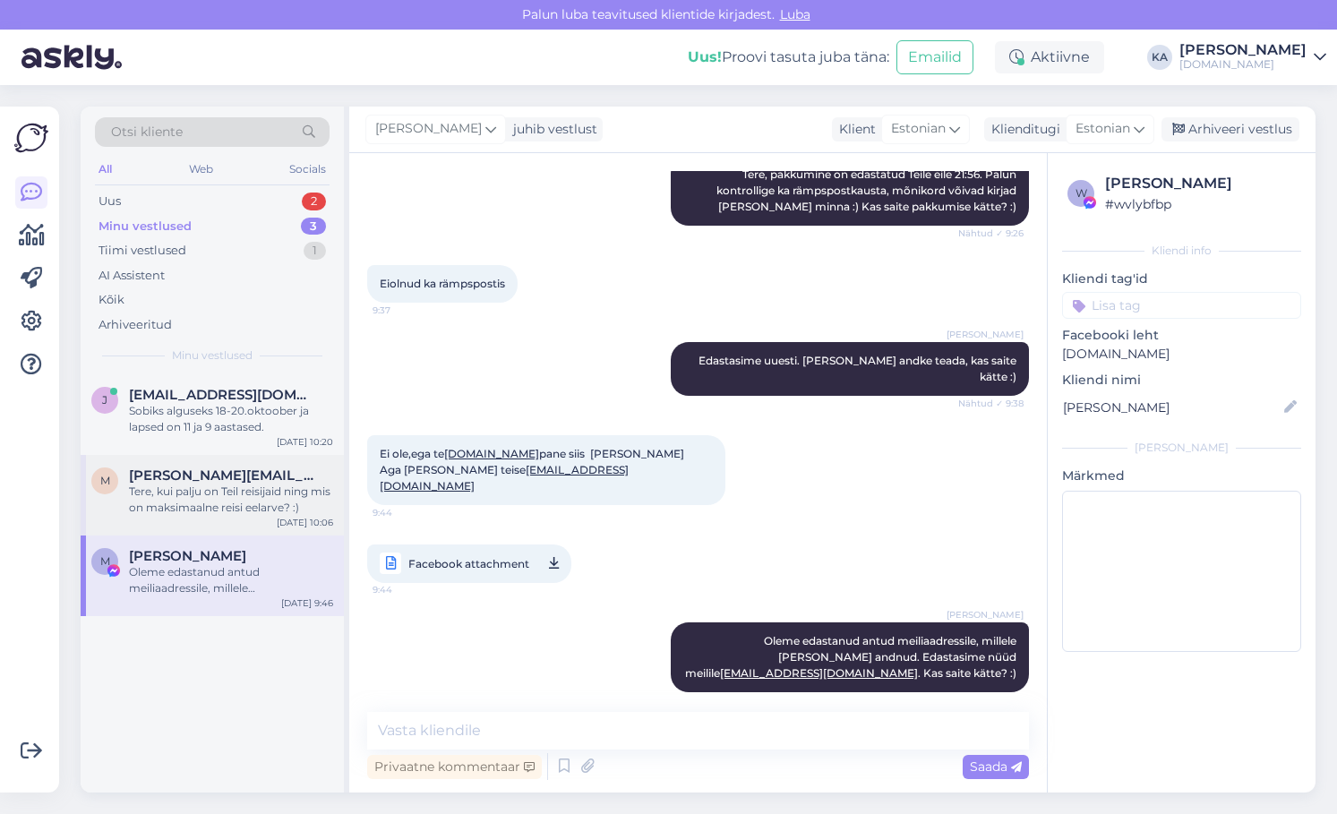
click at [223, 508] on div "Tere, kui palju on Teil reisijaid ning mis on maksimaalne reisi eelarve? :)" at bounding box center [231, 500] width 204 height 32
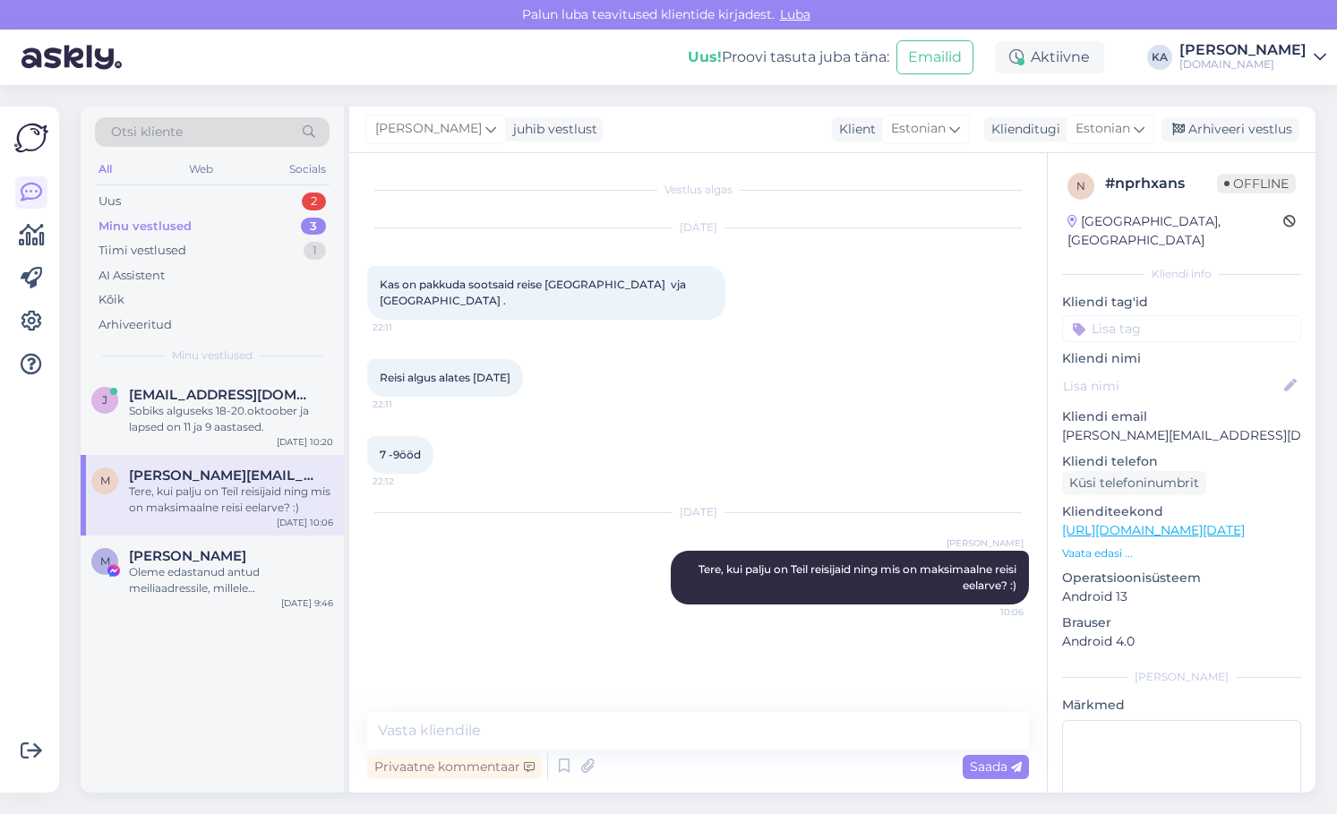
scroll to position [0, 0]
click at [207, 434] on div "Sobiks alguseks 18-20.oktoober ja lapsed on 11 ja 9 aastased." at bounding box center [231, 419] width 204 height 32
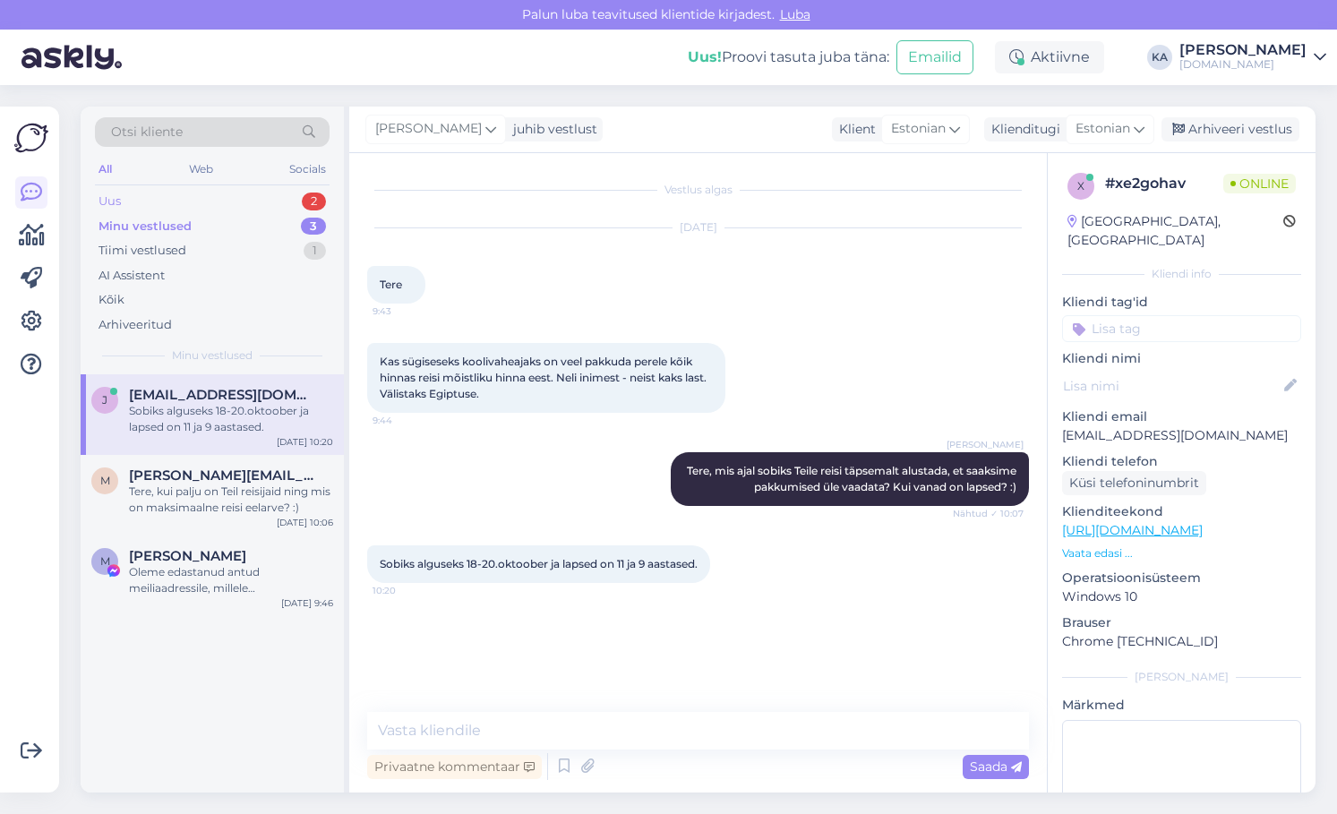
click at [147, 210] on div "Uus 2" at bounding box center [212, 201] width 235 height 25
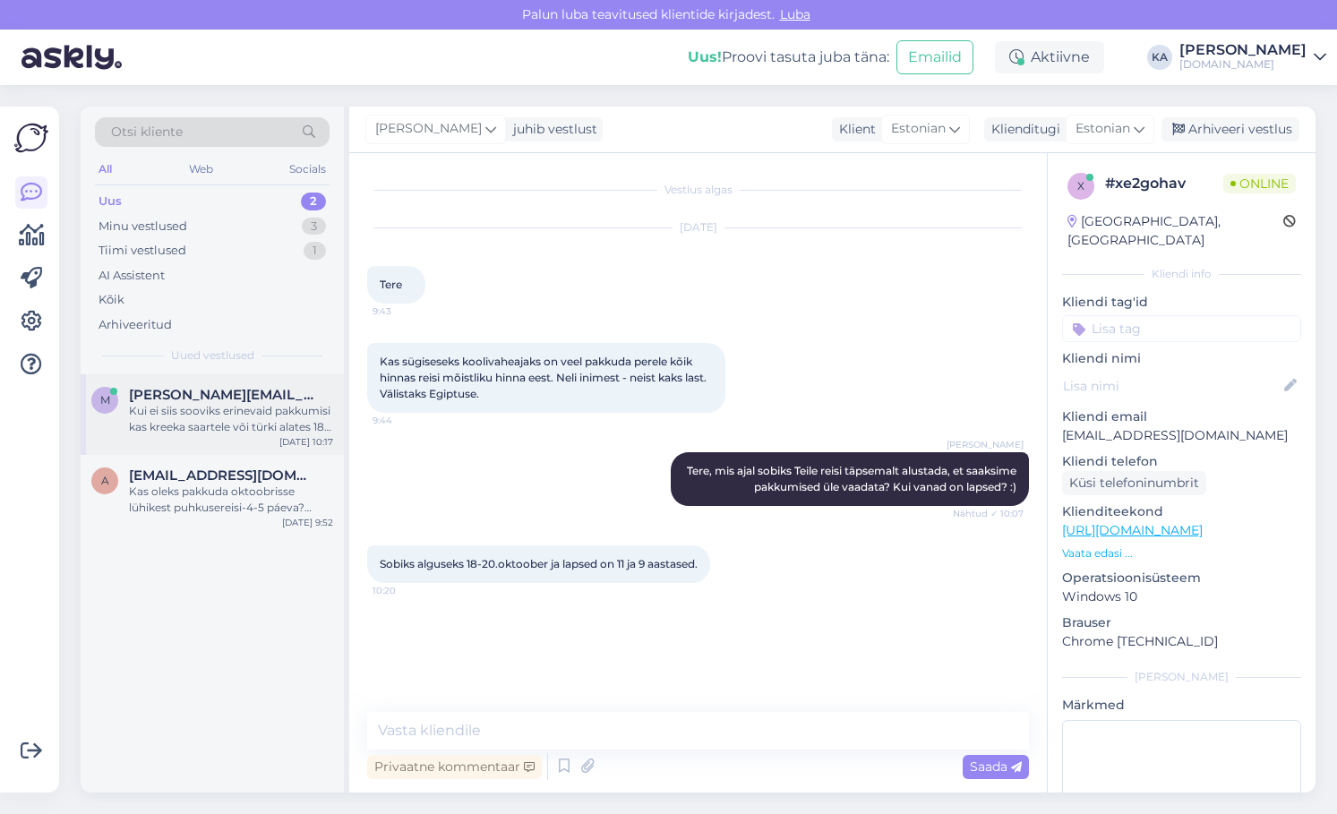
click at [219, 442] on div "m [PERSON_NAME][EMAIL_ADDRESS][DOMAIN_NAME] Kui ei siis sooviks erinevaid pakku…" at bounding box center [212, 414] width 263 height 81
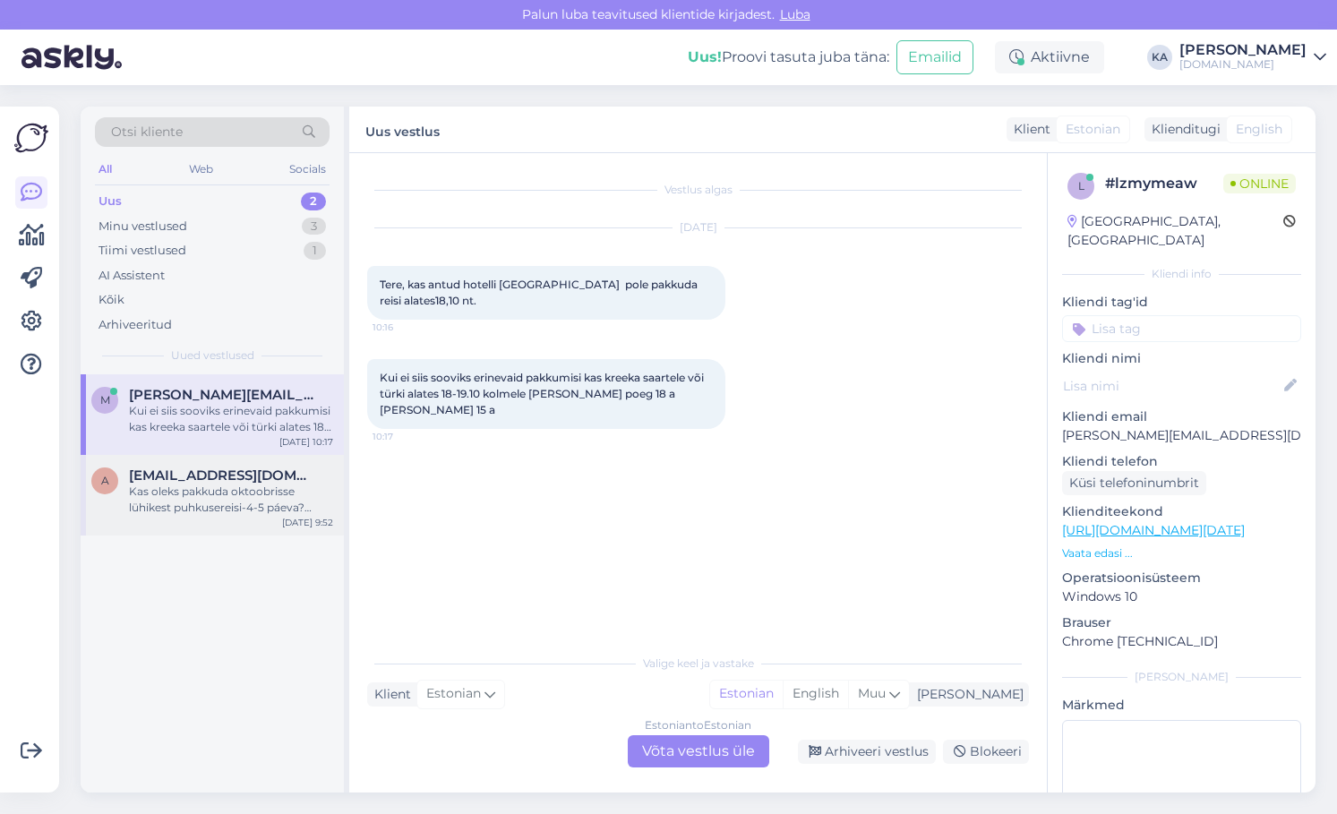
click at [177, 516] on div "a [EMAIL_ADDRESS][DOMAIN_NAME] Kas oleks pakkuda oktoobrisse lühikest puhkusere…" at bounding box center [212, 495] width 263 height 81
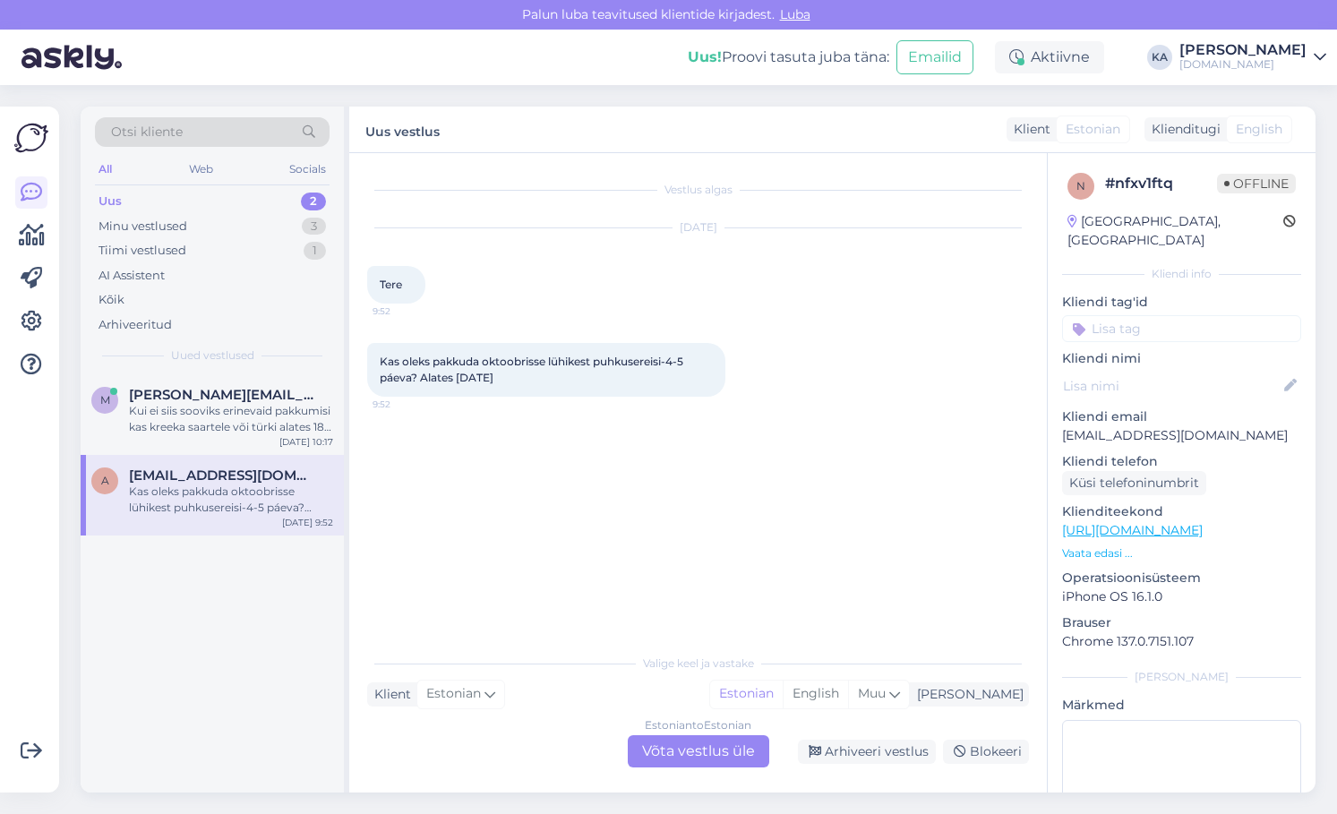
click at [658, 748] on div "Estonian to Estonian Võta vestlus üle" at bounding box center [699, 751] width 142 height 32
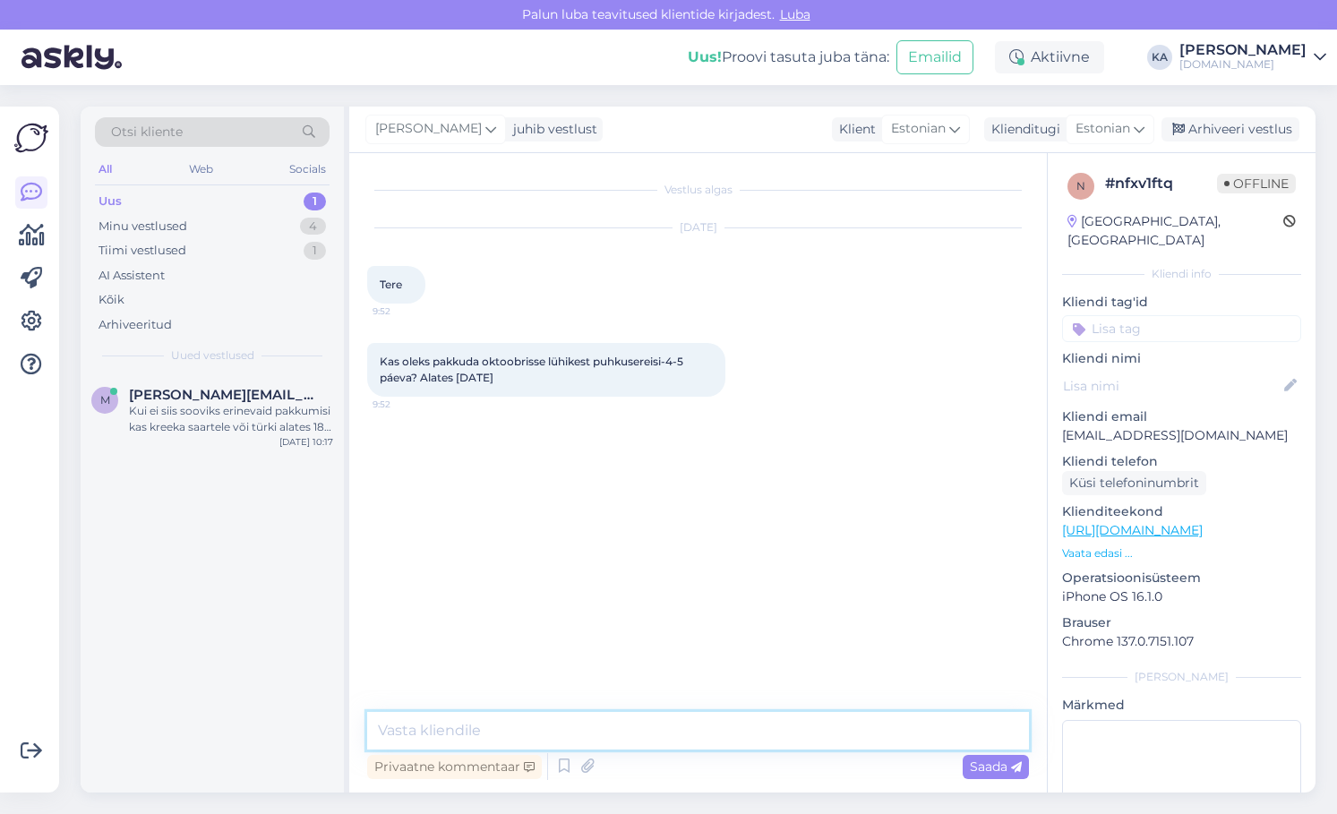
click at [538, 735] on textarea at bounding box center [698, 731] width 662 height 38
paste textarea "[URL][DOMAIN_NAME]"
type textarea "Tere, 18.10 väljuvate lühireisidega on võimalik tutvuda siit: [URL][DOMAIN_NAME]"
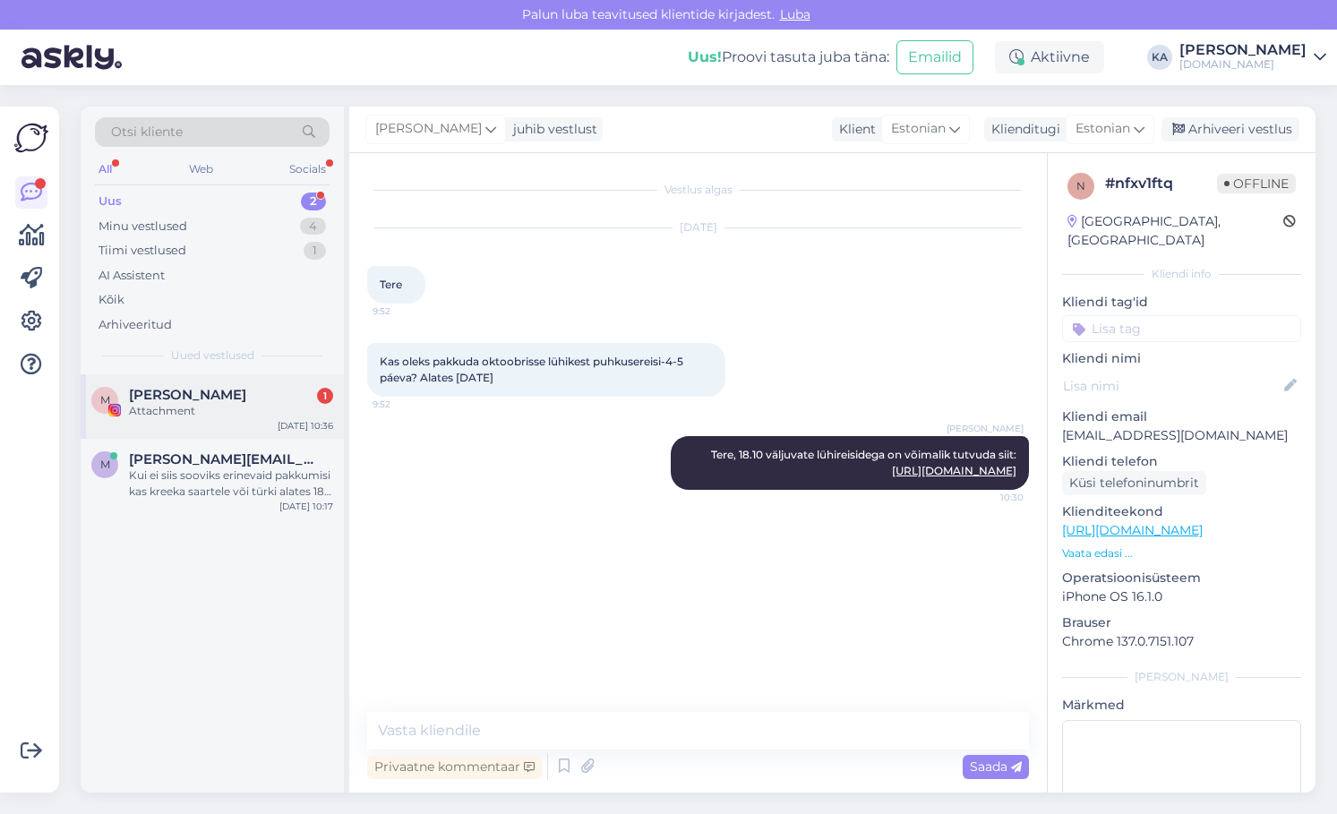
click at [207, 386] on div "M [PERSON_NAME] 1 Attachment [DATE] 10:36" at bounding box center [212, 406] width 263 height 64
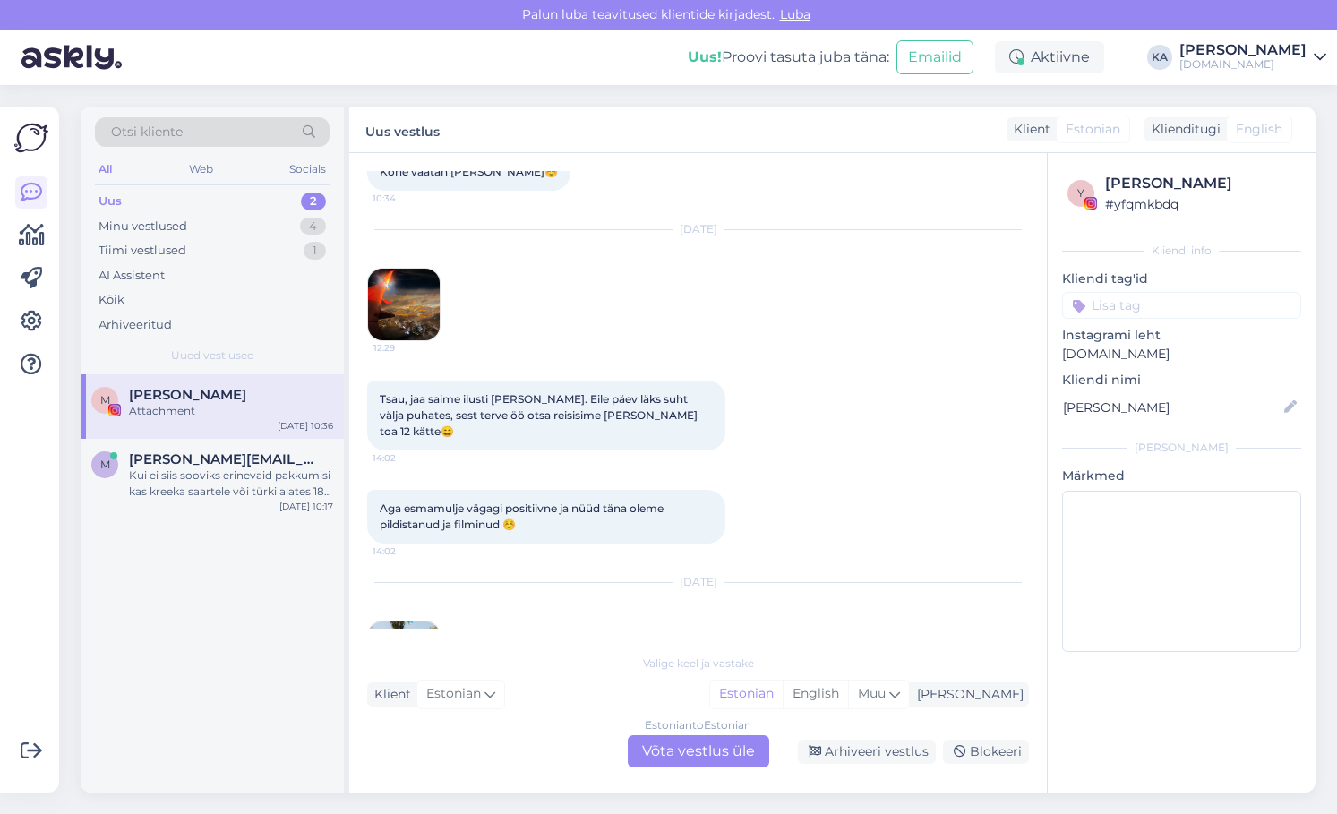
scroll to position [1303, 0]
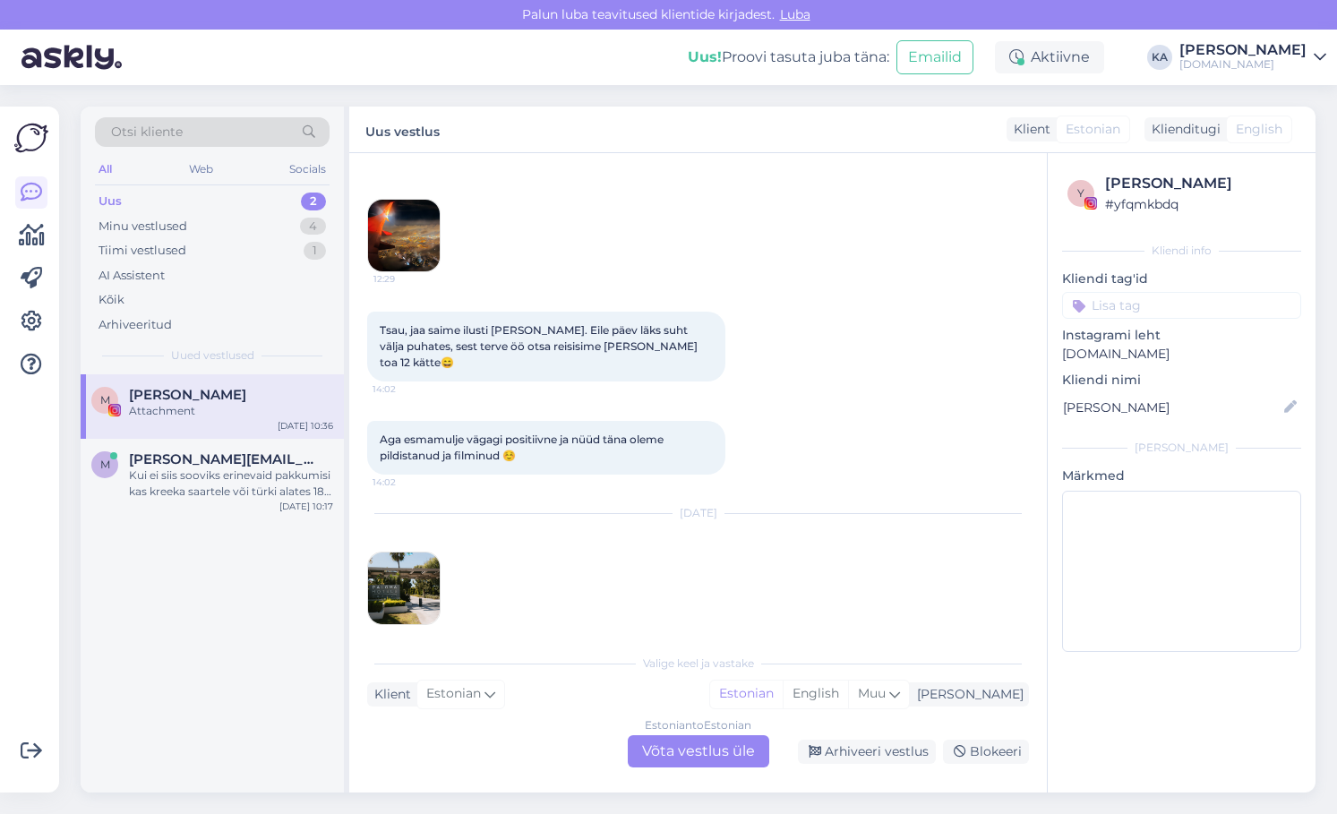
click at [395, 585] on img at bounding box center [404, 589] width 72 height 72
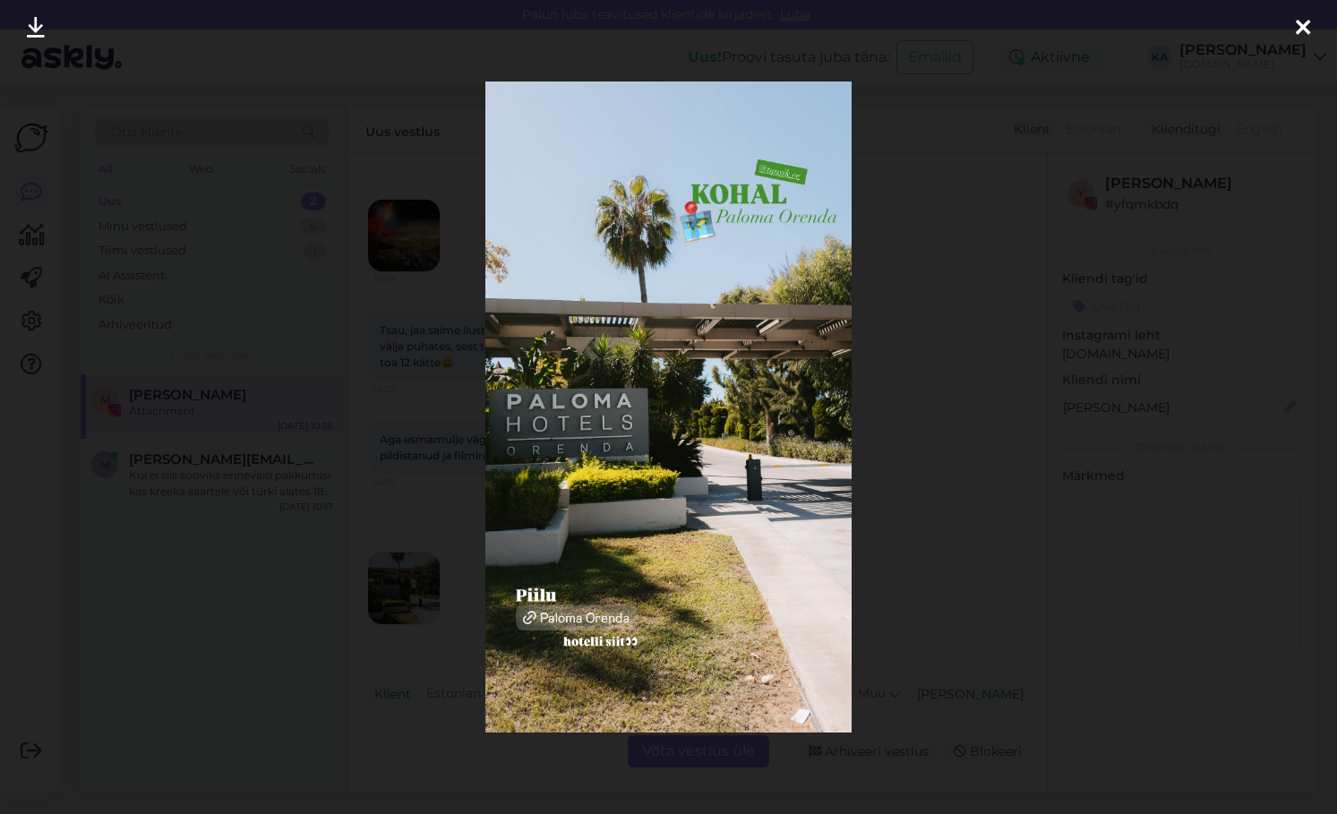
click at [1010, 327] on div at bounding box center [668, 407] width 1337 height 814
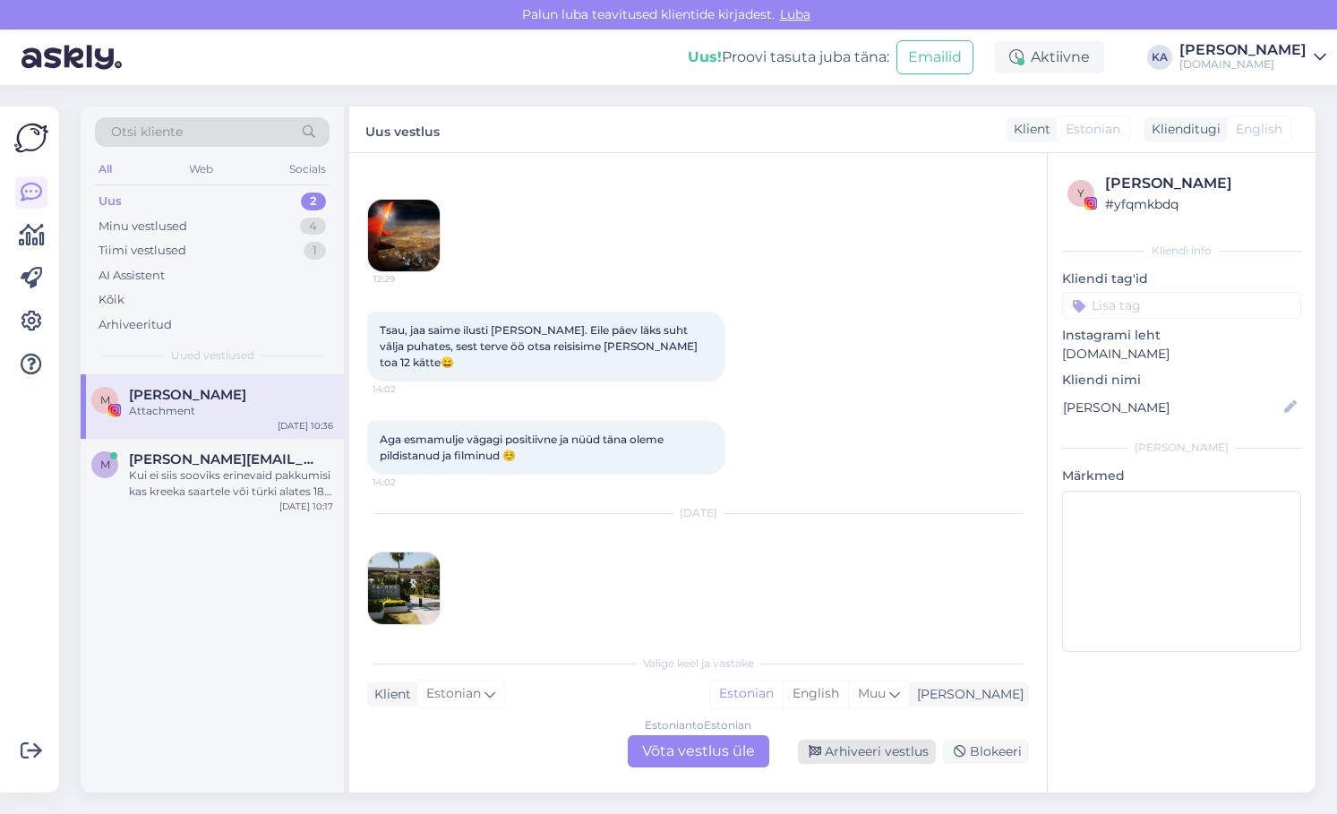
click at [901, 751] on div "Arhiveeri vestlus" at bounding box center [867, 752] width 138 height 24
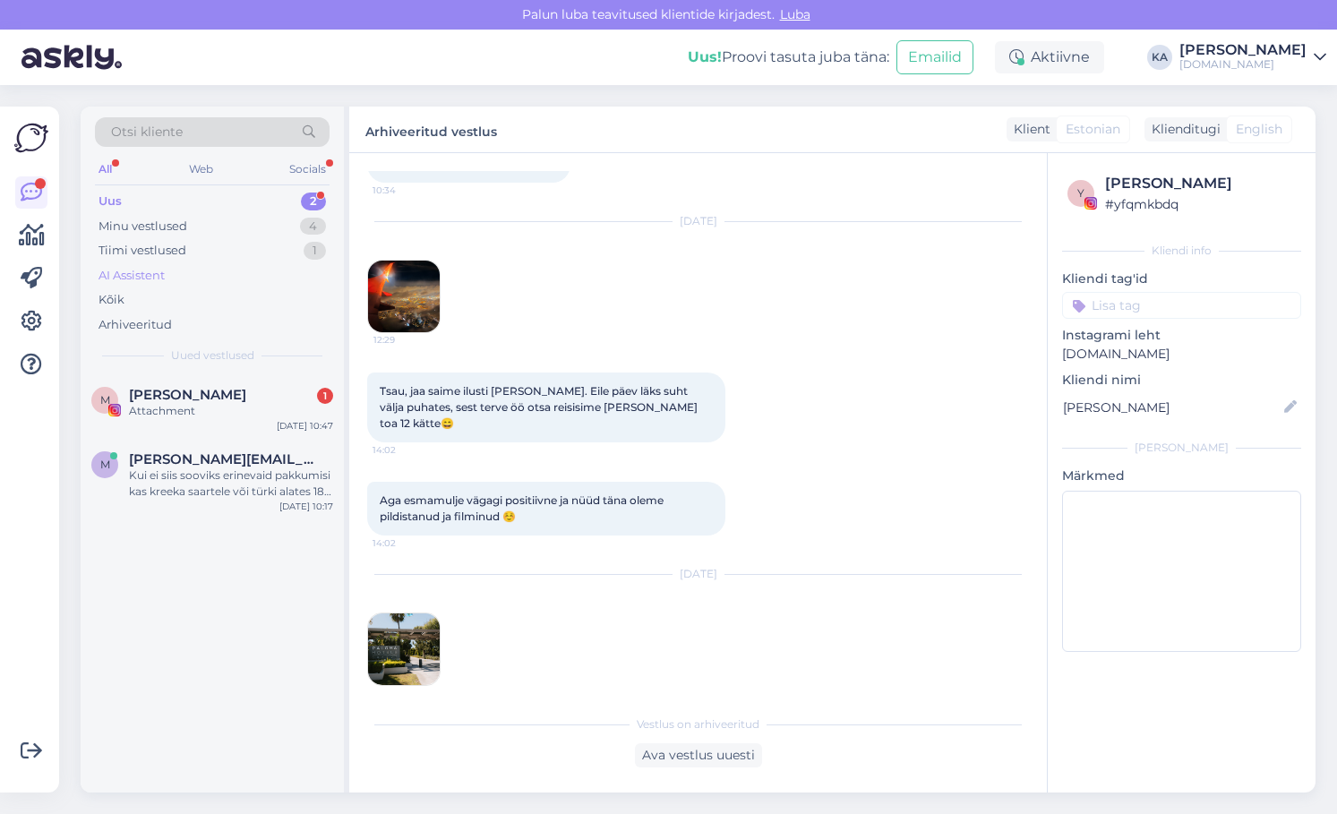
scroll to position [1418, 0]
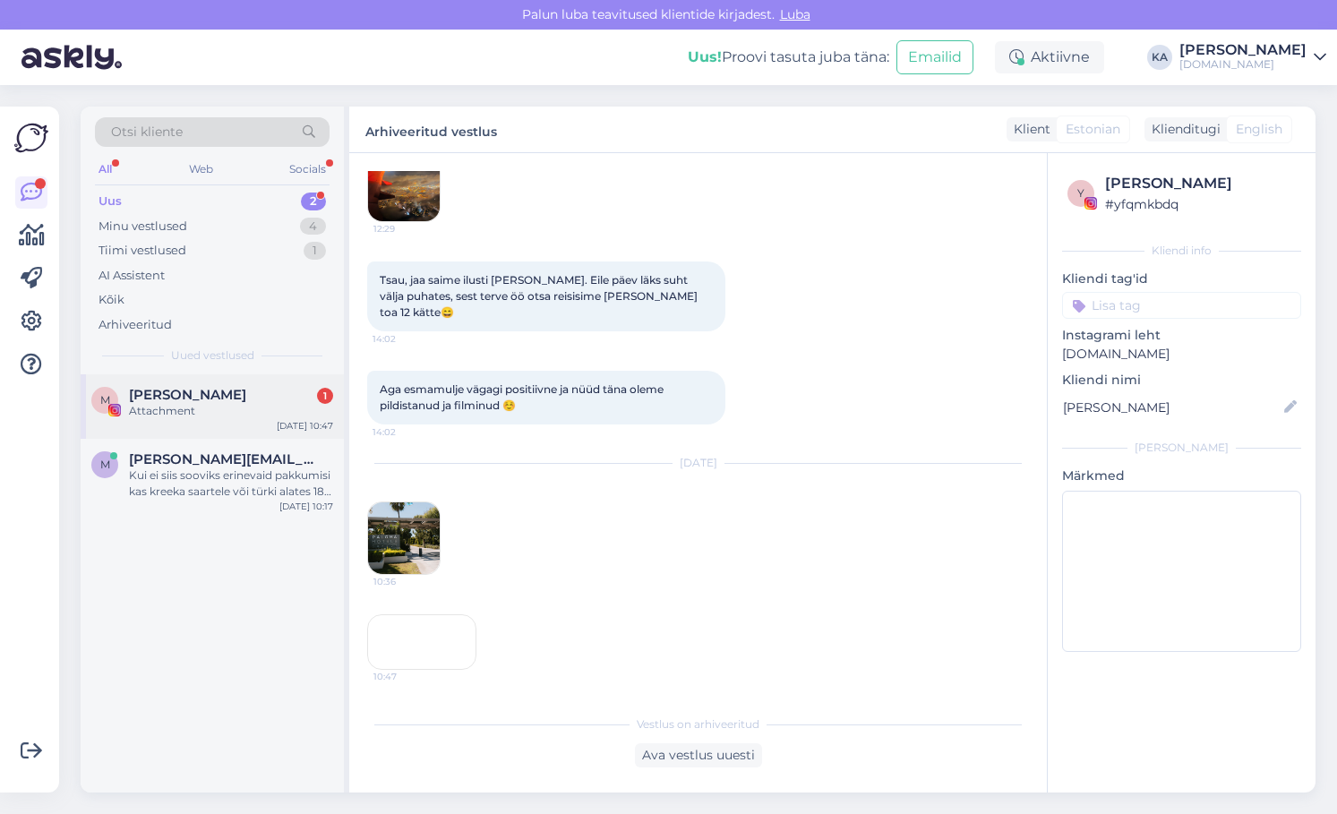
click at [186, 404] on div "Attachment" at bounding box center [231, 411] width 204 height 16
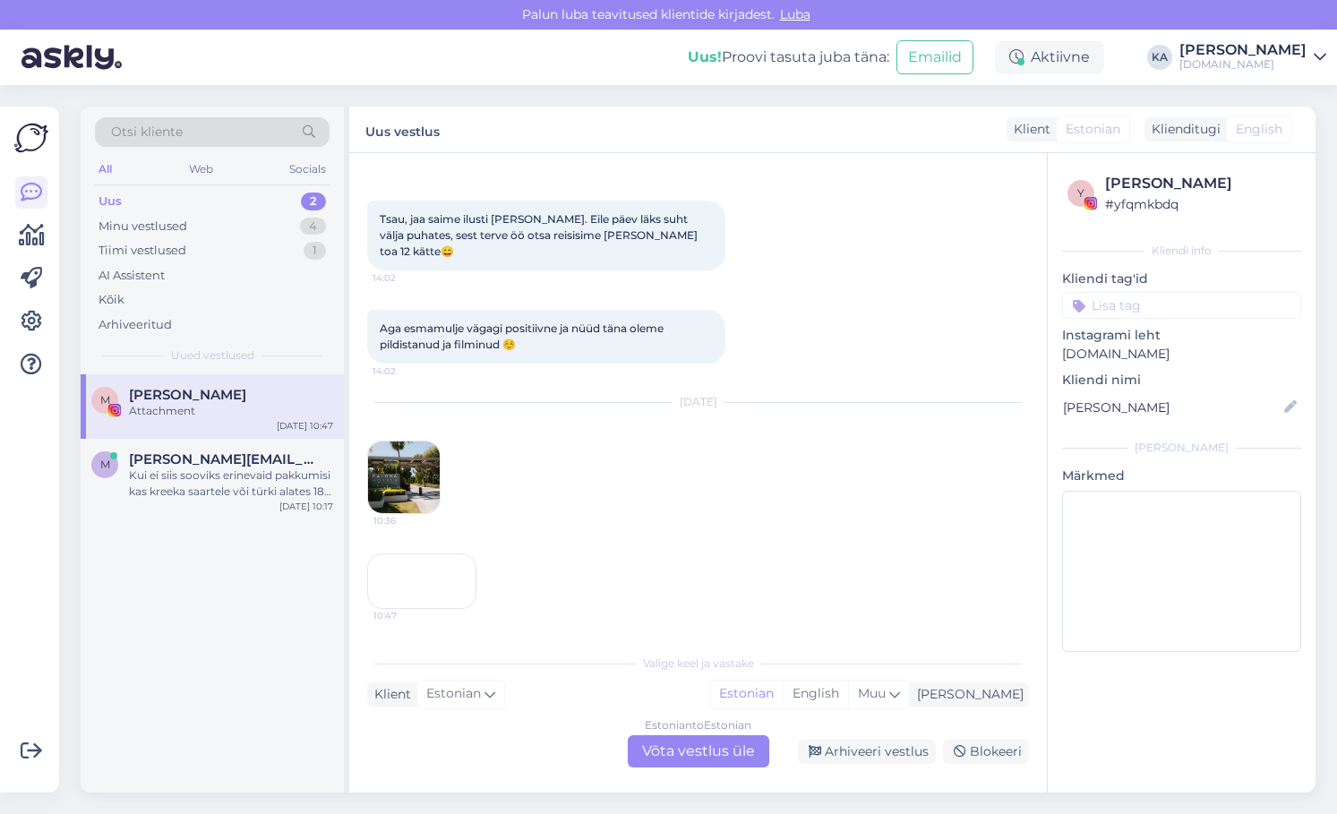
scroll to position [1479, 0]
click at [427, 554] on div "10:47" at bounding box center [421, 582] width 109 height 56
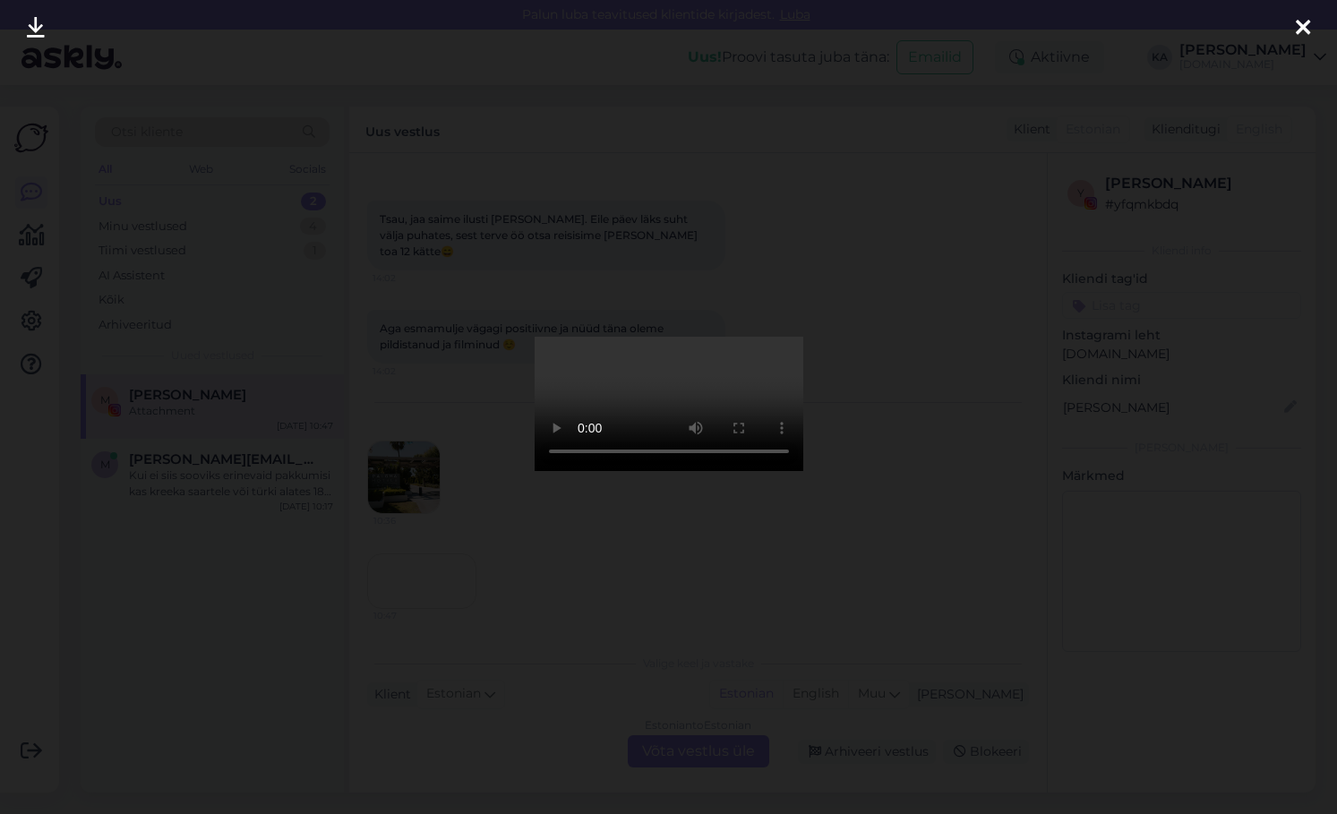
click at [1084, 376] on div at bounding box center [668, 407] width 1337 height 814
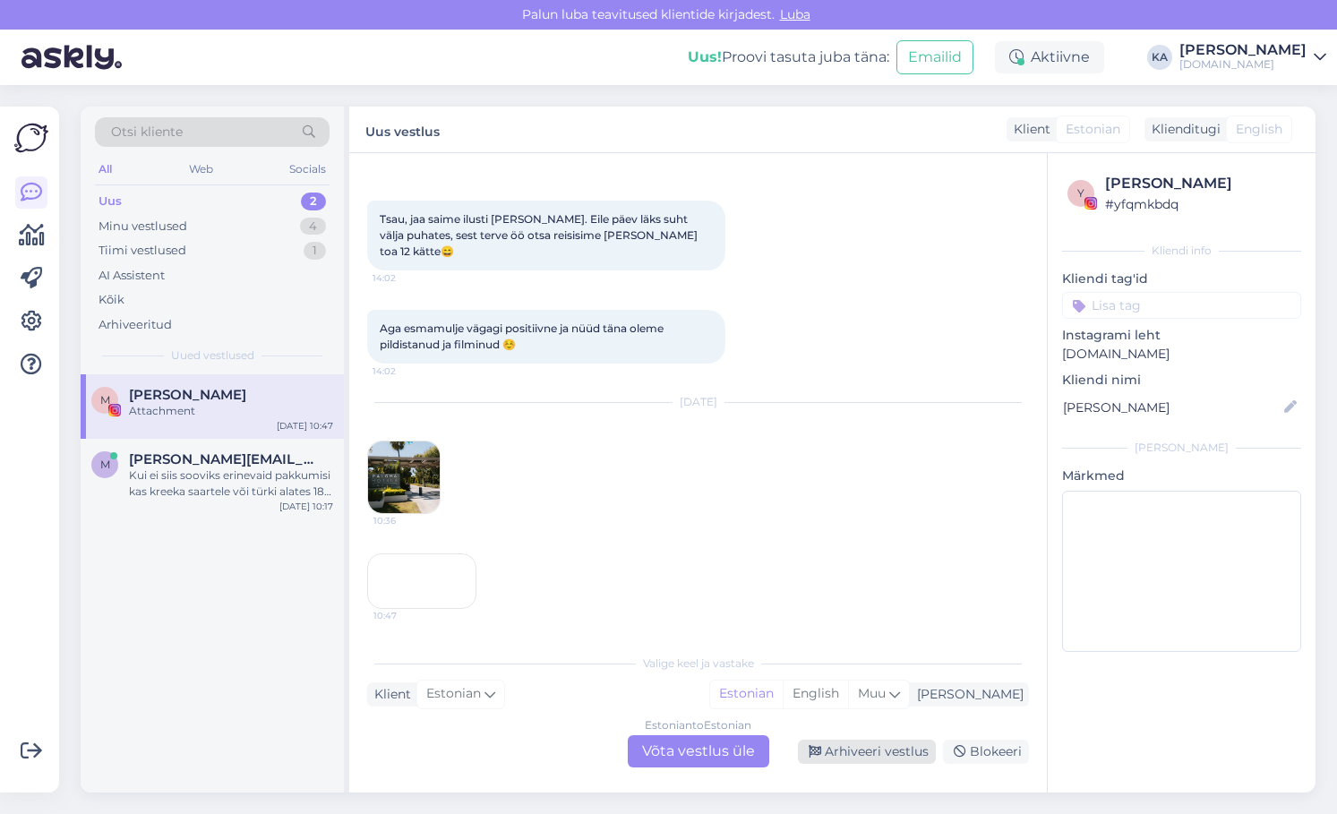
click at [854, 757] on div "Arhiveeri vestlus" at bounding box center [867, 752] width 138 height 24
